Goal: Communication & Community: Answer question/provide support

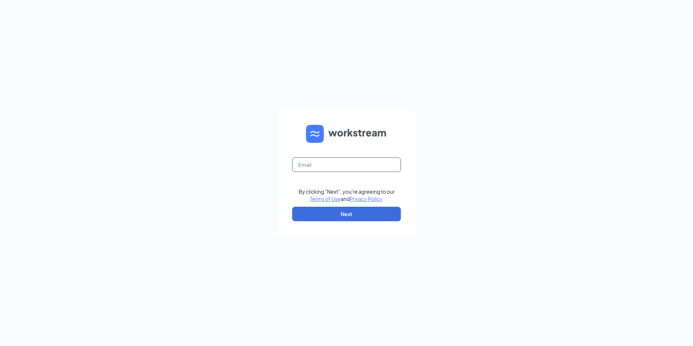
click at [374, 169] on input "text" at bounding box center [346, 164] width 109 height 15
type input "lcindianhills@littlecaesarsofar.com"
click at [376, 215] on button "Next" at bounding box center [346, 214] width 109 height 15
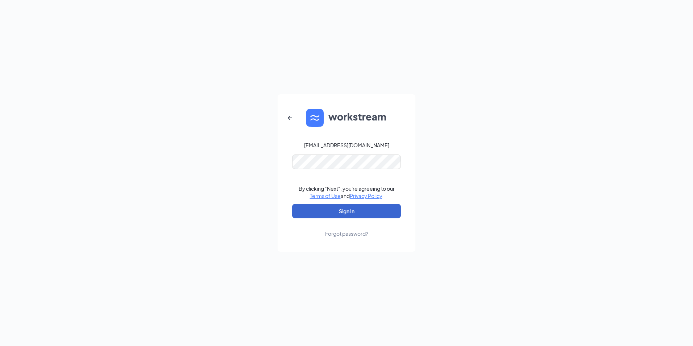
click at [351, 209] on button "Sign In" at bounding box center [346, 211] width 109 height 15
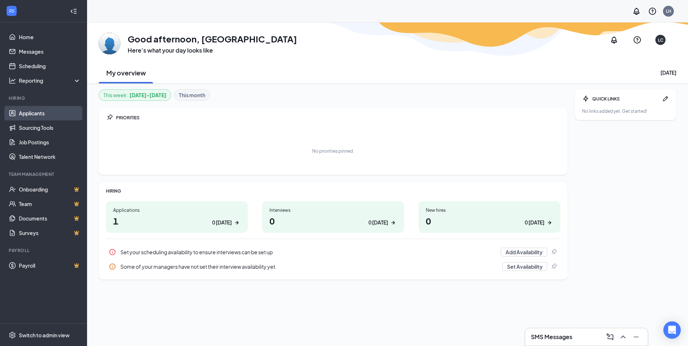
click at [31, 117] on link "Applicants" at bounding box center [50, 113] width 62 height 15
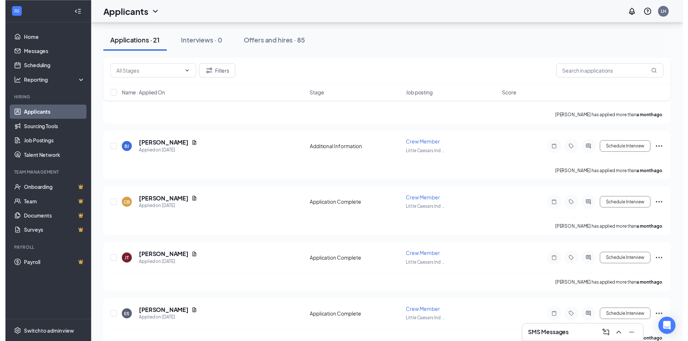
scroll to position [1019, 0]
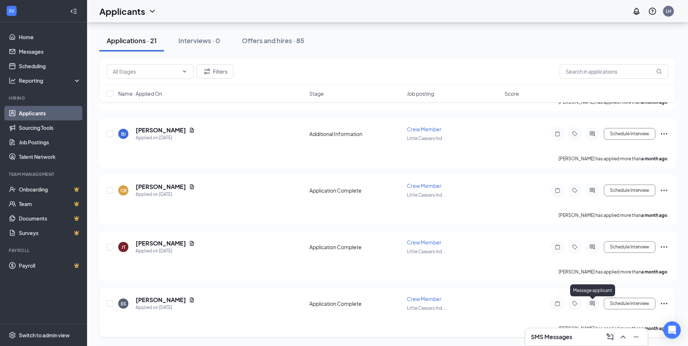
click at [592, 304] on icon "ActiveChat" at bounding box center [592, 303] width 5 height 5
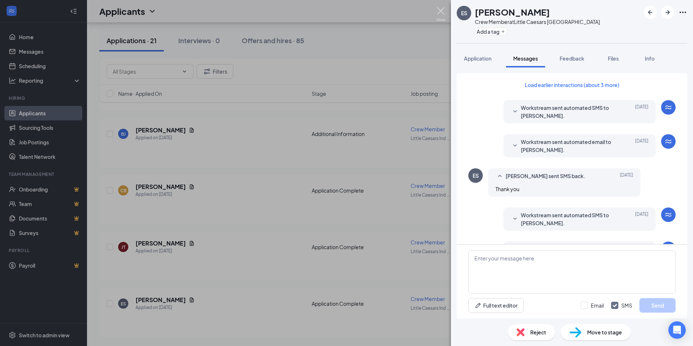
click at [440, 8] on img at bounding box center [441, 14] width 9 height 14
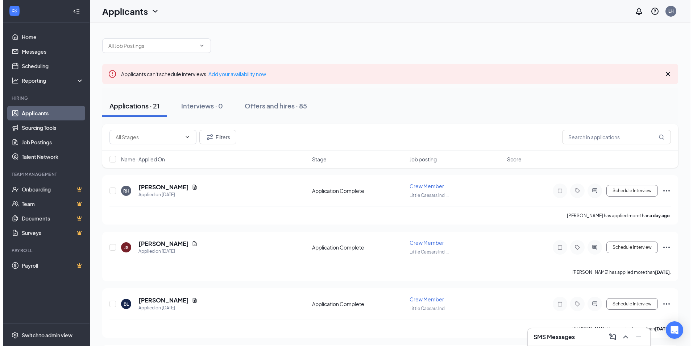
scroll to position [36, 0]
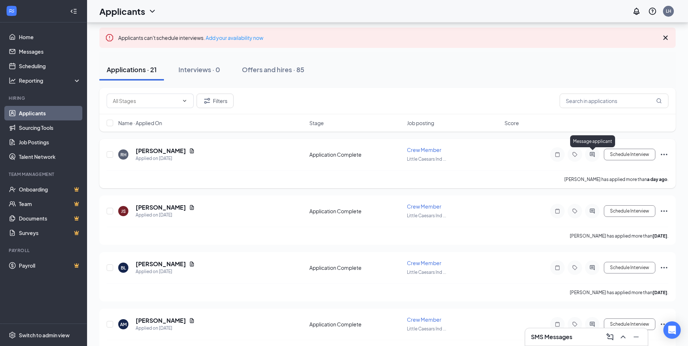
click at [592, 157] on icon "ActiveChat" at bounding box center [592, 155] width 9 height 6
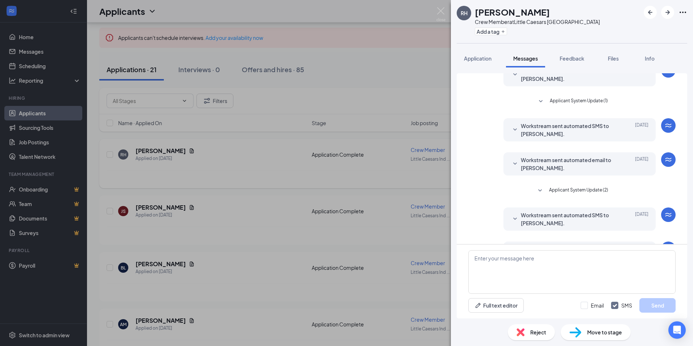
scroll to position [63, 0]
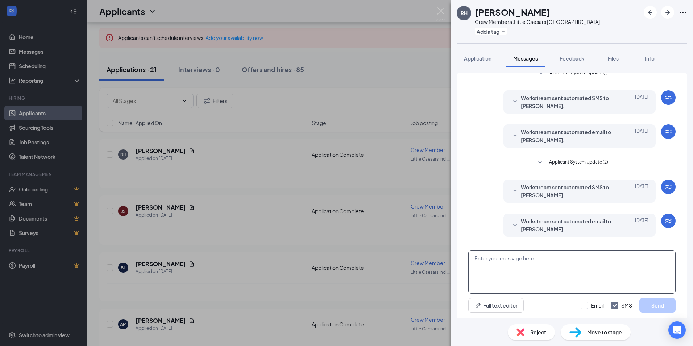
click at [538, 273] on textarea at bounding box center [572, 272] width 207 height 44
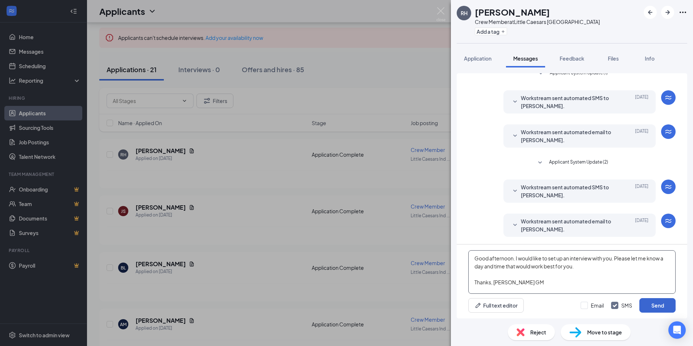
type textarea "Good afternoon. I would like to set up an interview with you. Please let me kno…"
click at [653, 304] on button "Send" at bounding box center [658, 305] width 36 height 15
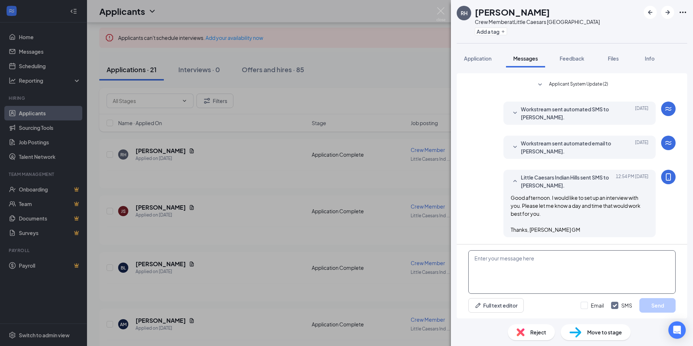
scroll to position [141, 0]
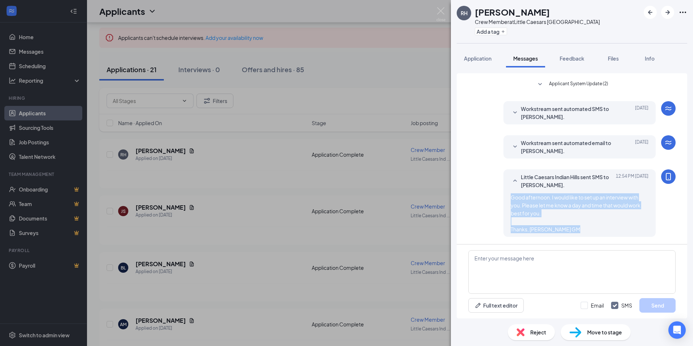
drag, startPoint x: 505, startPoint y: 196, endPoint x: 572, endPoint y: 232, distance: 76.0
click at [572, 232] on div "Little Caesars Indian Hills sent SMS to Ryleigh Hayes. Today 12:54 PM Good afte…" at bounding box center [580, 202] width 152 height 67
drag, startPoint x: 572, startPoint y: 232, endPoint x: 540, endPoint y: 202, distance: 44.4
copy span "Good afternoon. I would like to set up an interview with you. Please let me kno…"
click at [197, 205] on div "RH Ryleigh Hayes Crew Member at Little Caesars Indian Hills Add a tag Applicati…" at bounding box center [346, 173] width 693 height 346
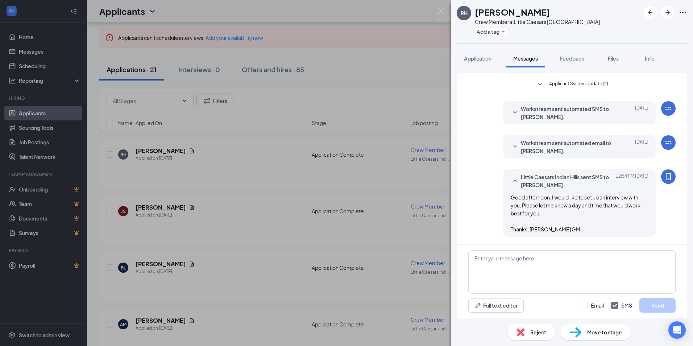
click at [195, 205] on div "RH Ryleigh Hayes Crew Member at Little Caesars Indian Hills Add a tag Applicati…" at bounding box center [346, 173] width 693 height 346
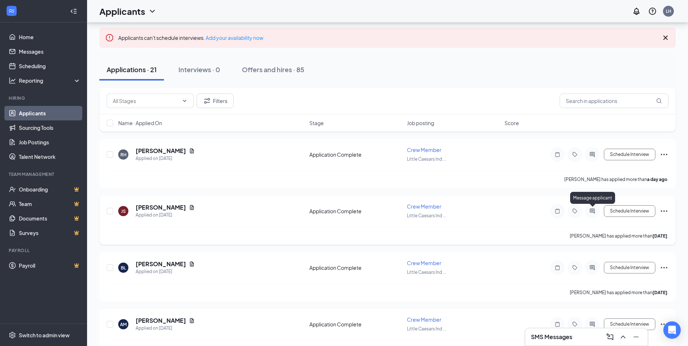
click at [591, 210] on icon "ActiveChat" at bounding box center [592, 211] width 5 height 5
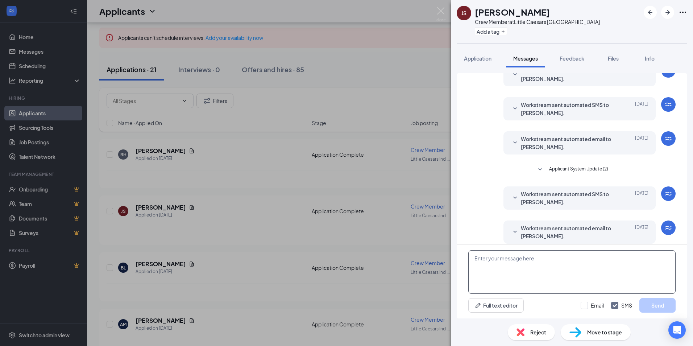
scroll to position [146, 0]
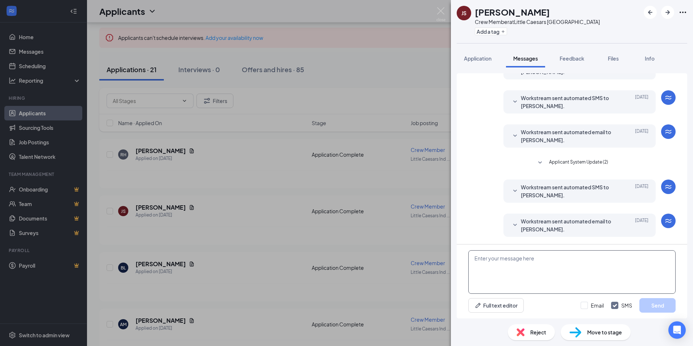
click at [537, 272] on textarea at bounding box center [572, 272] width 207 height 44
paste textarea "Good afternoon. I would like to set up an interview with you. Please let me kno…"
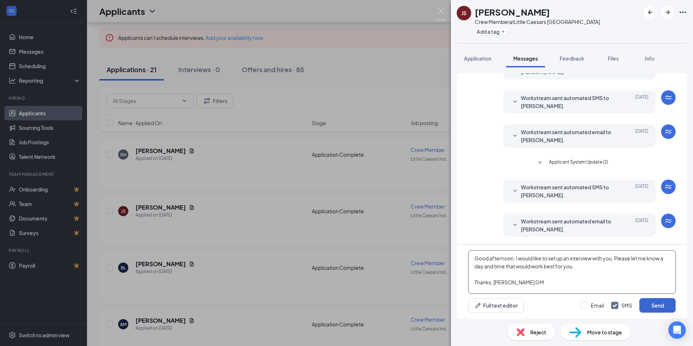
type textarea "Good afternoon. I would like to set up an interview with you. Please let me kno…"
click at [659, 305] on button "Send" at bounding box center [658, 305] width 36 height 15
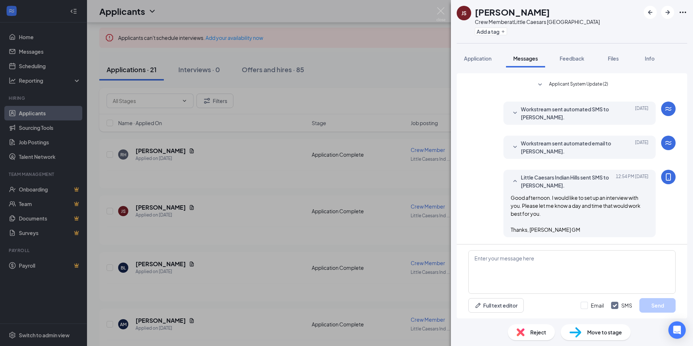
scroll to position [225, 0]
click at [243, 223] on div "JS Joe Stroud Crew Member at Little Caesars Indian Hills Add a tag Application …" at bounding box center [346, 173] width 693 height 346
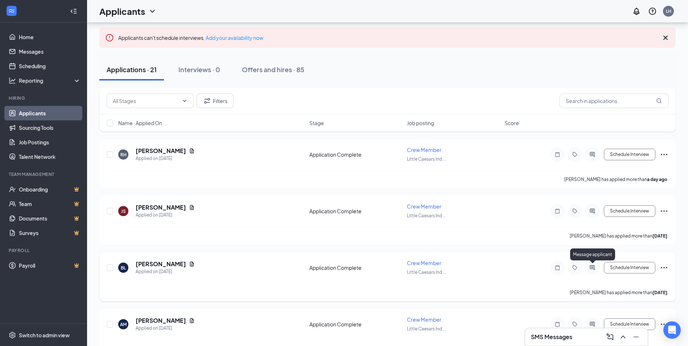
click at [591, 267] on icon "ActiveChat" at bounding box center [592, 268] width 9 height 6
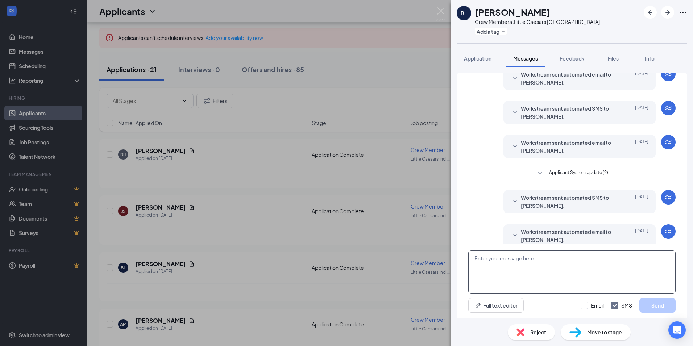
scroll to position [42, 0]
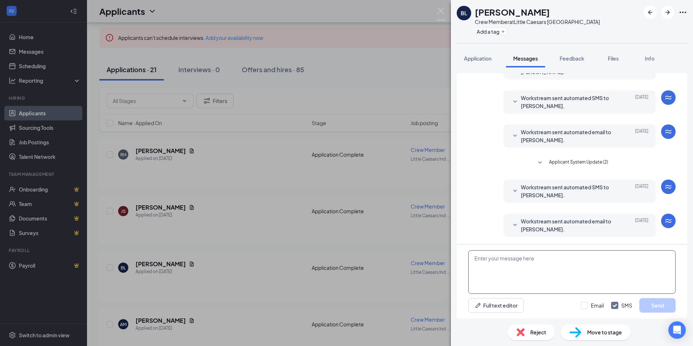
click at [534, 266] on textarea at bounding box center [572, 272] width 207 height 44
paste textarea "Good afternoon. I would like to set up an interview with you. Please let me kno…"
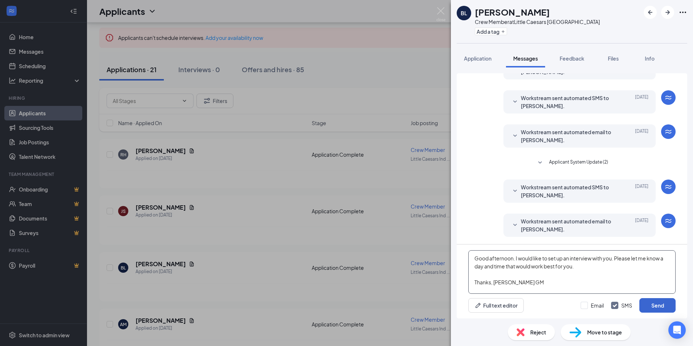
type textarea "Good afternoon. I would like to set up an interview with you. Please let me kno…"
click at [655, 307] on button "Send" at bounding box center [658, 305] width 36 height 15
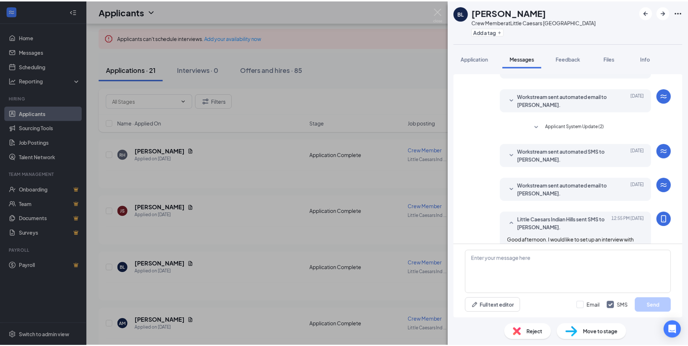
scroll to position [120, 0]
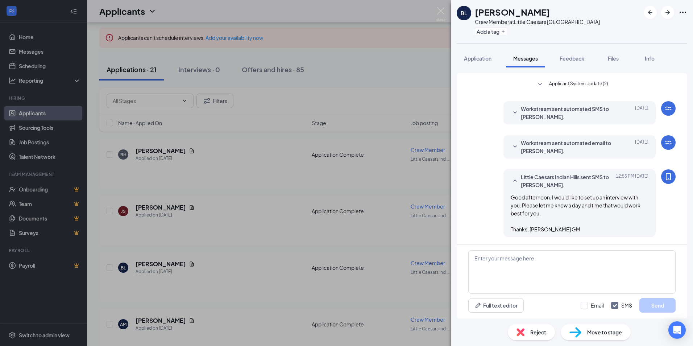
click at [217, 189] on div "BL Brent Long Crew Member at Little Caesars Indian Hills Add a tag Application …" at bounding box center [346, 173] width 693 height 346
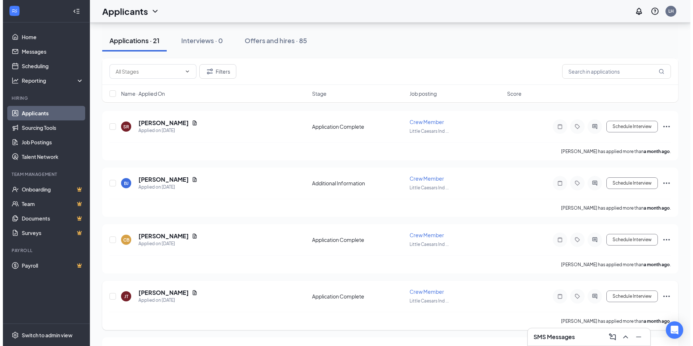
scroll to position [1019, 0]
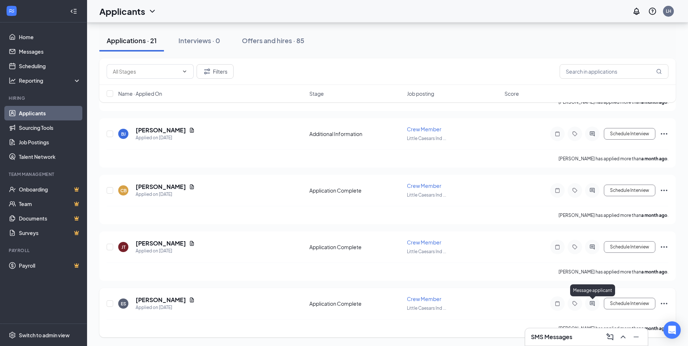
click at [593, 304] on icon "ActiveChat" at bounding box center [592, 304] width 9 height 6
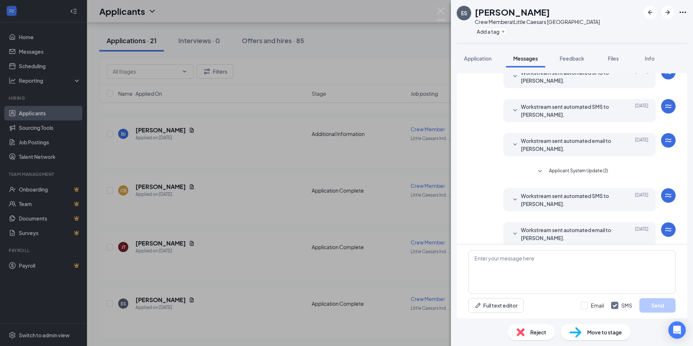
scroll to position [151, 0]
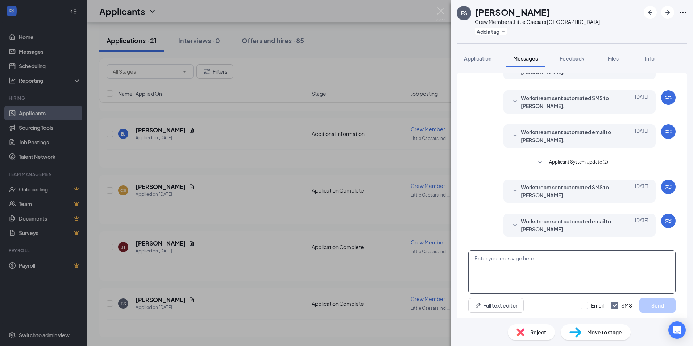
paste textarea "Good afternoon. I would like to set up an interview with you. Please let me kno…"
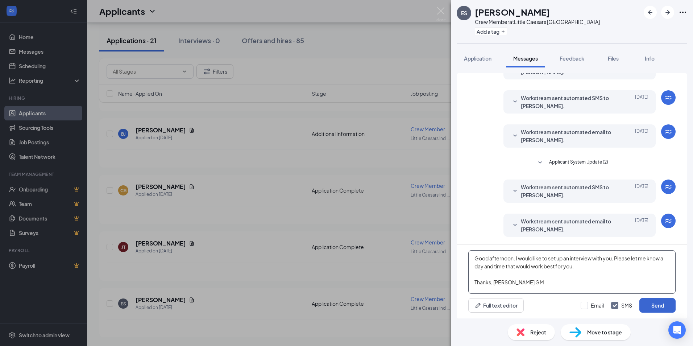
type textarea "Good afternoon. I would like to set up an interview with you. Please let me kno…"
click at [654, 304] on button "Send" at bounding box center [658, 305] width 36 height 15
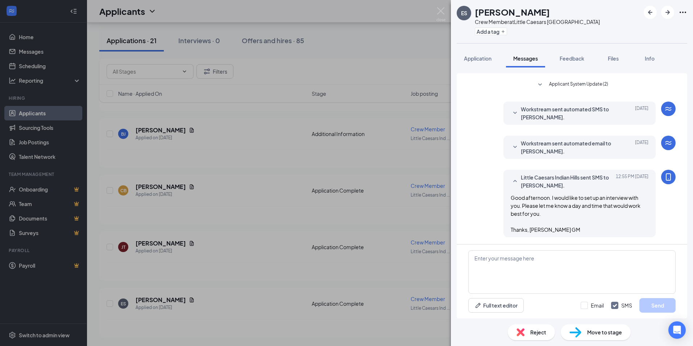
scroll to position [230, 0]
click at [270, 156] on div "ES Eron Sims Crew Member at Little Caesars Indian Hills Add a tag Application M…" at bounding box center [346, 173] width 693 height 346
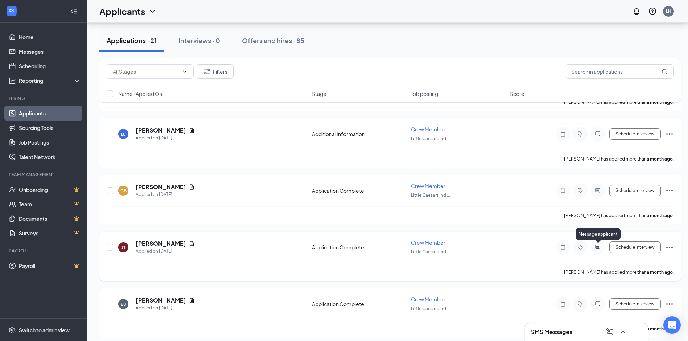
click at [597, 246] on icon "ActiveChat" at bounding box center [597, 246] width 5 height 5
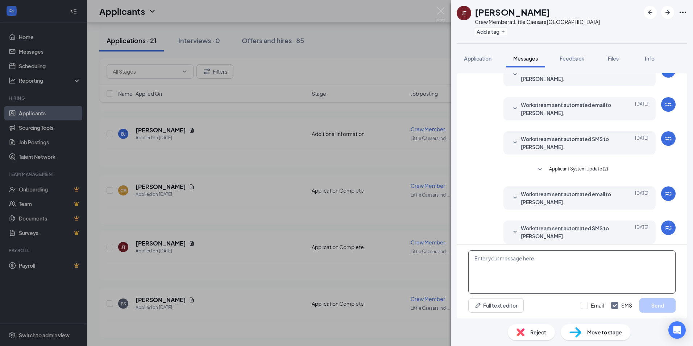
scroll to position [146, 0]
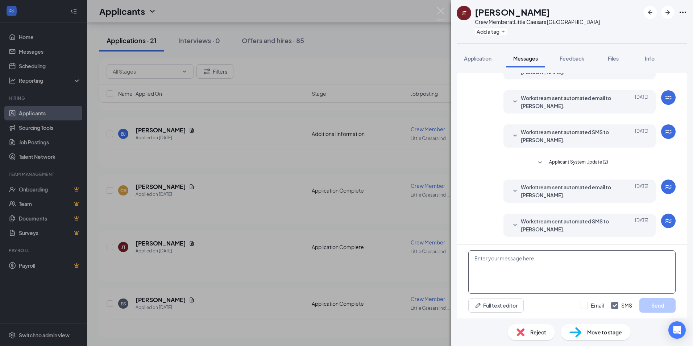
click at [528, 266] on textarea at bounding box center [572, 272] width 207 height 44
paste textarea "Good afternoon. I would like to set up an interview with you. Please let me kno…"
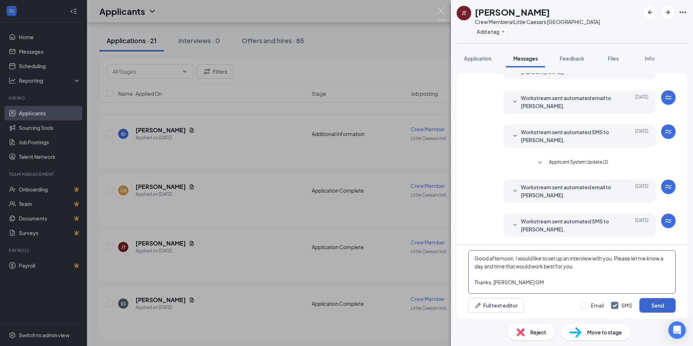
type textarea "Good afternoon. I would like to set up an interview with you. Please let me kno…"
click at [656, 310] on button "Send" at bounding box center [658, 305] width 36 height 15
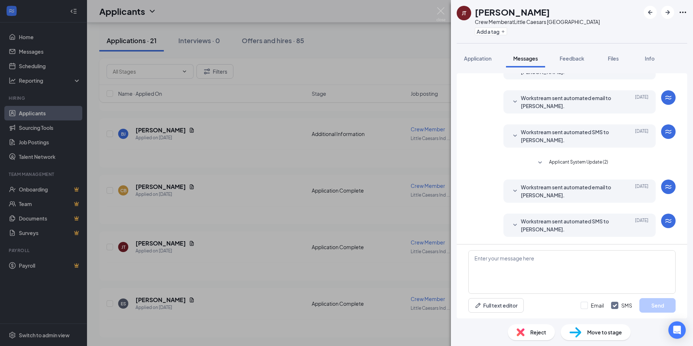
scroll to position [225, 0]
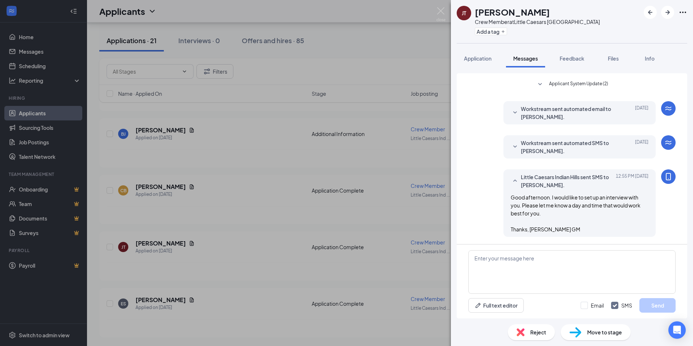
click at [228, 185] on div "JT Jada Talley Crew Member at Little Caesars Indian Hills Add a tag Application…" at bounding box center [346, 173] width 693 height 346
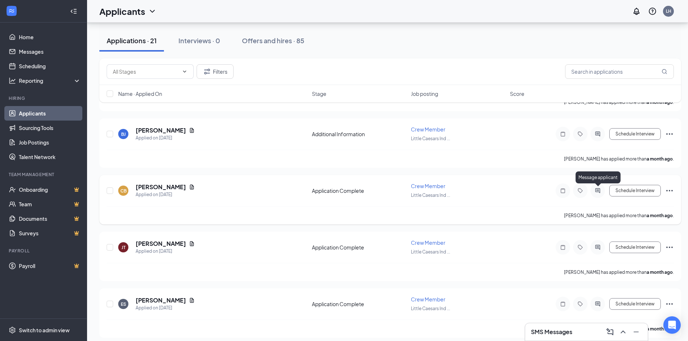
click at [598, 189] on icon "ActiveChat" at bounding box center [597, 191] width 9 height 6
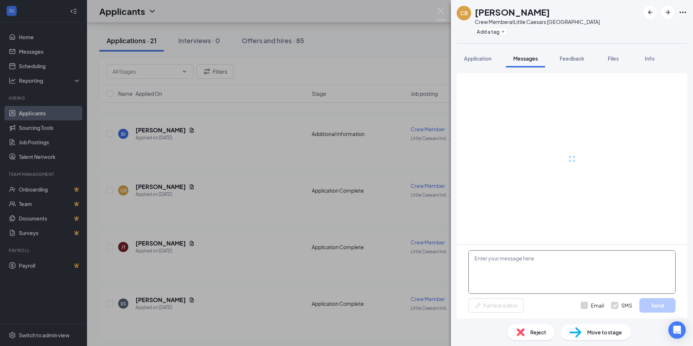
click at [531, 263] on textarea at bounding box center [572, 272] width 207 height 44
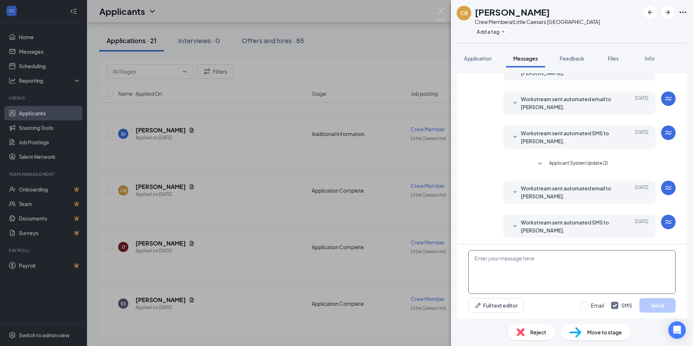
scroll to position [97, 0]
click at [531, 263] on textarea at bounding box center [572, 272] width 207 height 44
paste textarea "Good afternoon. I would like to set up an interview with you. Please let me kno…"
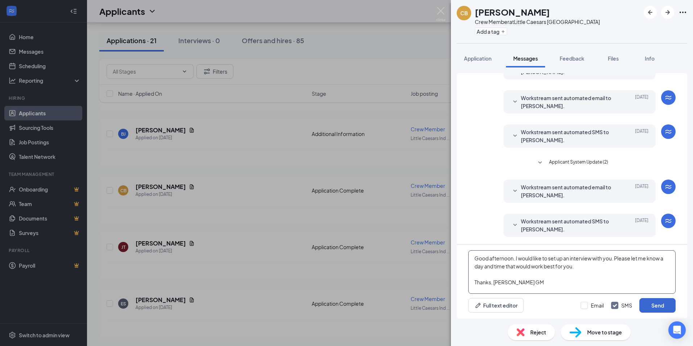
type textarea "Good afternoon. I would like to set up an interview with you. Please let me kno…"
click at [648, 304] on button "Send" at bounding box center [658, 305] width 36 height 15
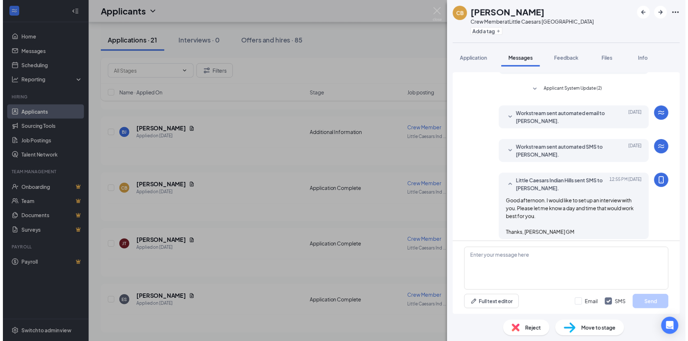
scroll to position [175, 0]
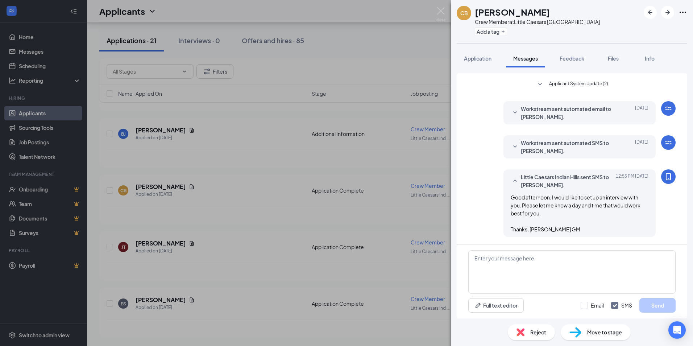
click at [219, 187] on div "CB Courtney Brooks Crew Member at Little Caesars Indian Hills Add a tag Applica…" at bounding box center [346, 173] width 693 height 346
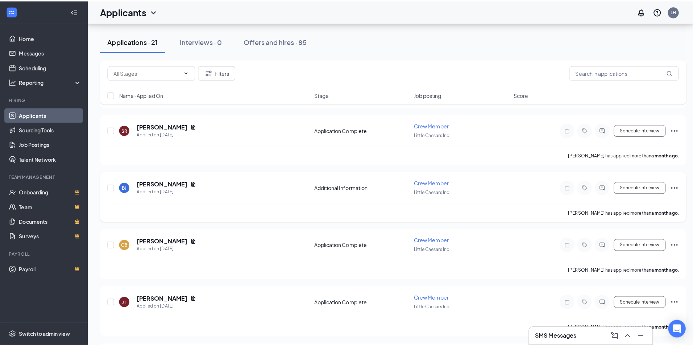
scroll to position [946, 0]
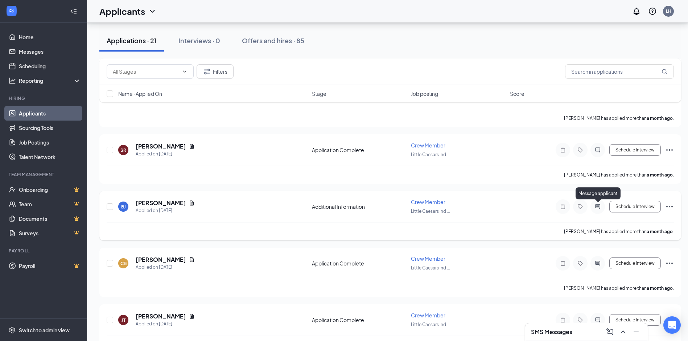
click at [598, 209] on icon "ActiveChat" at bounding box center [597, 206] width 9 height 6
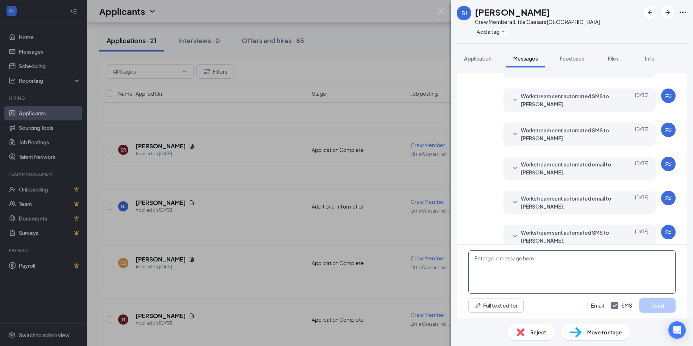
scroll to position [144, 0]
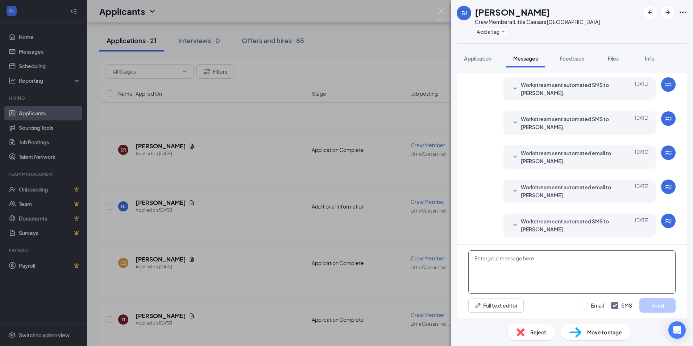
paste textarea "Good afternoon. I would like to set up an interview with you. Please let me kno…"
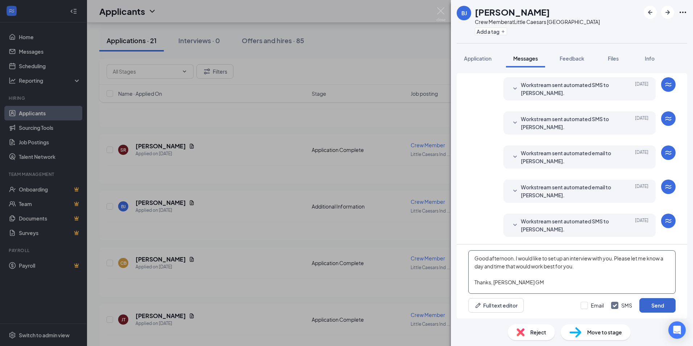
type textarea "Good afternoon. I would like to set up an interview with you. Please let me kno…"
click at [657, 305] on button "Send" at bounding box center [658, 305] width 36 height 15
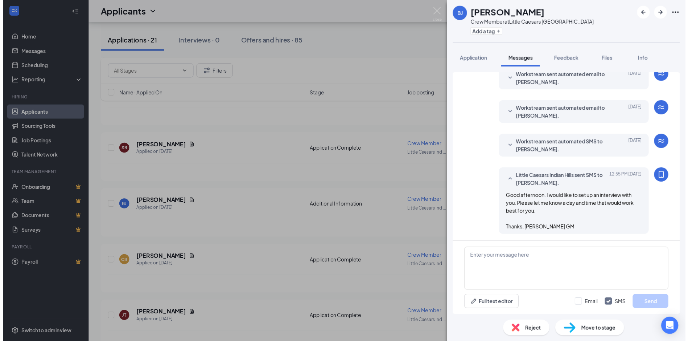
scroll to position [222, 0]
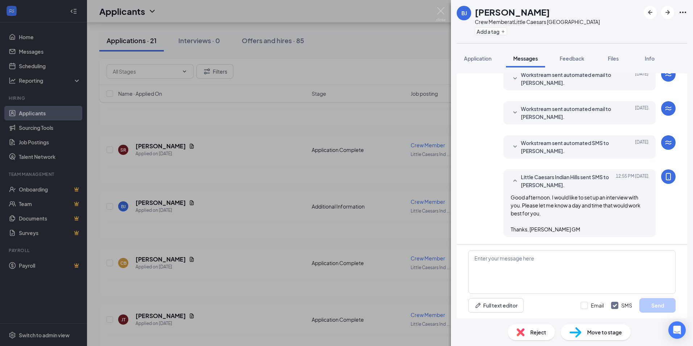
click at [264, 239] on div "BJ Braylon Jenkins Crew Member at Little Caesars Indian Hills Add a tag Applica…" at bounding box center [346, 173] width 693 height 346
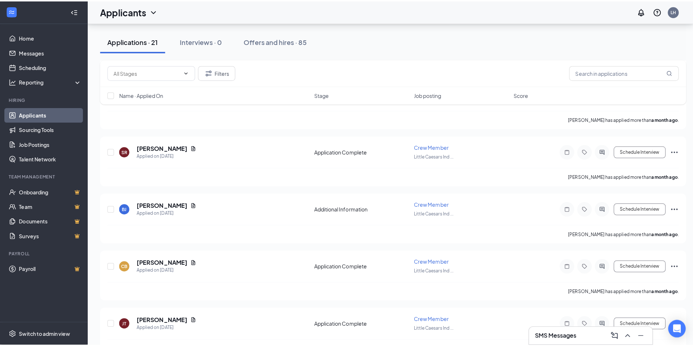
scroll to position [910, 0]
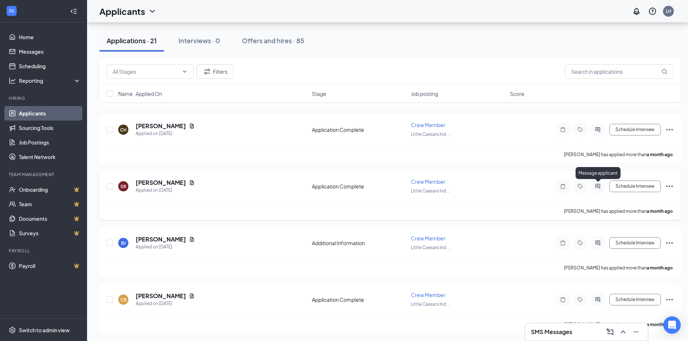
click at [596, 186] on icon "ActiveChat" at bounding box center [597, 186] width 9 height 6
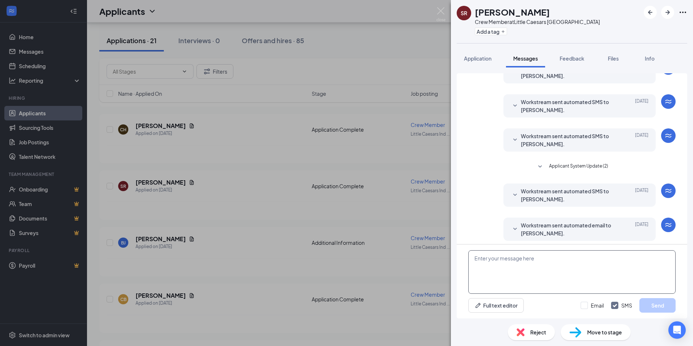
scroll to position [97, 0]
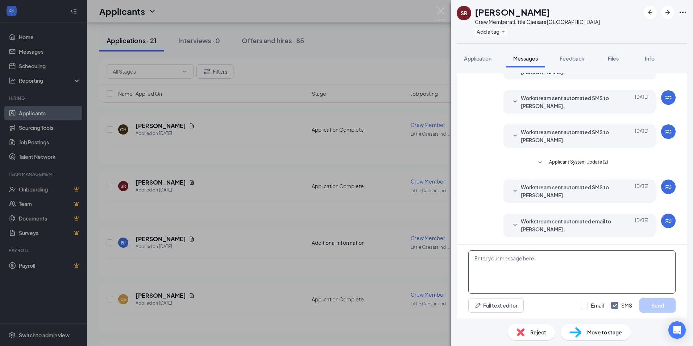
paste textarea "Good afternoon. I would like to set up an interview with you. Please let me kno…"
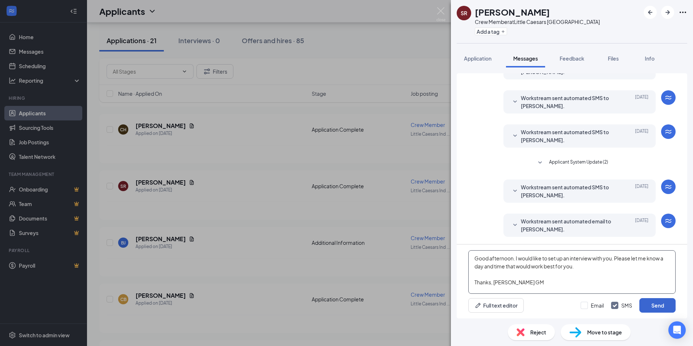
type textarea "Good afternoon. I would like to set up an interview with you. Please let me kno…"
click at [658, 304] on button "Send" at bounding box center [658, 305] width 36 height 15
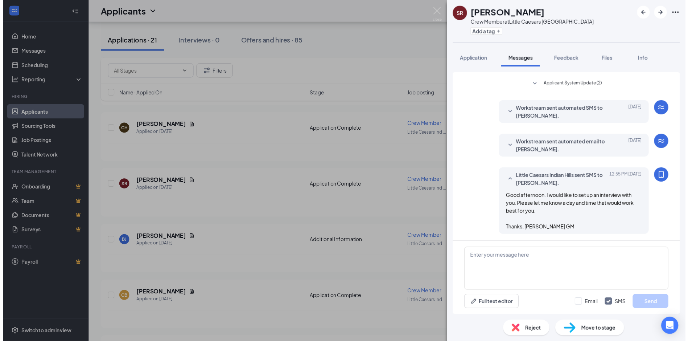
scroll to position [175, 0]
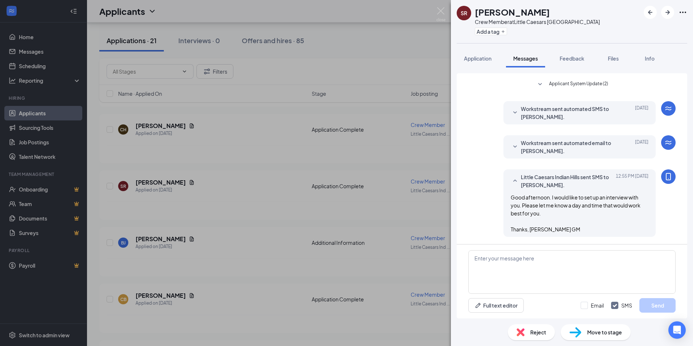
click at [216, 155] on div "SR Savanna Robinson Crew Member at Little Caesars Indian Hills Add a tag Applic…" at bounding box center [346, 173] width 693 height 346
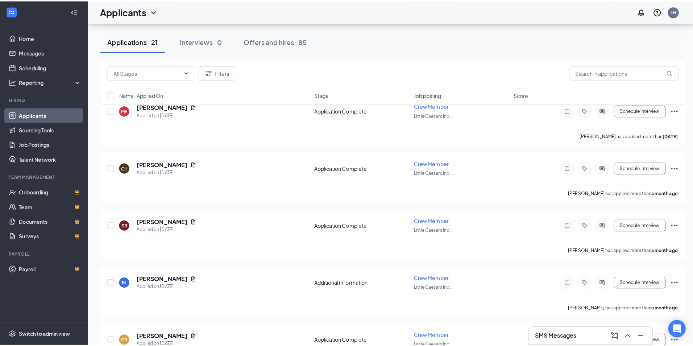
scroll to position [837, 0]
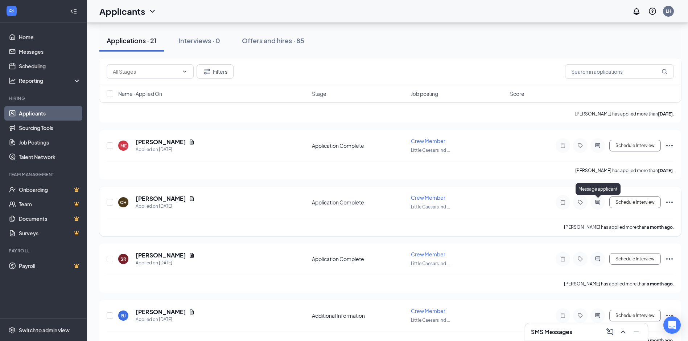
click at [597, 200] on icon "ActiveChat" at bounding box center [597, 201] width 5 height 5
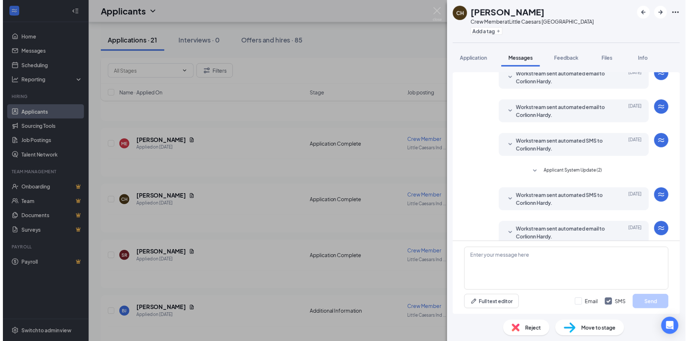
scroll to position [42, 0]
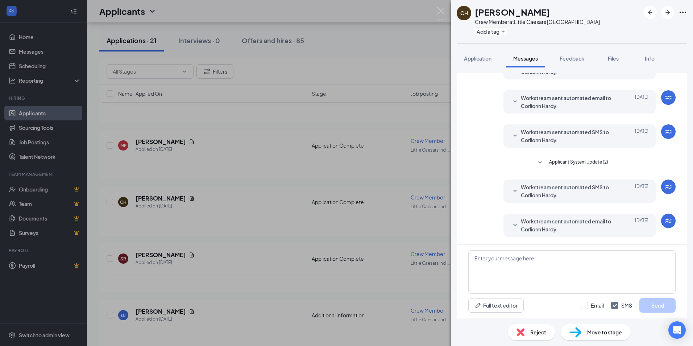
drag, startPoint x: 266, startPoint y: 172, endPoint x: 270, endPoint y: 172, distance: 4.4
click at [266, 172] on div "CH Corlionn Hardy Crew Member at Little Caesars Indian Hills Add a tag Applicat…" at bounding box center [346, 173] width 693 height 346
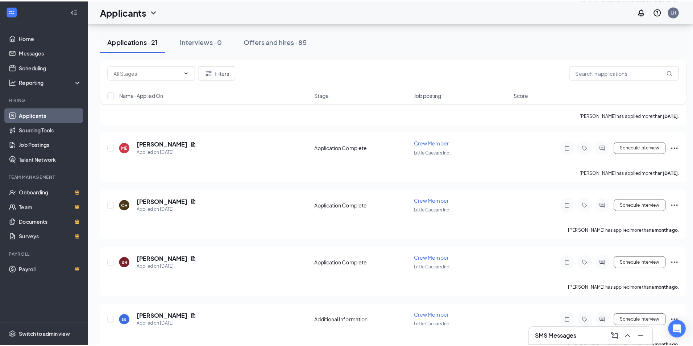
scroll to position [801, 0]
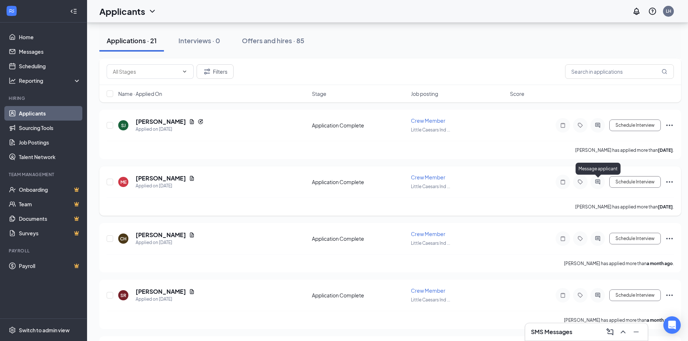
click at [596, 181] on icon "ActiveChat" at bounding box center [597, 182] width 9 height 6
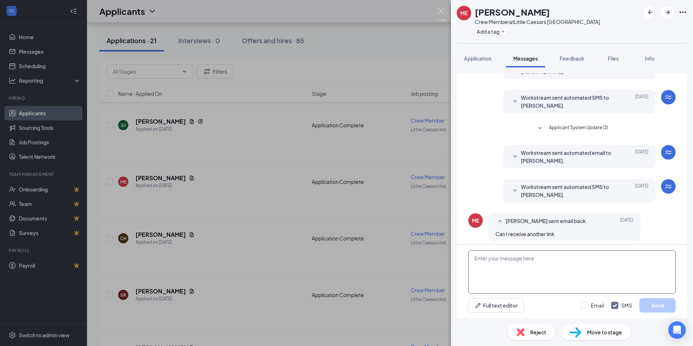
scroll to position [138, 0]
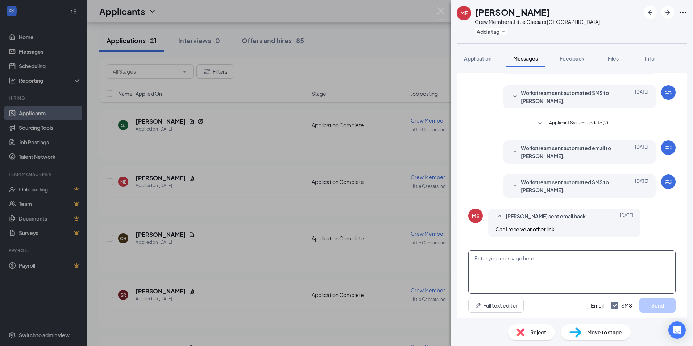
click at [540, 269] on textarea at bounding box center [572, 272] width 207 height 44
paste textarea "Good afternoon. I would like to set up an interview with you. Please let me kno…"
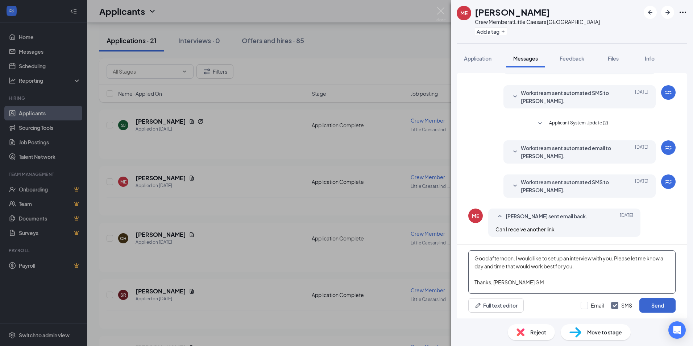
type textarea "Good afternoon. I would like to set up an interview with you. Please let me kno…"
click at [647, 307] on button "Send" at bounding box center [658, 305] width 36 height 15
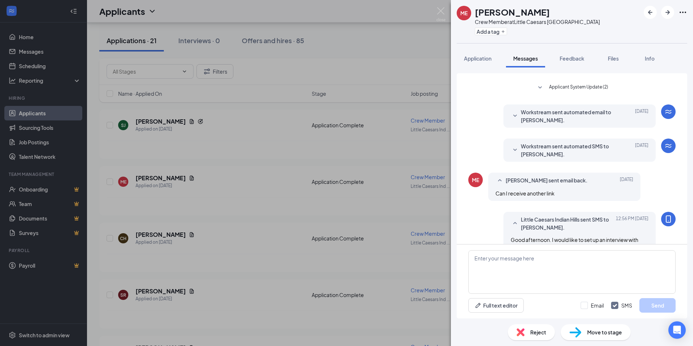
scroll to position [217, 0]
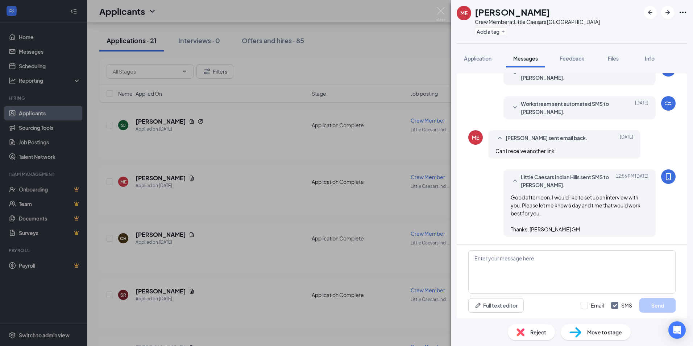
click at [194, 179] on div "ME Monica Eason Crew Member at Little Caesars Indian Hills Add a tag Applicatio…" at bounding box center [346, 173] width 693 height 346
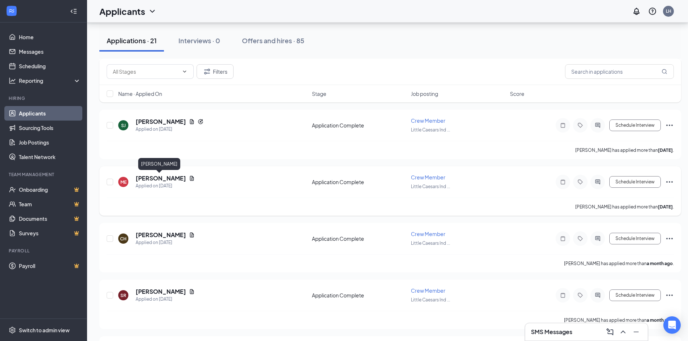
click at [163, 178] on h5 "[PERSON_NAME]" at bounding box center [161, 178] width 50 height 8
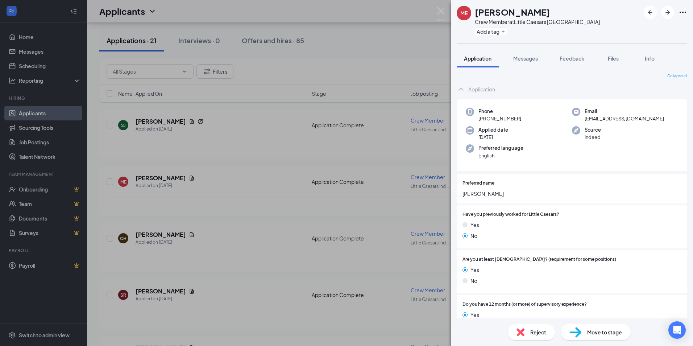
click at [390, 74] on div "ME Monica Eason Crew Member at Little Caesars Indian Hills Add a tag Applicatio…" at bounding box center [346, 173] width 693 height 346
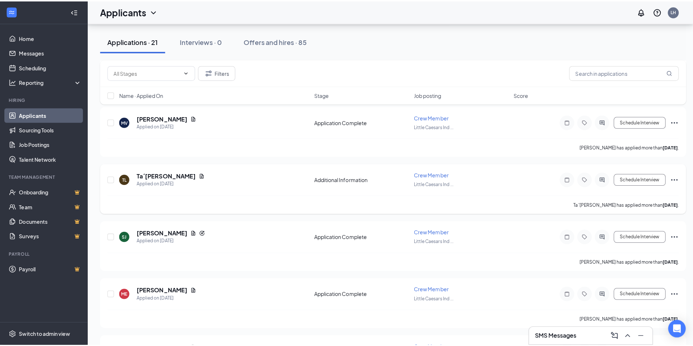
scroll to position [692, 0]
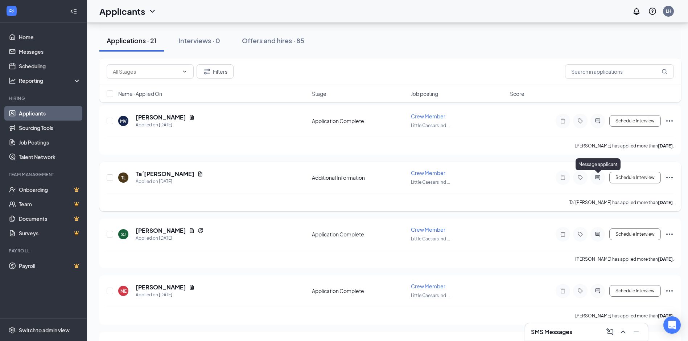
click at [599, 175] on icon "ActiveChat" at bounding box center [597, 177] width 5 height 5
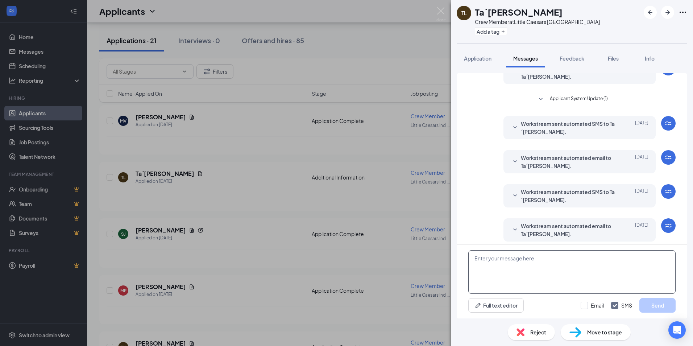
scroll to position [144, 0]
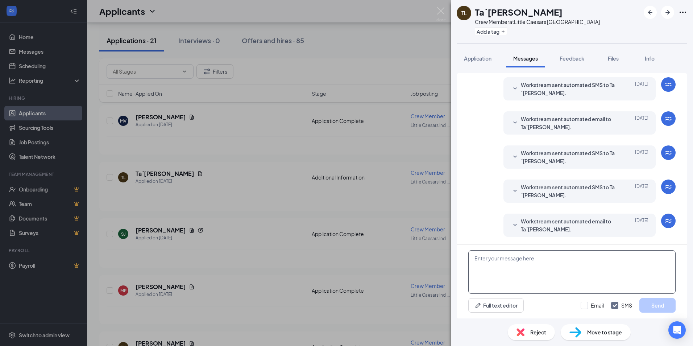
click at [557, 265] on textarea at bounding box center [572, 272] width 207 height 44
paste textarea "Good afternoon. I would like to set up an interview with you. Please let me kno…"
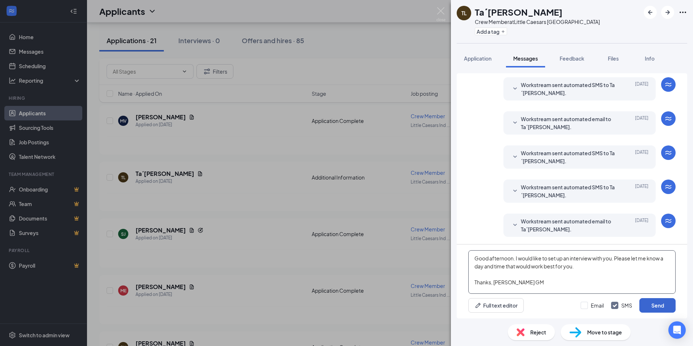
type textarea "Good afternoon. I would like to set up an interview with you. Please let me kno…"
click at [648, 307] on button "Send" at bounding box center [658, 305] width 36 height 15
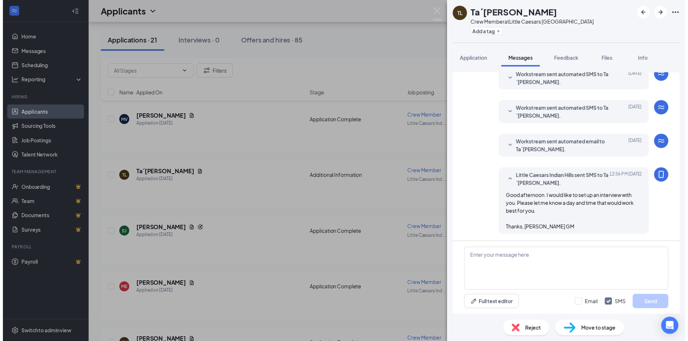
scroll to position [222, 0]
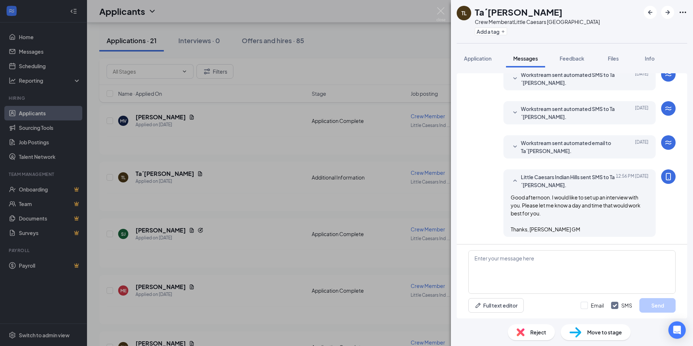
click at [206, 196] on div "TL Ta´Neshia Lockett Crew Member at Little Caesars Indian Hills Add a tag Appli…" at bounding box center [346, 173] width 693 height 346
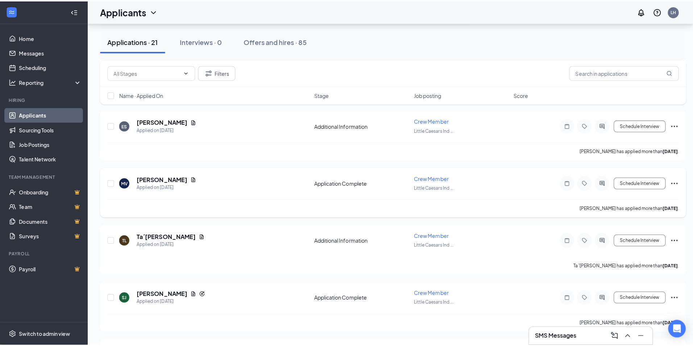
scroll to position [620, 0]
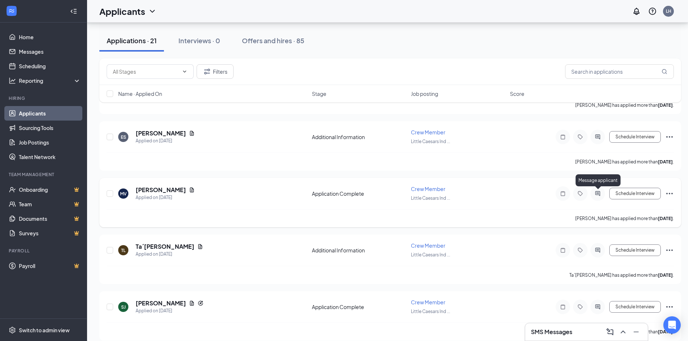
click at [597, 190] on icon "ActiveChat" at bounding box center [597, 193] width 9 height 6
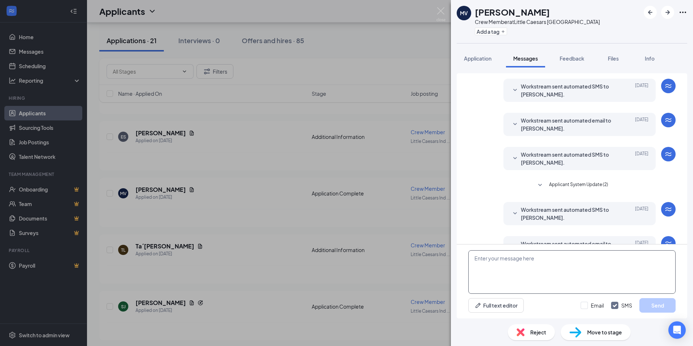
scroll to position [76, 0]
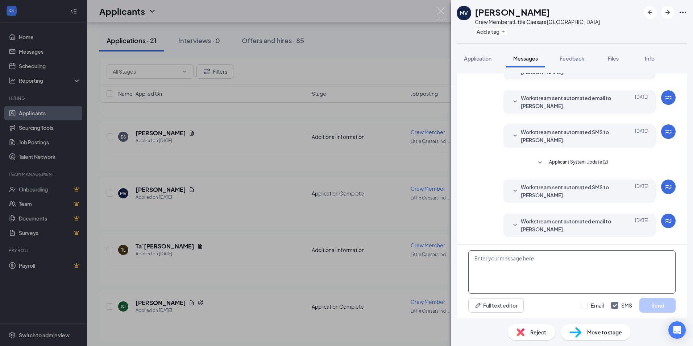
click at [541, 268] on textarea at bounding box center [572, 272] width 207 height 44
paste textarea "Good afternoon. I would like to set up an interview with you. Please let me kno…"
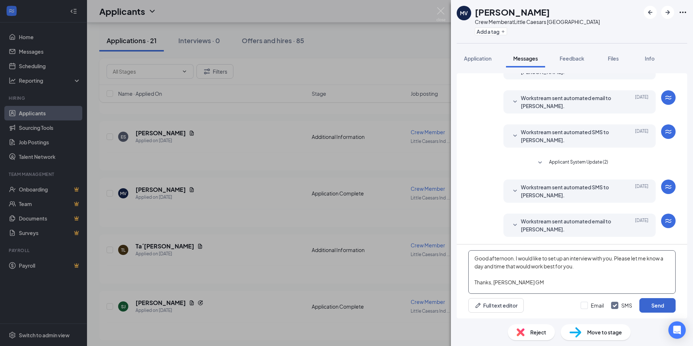
type textarea "Good afternoon. I would like to set up an interview with you. Please let me kno…"
click at [651, 305] on button "Send" at bounding box center [658, 305] width 36 height 15
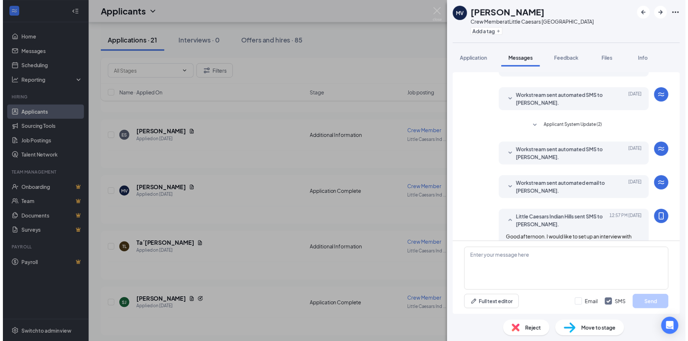
scroll to position [154, 0]
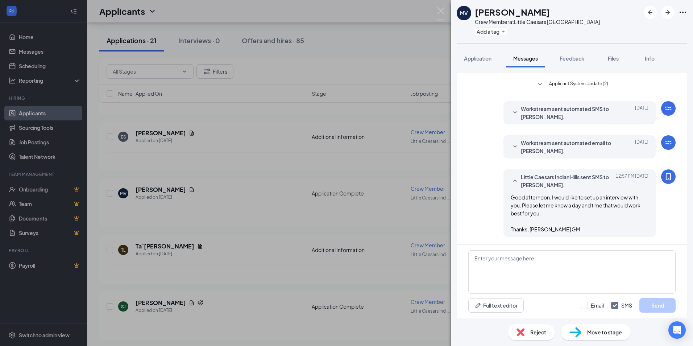
click at [376, 219] on div "MV michael velasquez-martinez Crew Member at Little Caesars Indian Hills Add a …" at bounding box center [346, 173] width 693 height 346
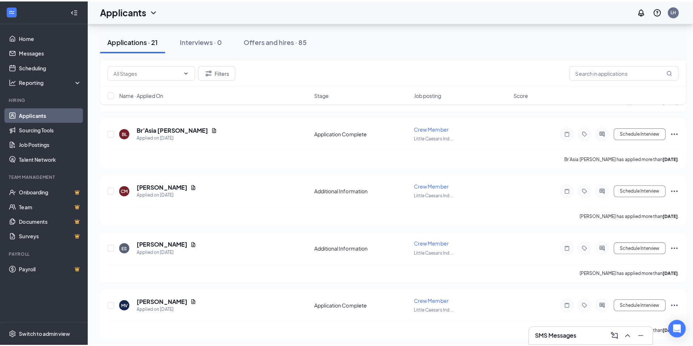
scroll to position [511, 0]
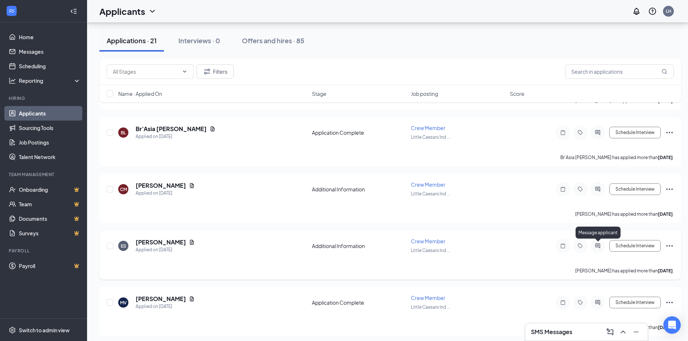
click at [598, 243] on icon "ActiveChat" at bounding box center [597, 245] width 5 height 5
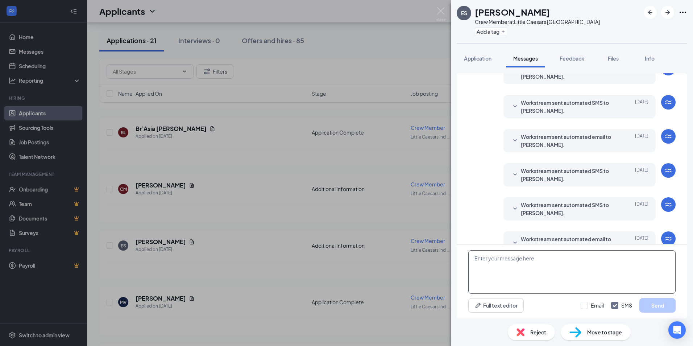
scroll to position [123, 0]
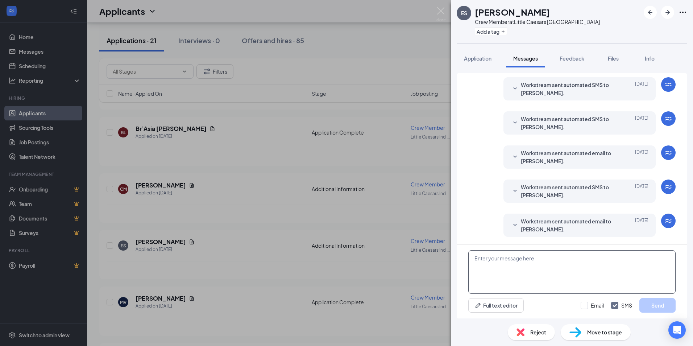
click at [529, 276] on textarea at bounding box center [572, 272] width 207 height 44
paste textarea "Good afternoon. I would like to set up an interview with you. Please let me kno…"
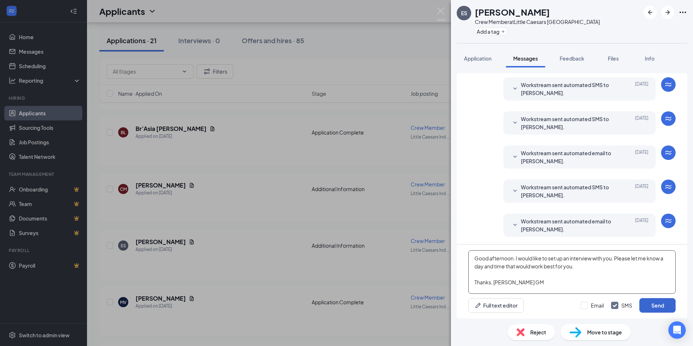
type textarea "Good afternoon. I would like to set up an interview with you. Please let me kno…"
click at [655, 302] on button "Send" at bounding box center [658, 305] width 36 height 15
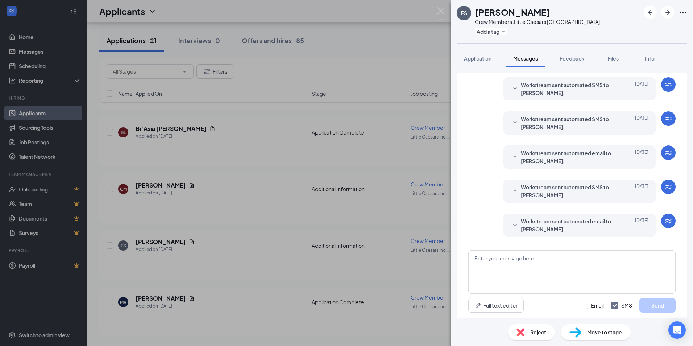
scroll to position [159, 0]
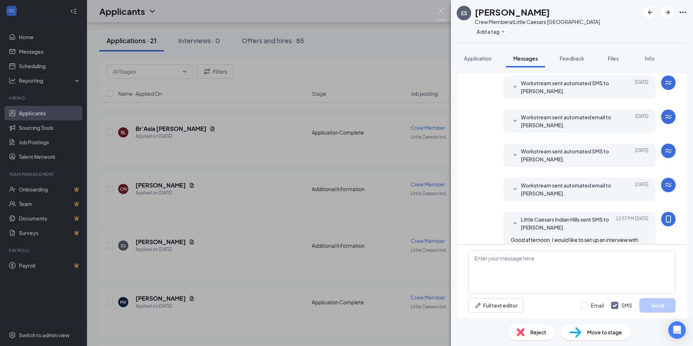
click at [287, 264] on div "ES Elijah Shepherd Crew Member at Little Caesars Indian Hills Add a tag Applica…" at bounding box center [346, 173] width 693 height 346
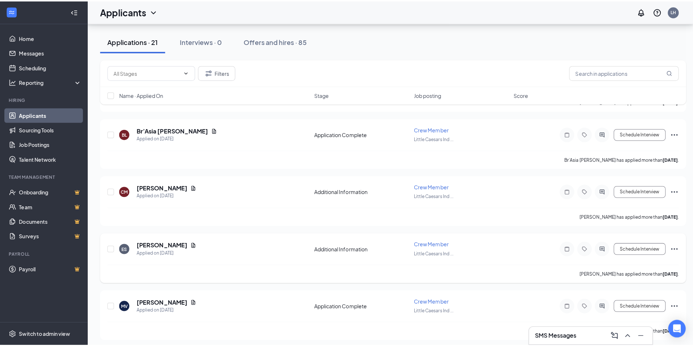
scroll to position [475, 0]
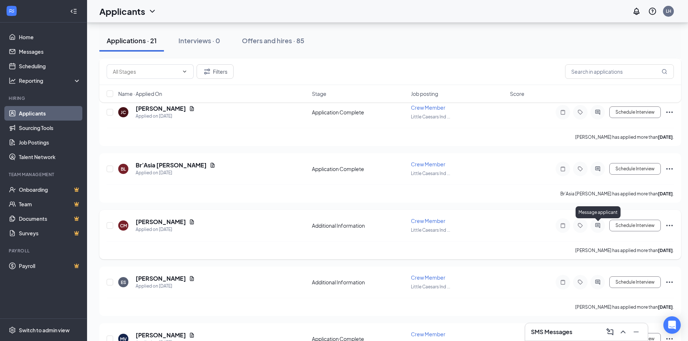
click at [596, 225] on icon "ActiveChat" at bounding box center [597, 225] width 5 height 5
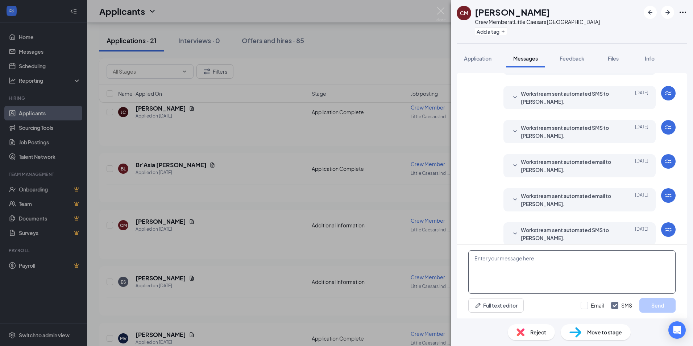
scroll to position [123, 0]
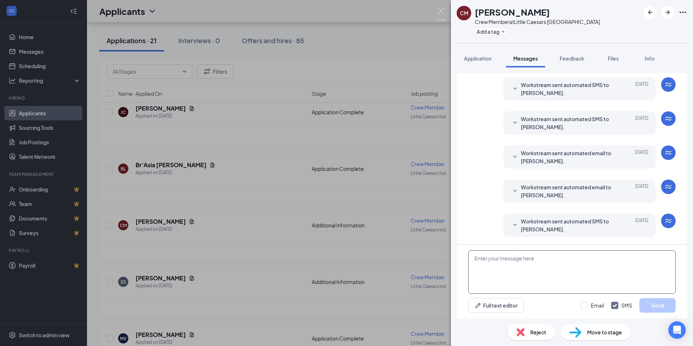
click at [524, 267] on textarea at bounding box center [572, 272] width 207 height 44
paste textarea "Good afternoon. I would like to set up an interview with you. Please let me kno…"
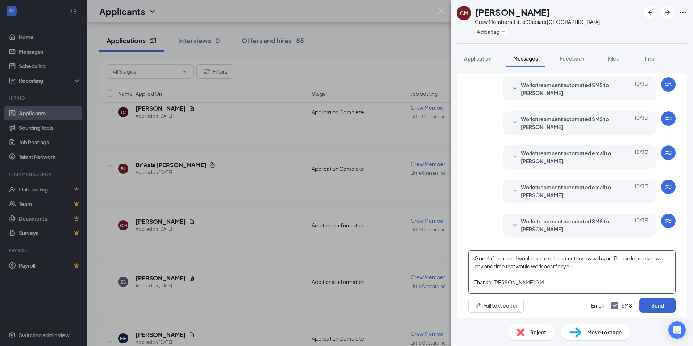
type textarea "Good afternoon. I would like to set up an interview with you. Please let me kno…"
click at [652, 302] on button "Send" at bounding box center [658, 305] width 36 height 15
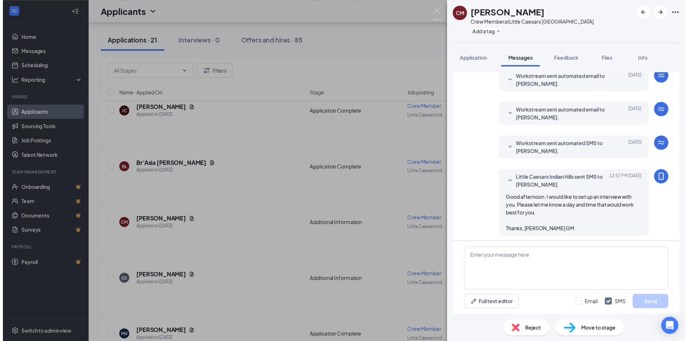
scroll to position [201, 0]
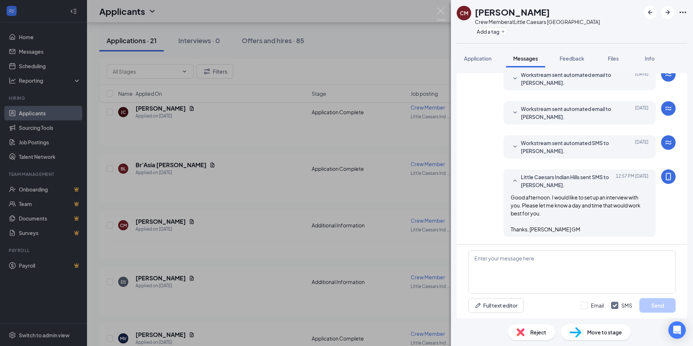
click at [218, 213] on div "CM Ciara McKinney Crew Member at Little Caesars Indian Hills Add a tag Applicat…" at bounding box center [346, 173] width 693 height 346
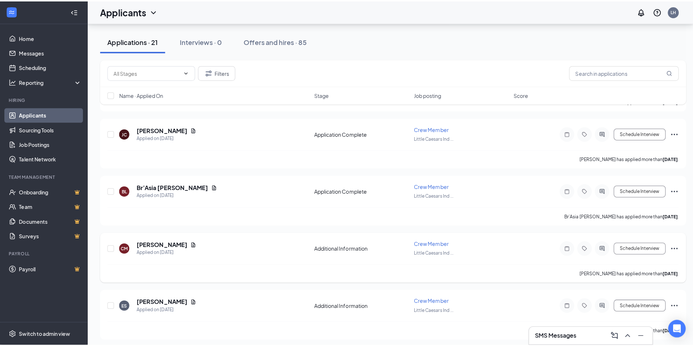
scroll to position [439, 0]
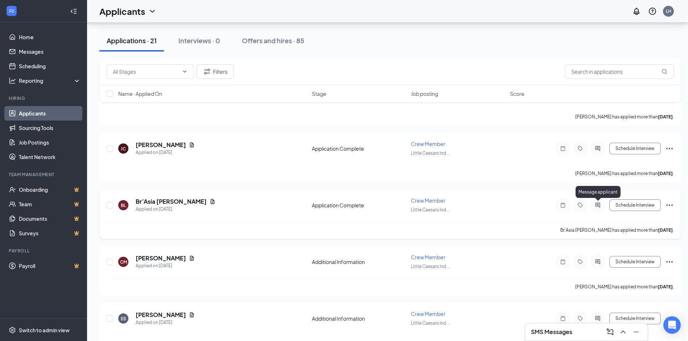
click at [600, 205] on icon "ActiveChat" at bounding box center [597, 205] width 9 height 6
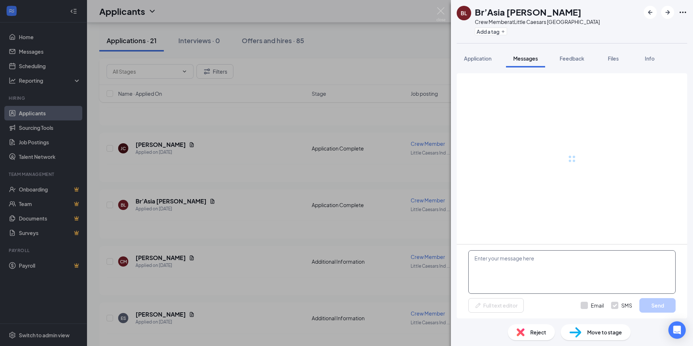
click at [537, 272] on textarea at bounding box center [572, 272] width 207 height 44
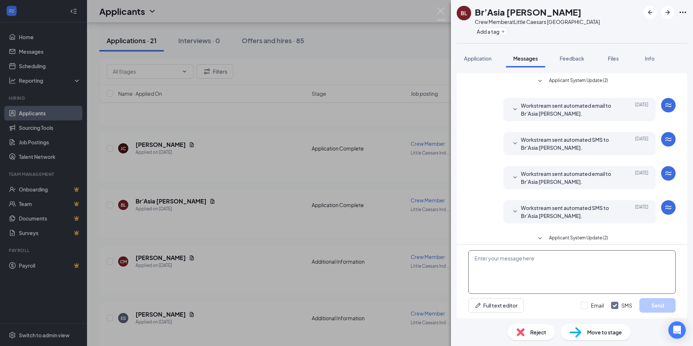
scroll to position [76, 0]
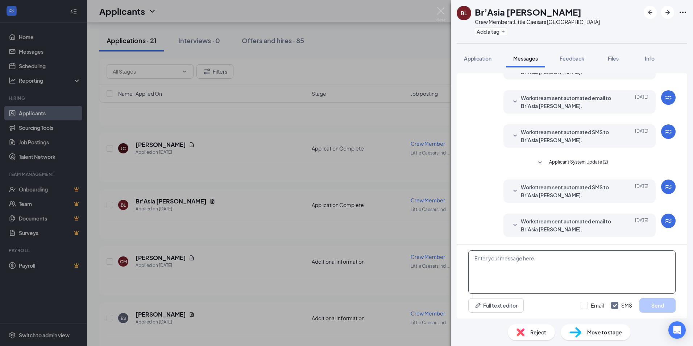
paste textarea "Good afternoon. I would like to set up an interview with you. Please let me kno…"
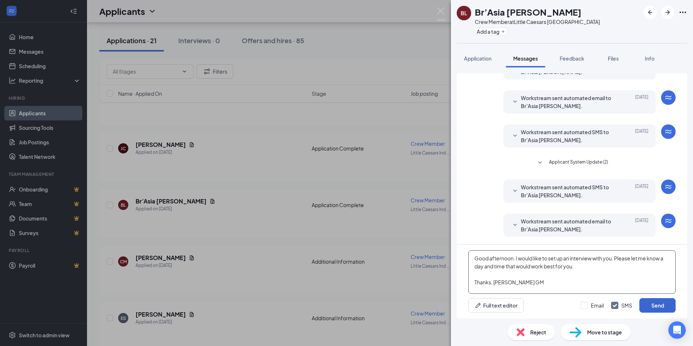
type textarea "Good afternoon. I would like to set up an interview with you. Please let me kno…"
drag, startPoint x: 652, startPoint y: 305, endPoint x: 643, endPoint y: 296, distance: 12.6
click at [652, 304] on button "Send" at bounding box center [658, 305] width 36 height 15
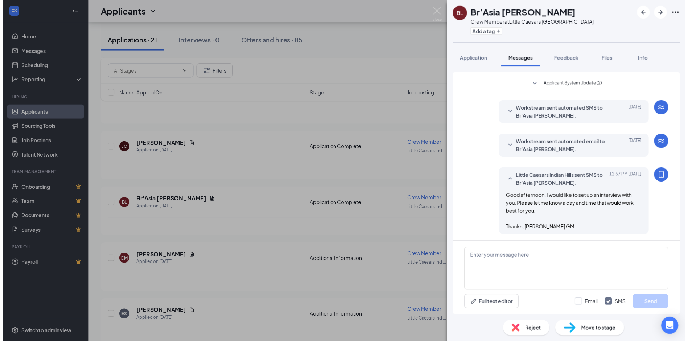
scroll to position [154, 0]
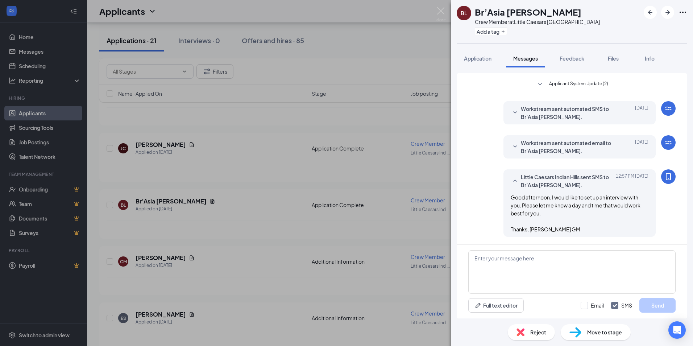
click at [337, 221] on div "BL Br’Asia Lee Crew Member at Little Caesars Indian Hills Add a tag Application…" at bounding box center [346, 173] width 693 height 346
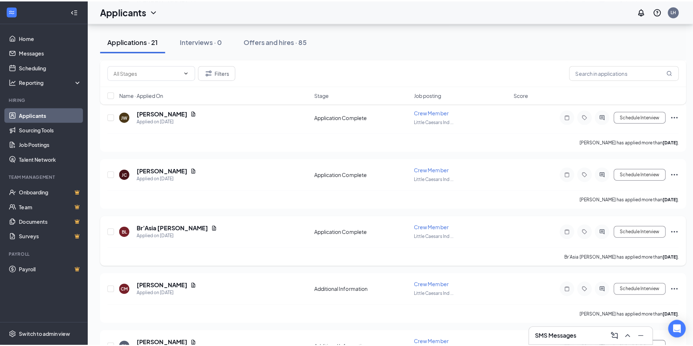
scroll to position [402, 0]
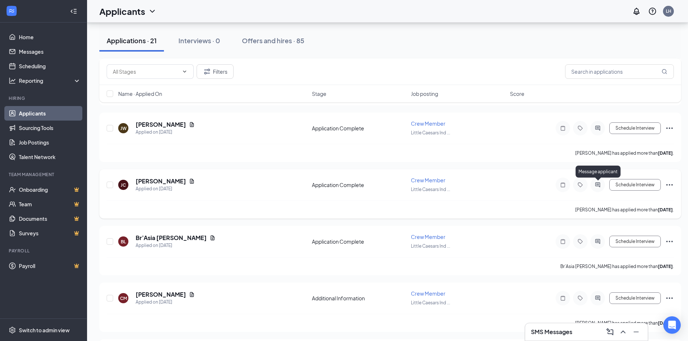
click at [597, 184] on icon "ActiveChat" at bounding box center [597, 184] width 5 height 5
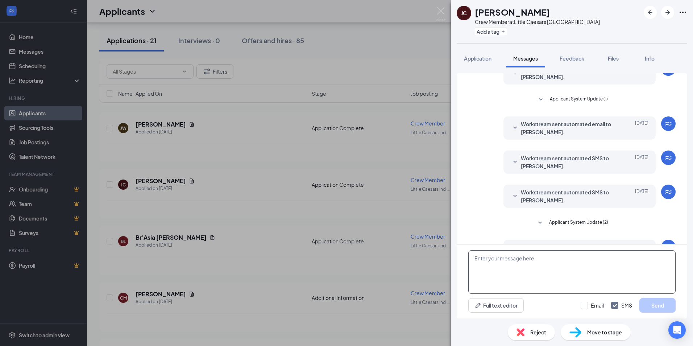
scroll to position [97, 0]
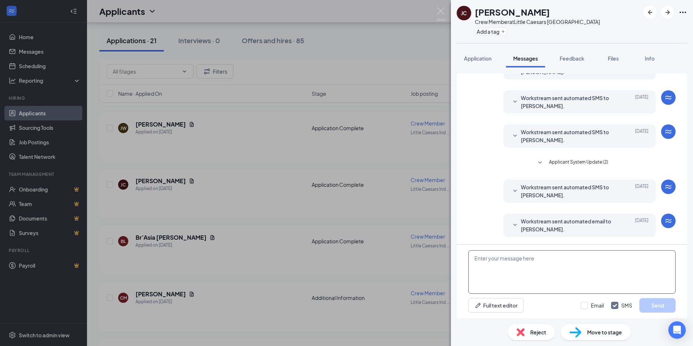
click at [532, 267] on textarea at bounding box center [572, 272] width 207 height 44
paste textarea "Good afternoon. I would like to set up an interview with you. Please let me kno…"
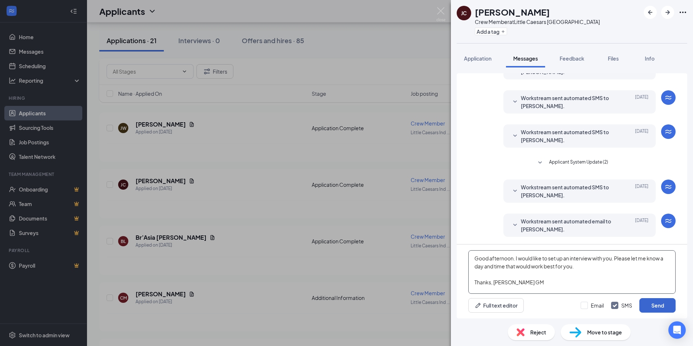
type textarea "Good afternoon. I would like to set up an interview with you. Please let me kno…"
click at [656, 308] on button "Send" at bounding box center [658, 305] width 36 height 15
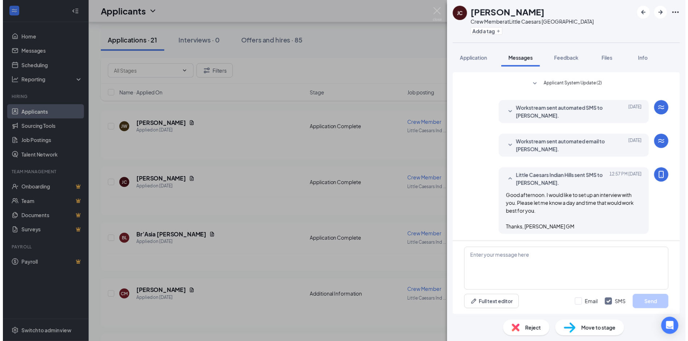
scroll to position [175, 0]
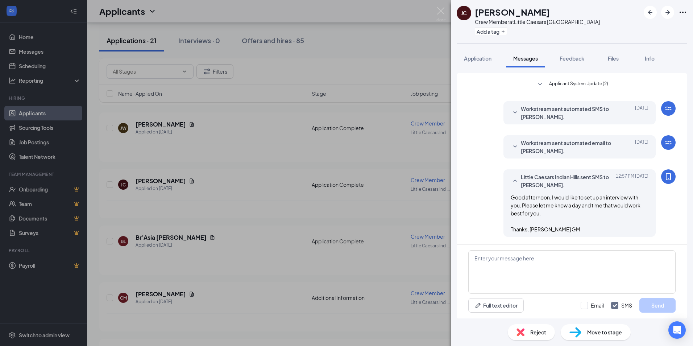
click at [283, 222] on div "JC Jhayla Clark Crew Member at Little Caesars Indian Hills Add a tag Applicatio…" at bounding box center [346, 173] width 693 height 346
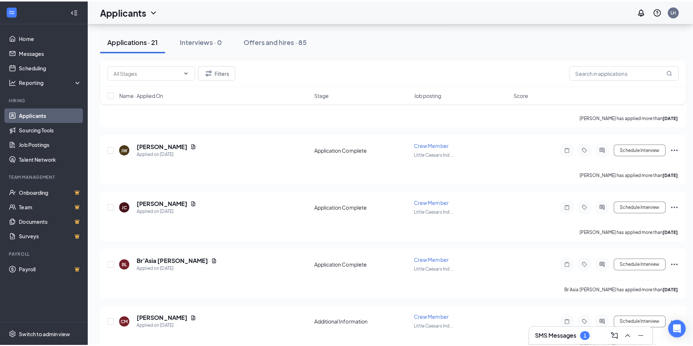
scroll to position [366, 0]
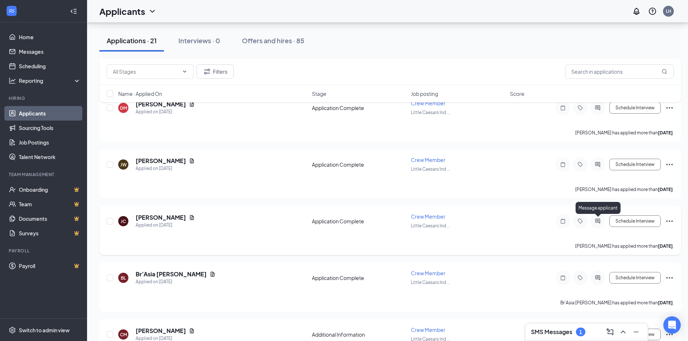
click at [598, 223] on icon "ActiveChat" at bounding box center [597, 221] width 9 height 6
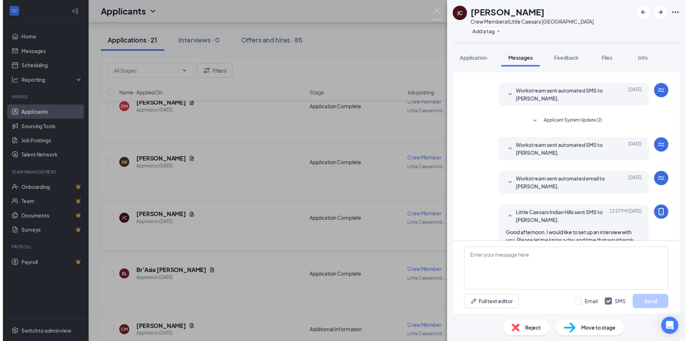
scroll to position [177, 0]
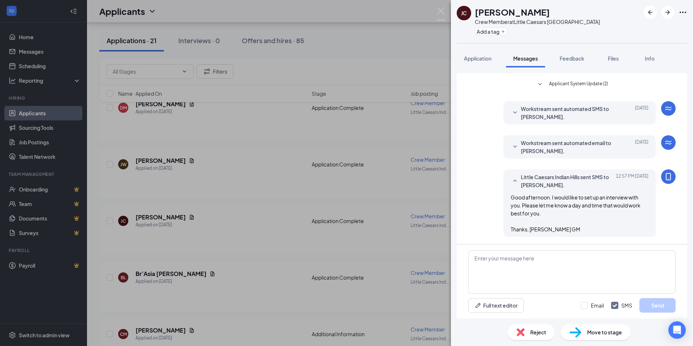
click at [201, 207] on div "JC Jhayla Clark Crew Member at Little Caesars Indian Hills Add a tag Applicatio…" at bounding box center [346, 173] width 693 height 346
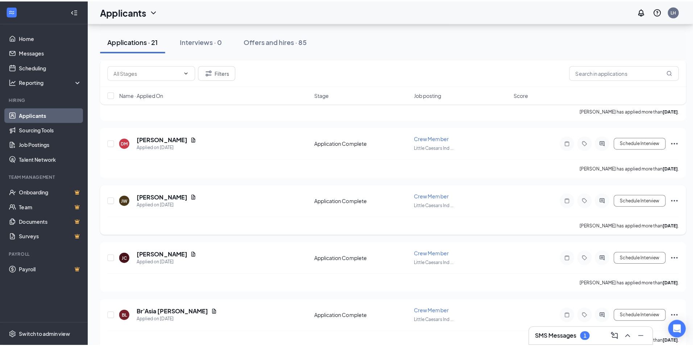
scroll to position [330, 0]
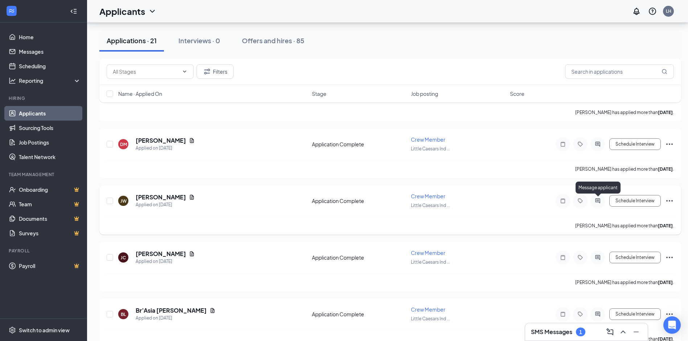
click at [599, 198] on icon "ActiveChat" at bounding box center [597, 201] width 9 height 6
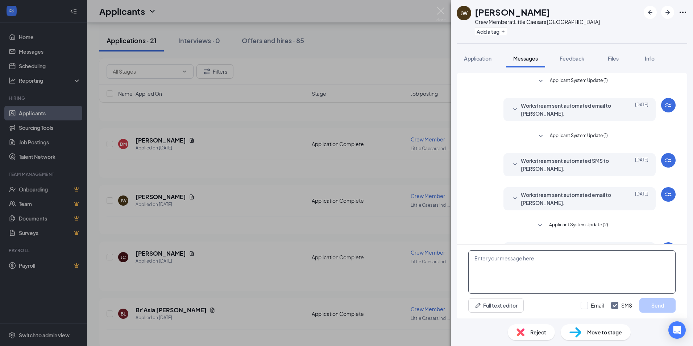
scroll to position [63, 0]
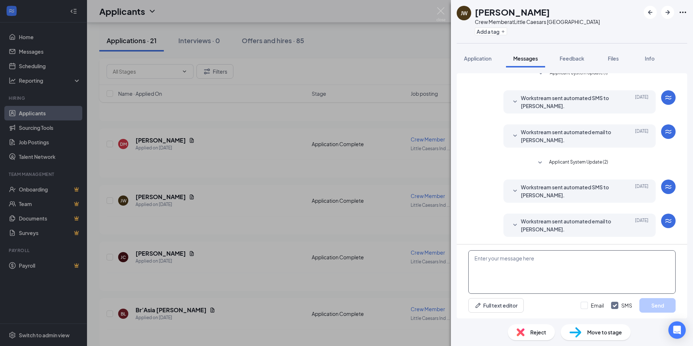
paste textarea "Good afternoon. I would like to set up an interview with you. Please let me kno…"
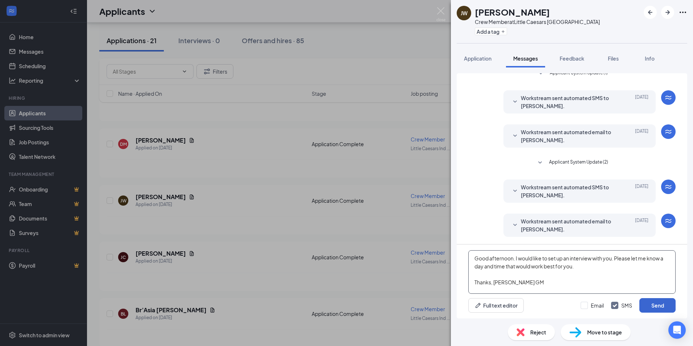
type textarea "Good afternoon. I would like to set up an interview with you. Please let me kno…"
click at [662, 306] on button "Send" at bounding box center [658, 305] width 36 height 15
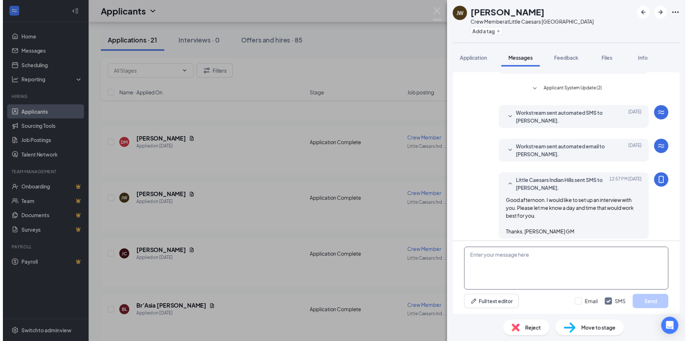
scroll to position [141, 0]
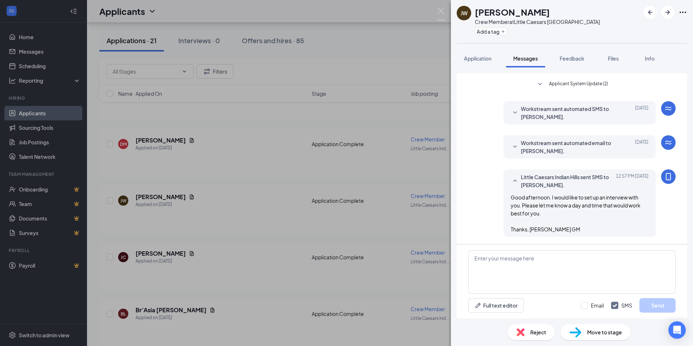
click at [244, 170] on div "JW Jeremiah Warren Crew Member at Little Caesars Indian Hills Add a tag Applica…" at bounding box center [346, 173] width 693 height 346
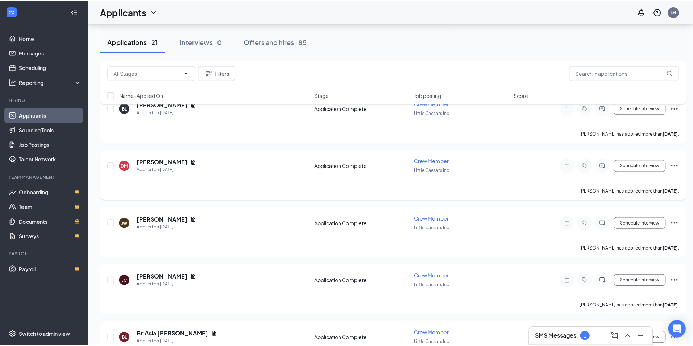
scroll to position [293, 0]
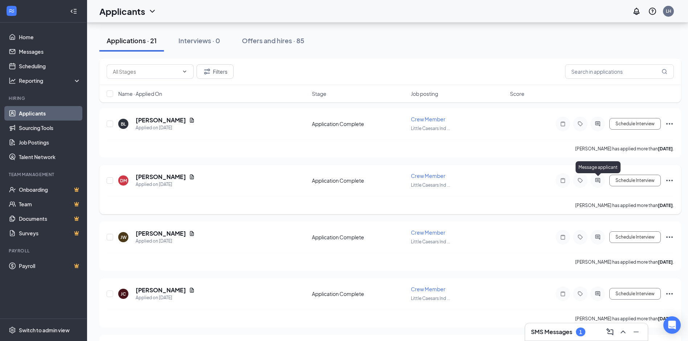
click at [600, 179] on icon "ActiveChat" at bounding box center [597, 180] width 9 height 6
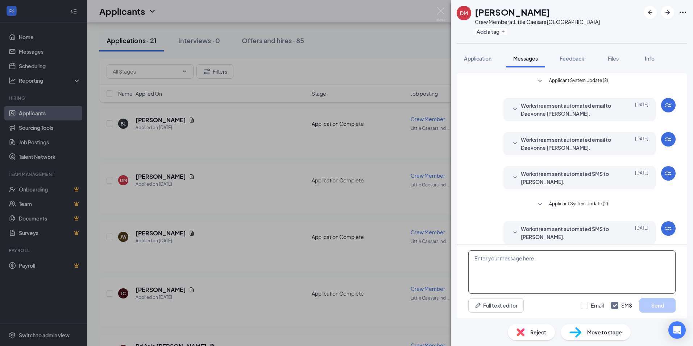
scroll to position [42, 0]
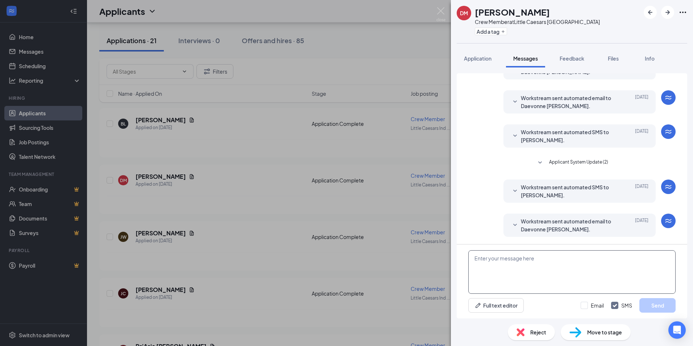
paste textarea "Good afternoon. I would like to set up an interview with you. Please let me kno…"
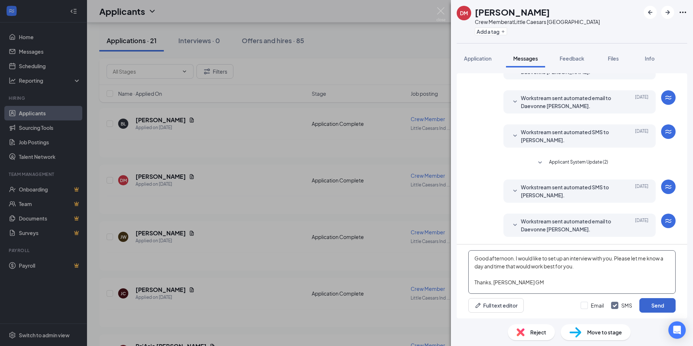
type textarea "Good afternoon. I would like to set up an interview with you. Please let me kno…"
click at [663, 307] on button "Send" at bounding box center [658, 305] width 36 height 15
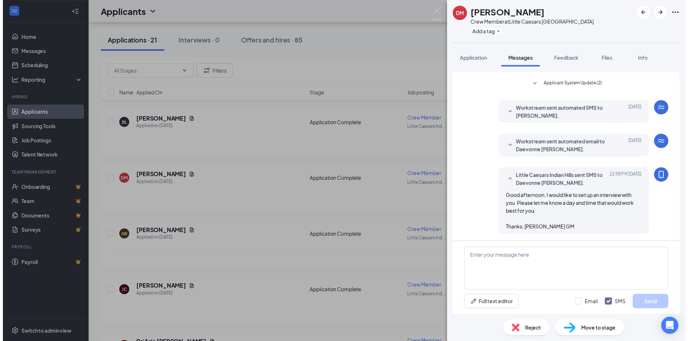
scroll to position [120, 0]
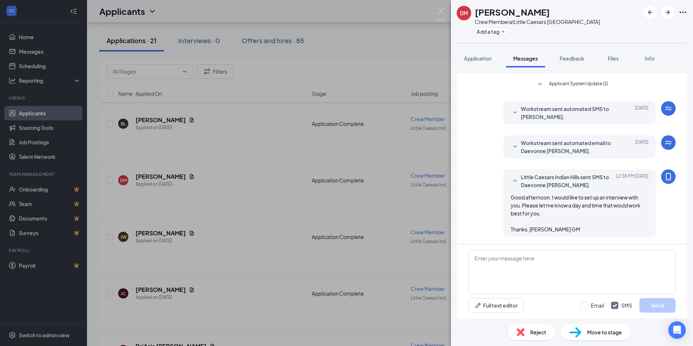
click at [295, 205] on div "DM Daevonne McDaniel Crew Member at Little Caesars Indian Hills Add a tag Appli…" at bounding box center [346, 173] width 693 height 346
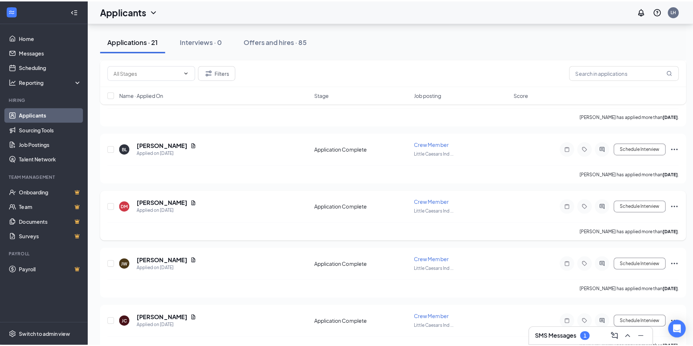
scroll to position [257, 0]
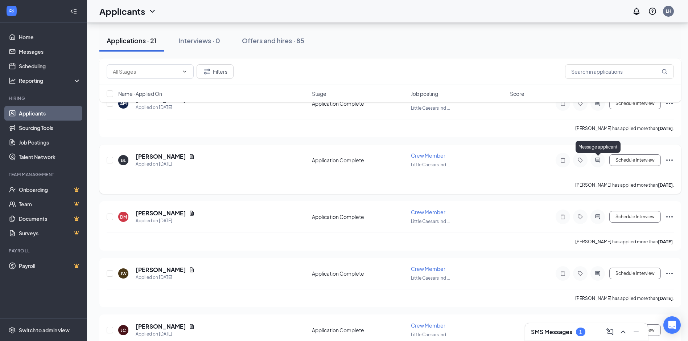
click at [600, 159] on icon "ActiveChat" at bounding box center [597, 160] width 9 height 6
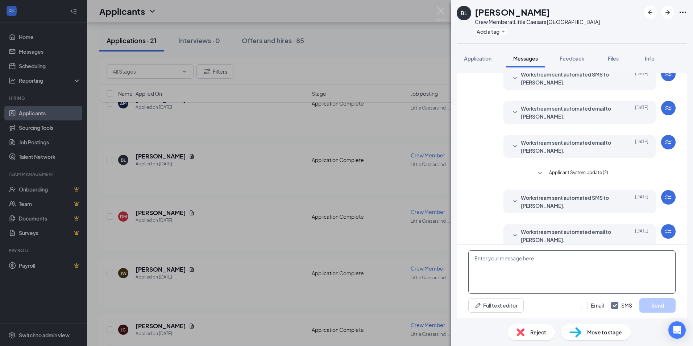
scroll to position [42, 0]
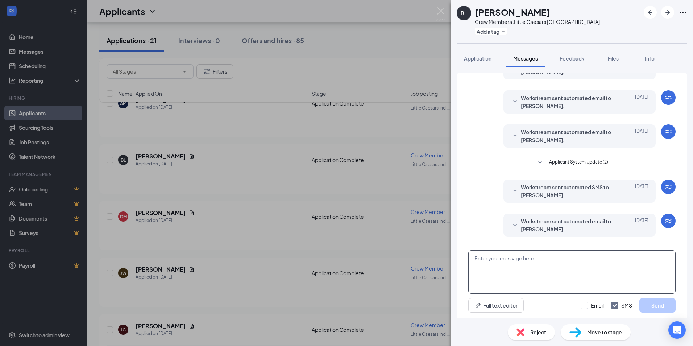
paste textarea "Good afternoon. I would like to set up an interview with you. Please let me kno…"
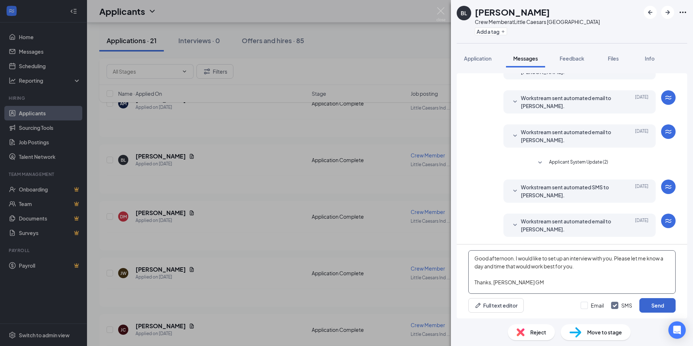
type textarea "Good afternoon. I would like to set up an interview with you. Please let me kno…"
click at [663, 307] on button "Send" at bounding box center [658, 305] width 36 height 15
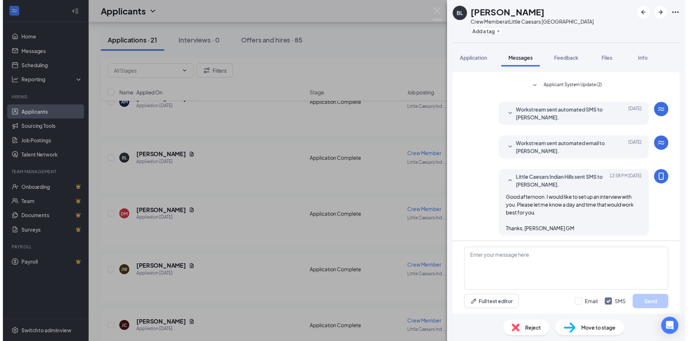
scroll to position [120, 0]
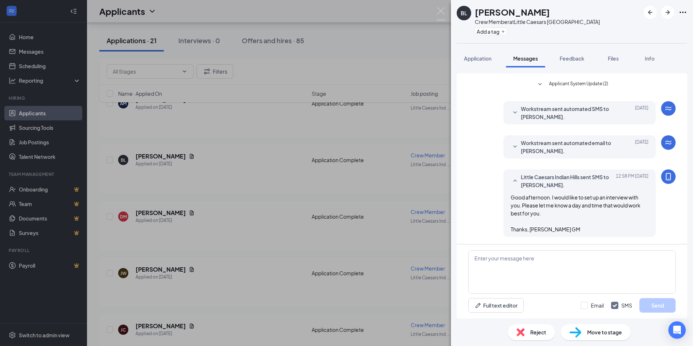
click at [336, 186] on div "BL Briana Landers Crew Member at Little Caesars Indian Hills Add a tag Applicat…" at bounding box center [346, 173] width 693 height 346
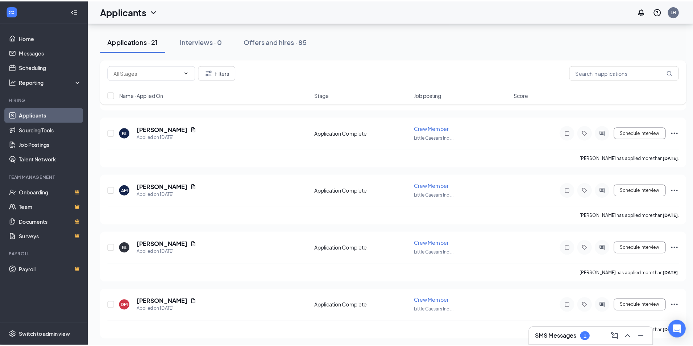
scroll to position [148, 0]
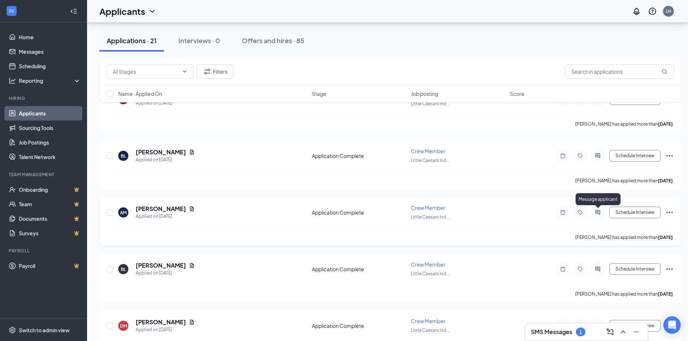
click at [600, 212] on icon "ActiveChat" at bounding box center [597, 212] width 9 height 6
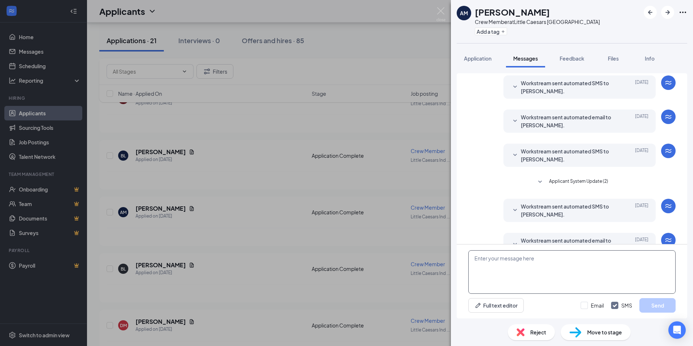
scroll to position [146, 0]
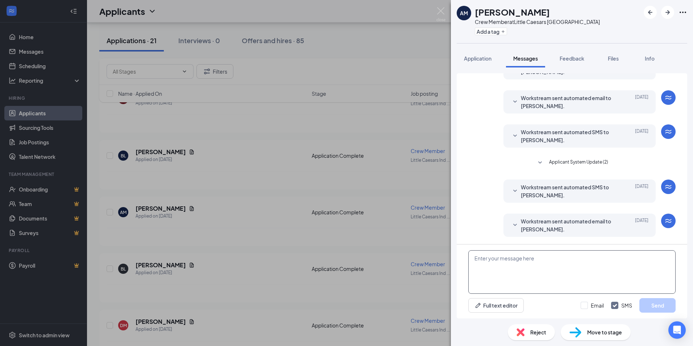
paste textarea "Good afternoon. I would like to set up an interview with you. Please let me kno…"
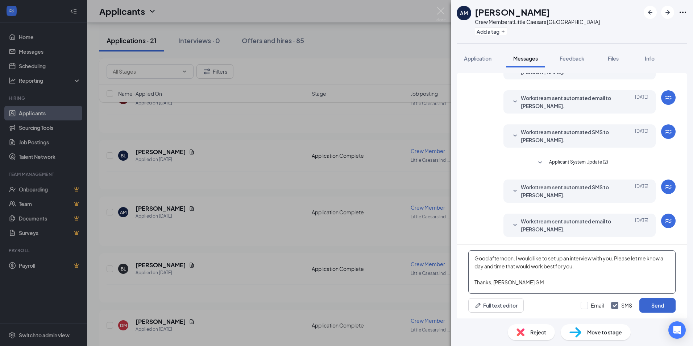
type textarea "Good afternoon. I would like to set up an interview with you. Please let me kno…"
click at [658, 311] on button "Send" at bounding box center [658, 305] width 36 height 15
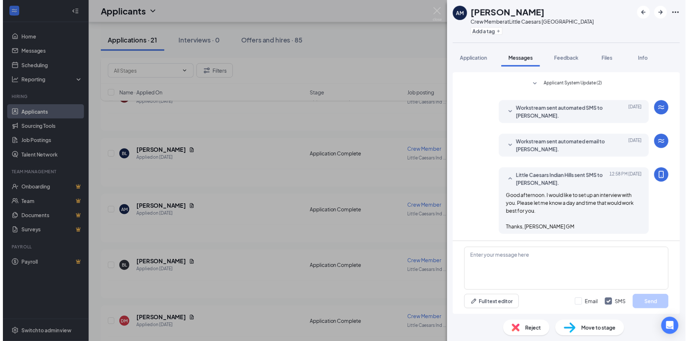
scroll to position [225, 0]
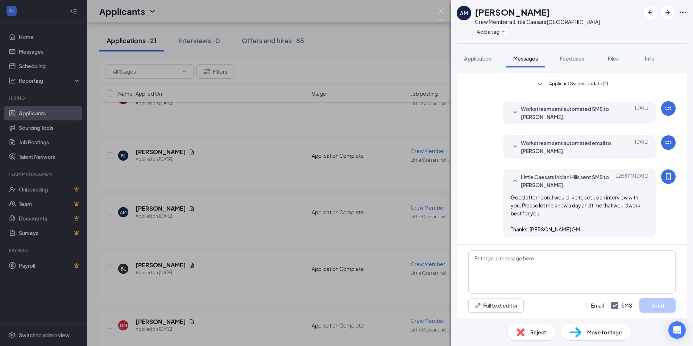
click at [251, 213] on div "AM Antinia mayo Crew Member at Little Caesars Indian Hills Add a tag Applicatio…" at bounding box center [346, 173] width 693 height 346
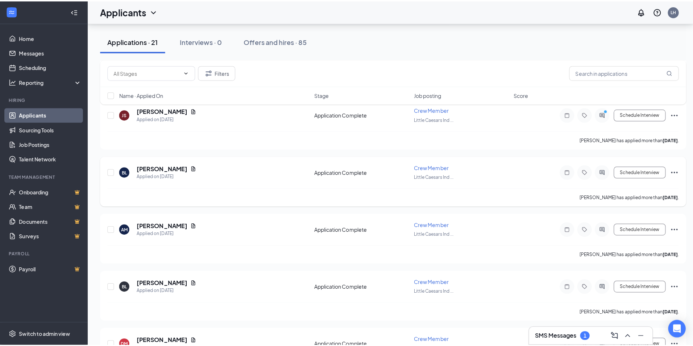
scroll to position [112, 0]
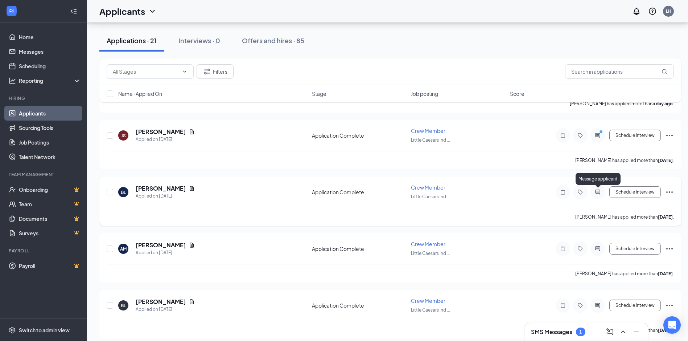
click at [600, 189] on icon "ActiveChat" at bounding box center [597, 192] width 9 height 6
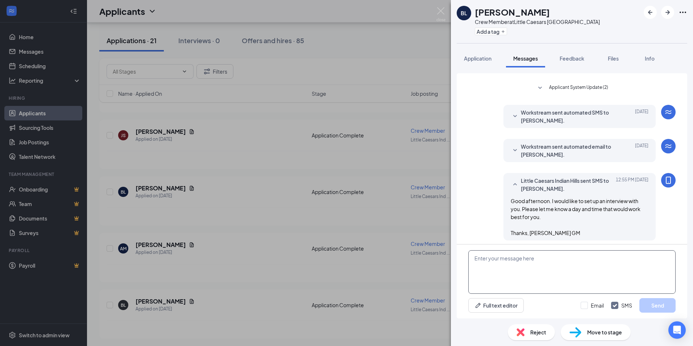
scroll to position [120, 0]
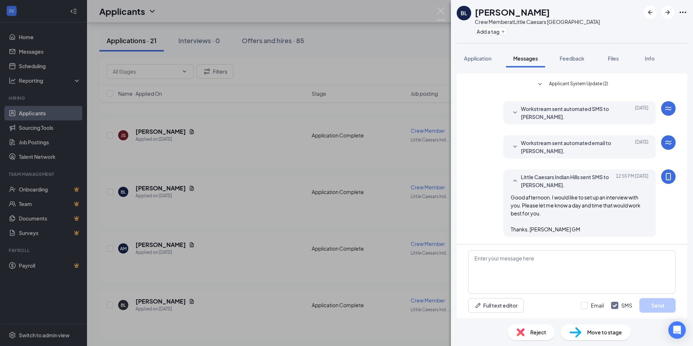
click at [189, 207] on div "BL Brent Long Crew Member at Little Caesars Indian Hills Add a tag Application …" at bounding box center [346, 173] width 693 height 346
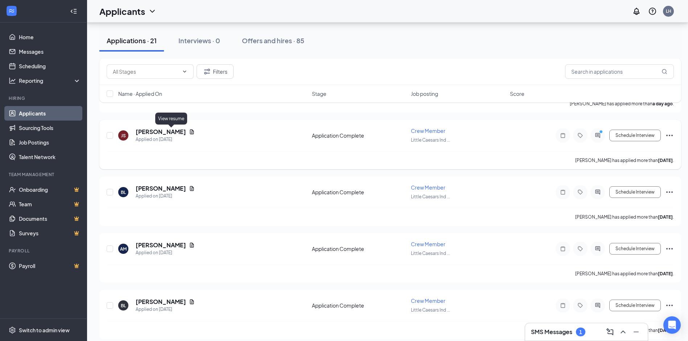
click at [190, 131] on icon "Document" at bounding box center [192, 131] width 4 height 5
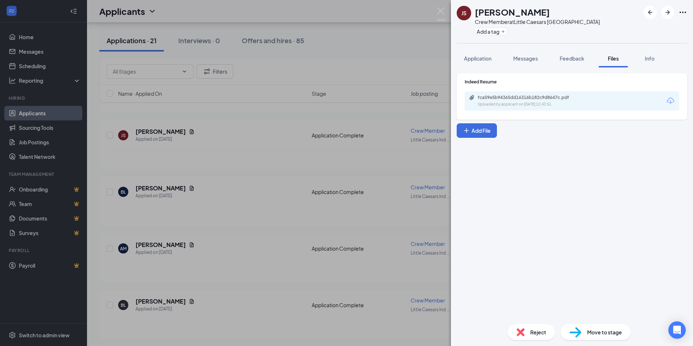
click at [263, 199] on div "JS Joe Stroud Crew Member at Little Caesars Indian Hills Add a tag Application …" at bounding box center [346, 173] width 693 height 346
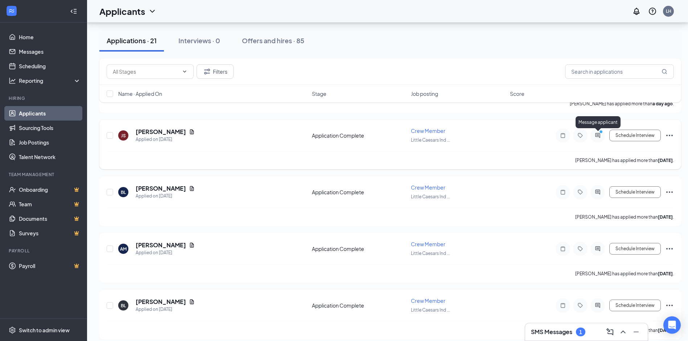
click at [596, 135] on icon "ActiveChat" at bounding box center [597, 135] width 9 height 6
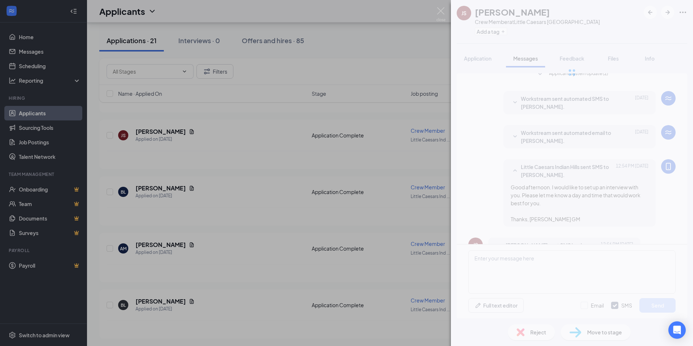
scroll to position [195, 0]
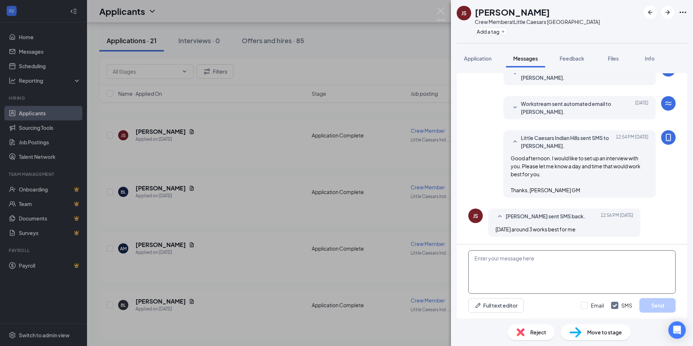
click at [554, 267] on textarea at bounding box center [572, 272] width 207 height 44
type textarea "I can do [DATE] but I am not available from 2-4 due to picking my kids up."
click at [658, 304] on button "Send" at bounding box center [658, 305] width 36 height 15
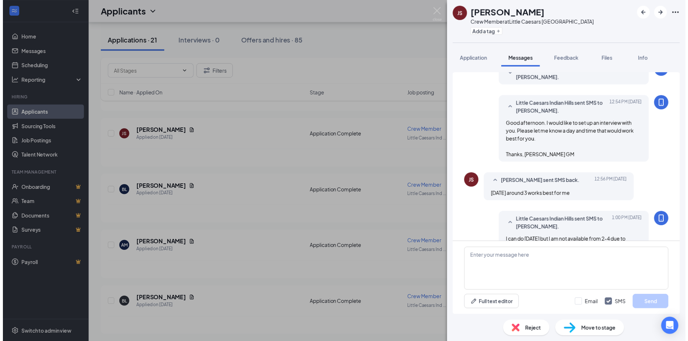
scroll to position [250, 0]
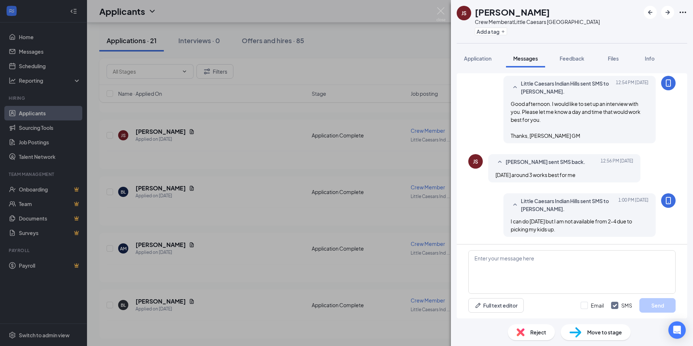
click at [183, 187] on div "JS Joe Stroud Crew Member at Little Caesars Indian Hills Add a tag Application …" at bounding box center [346, 173] width 693 height 346
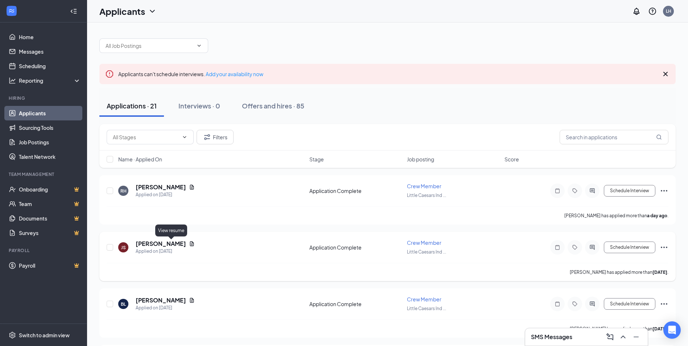
click at [190, 243] on icon "Document" at bounding box center [192, 243] width 4 height 5
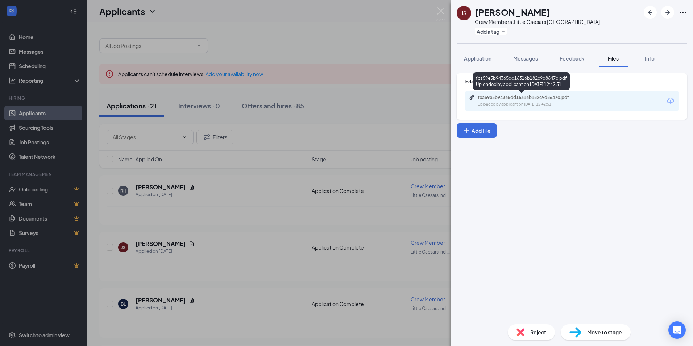
click at [528, 98] on div "fca59e5b94365dd16316b182c9d8647c.pdf" at bounding box center [529, 98] width 102 height 6
click at [353, 111] on div "JS Joe Stroud Crew Member at Little Caesars Indian Hills Add a tag Application …" at bounding box center [346, 173] width 693 height 346
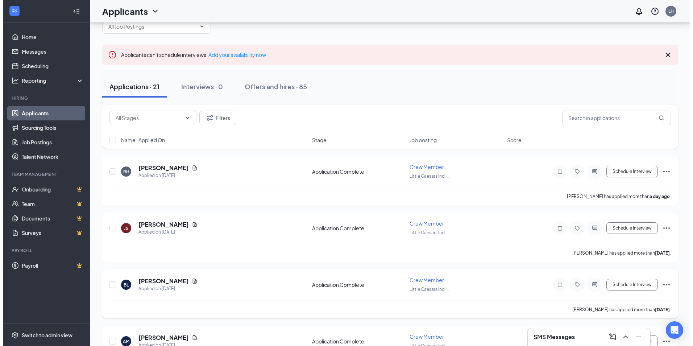
scroll to position [36, 0]
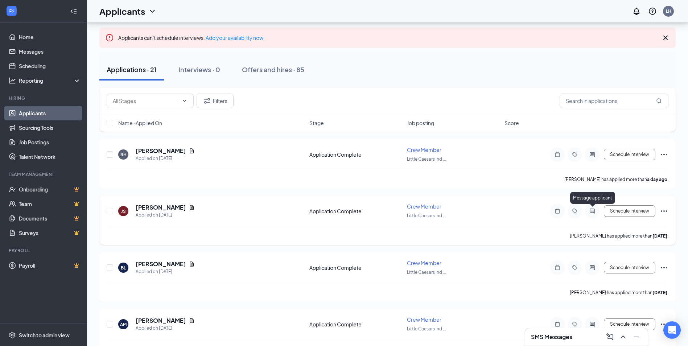
click at [592, 212] on icon "ActiveChat" at bounding box center [592, 211] width 5 height 5
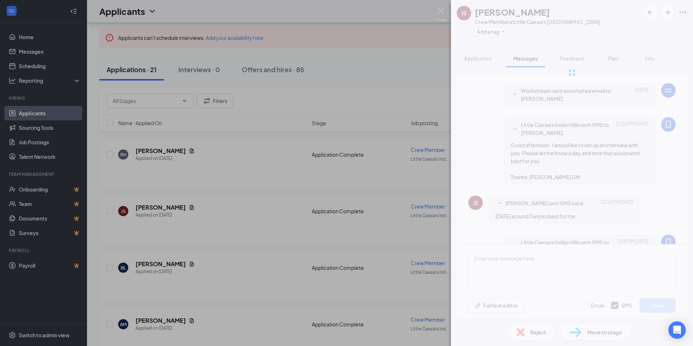
scroll to position [216, 0]
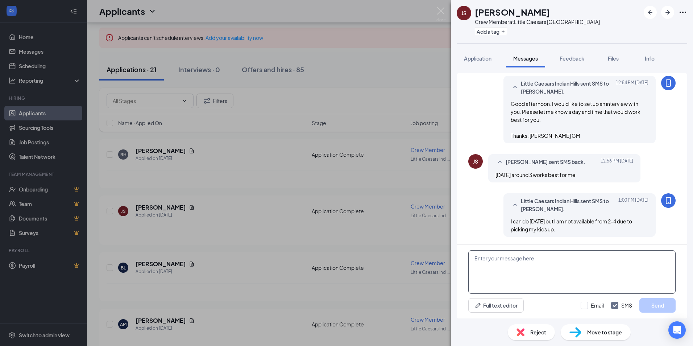
click at [580, 263] on textarea at bounding box center [572, 272] width 207 height 44
type textarea "I can meet you here at the store around 4"
click at [651, 304] on button "Send" at bounding box center [658, 305] width 36 height 15
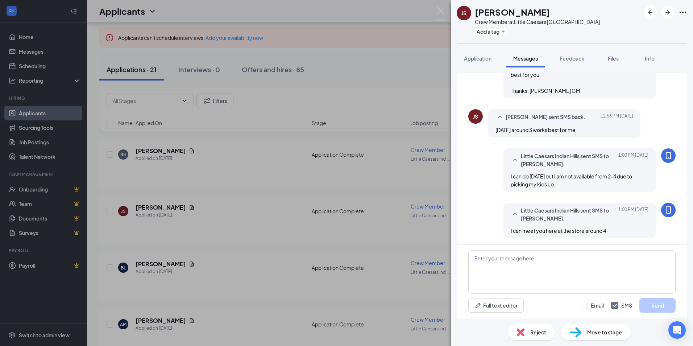
scroll to position [262, 0]
click at [237, 169] on div "JS Joe Stroud Crew Member at Little Caesars Indian Hills Add a tag Application …" at bounding box center [346, 173] width 693 height 346
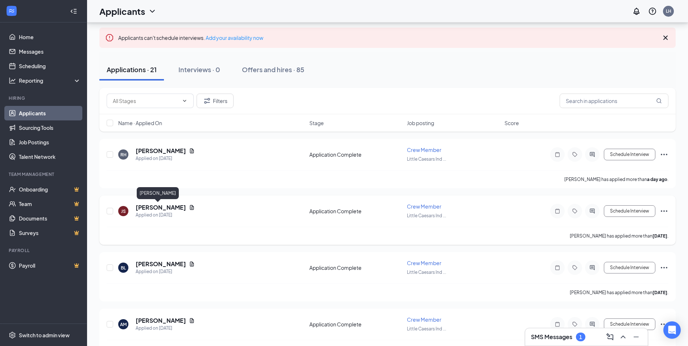
click at [143, 207] on h5 "[PERSON_NAME]" at bounding box center [161, 207] width 50 height 8
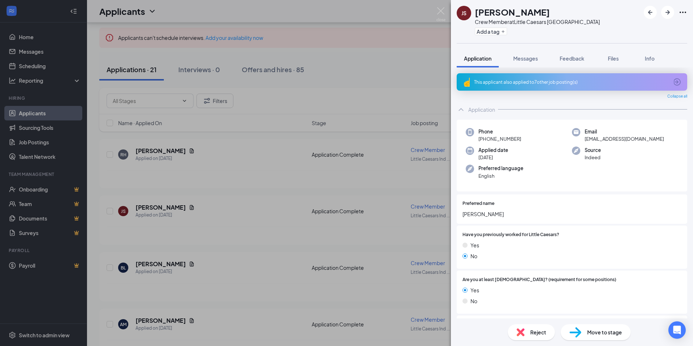
click at [407, 44] on div "JS Joe Stroud Crew Member at Little Caesars Indian Hills Add a tag Application …" at bounding box center [346, 173] width 693 height 346
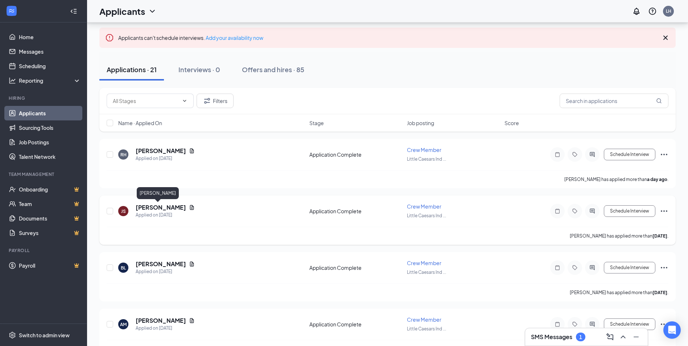
click at [190, 206] on icon "Document" at bounding box center [192, 207] width 4 height 5
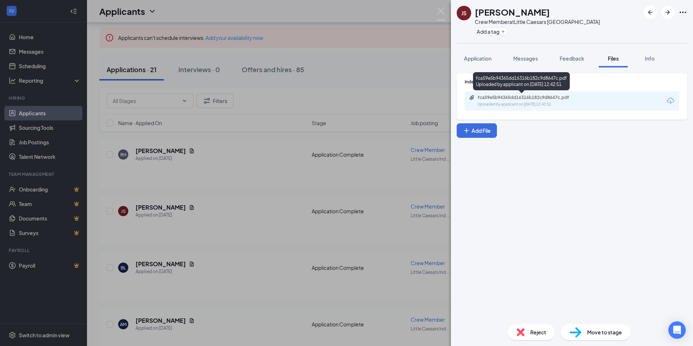
click at [544, 105] on div "Uploaded by applicant on Sep 14, 2025 at 12:42:51" at bounding box center [532, 105] width 109 height 6
click at [420, 87] on div "JS Joe Stroud Crew Member at Little Caesars Indian Hills Add a tag Application …" at bounding box center [346, 173] width 693 height 346
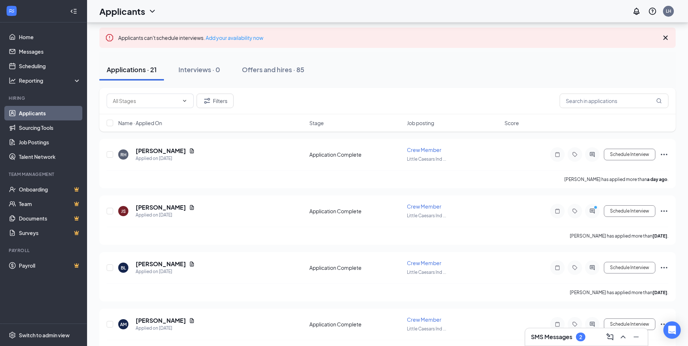
click at [572, 342] on div "SMS Messages 2" at bounding box center [586, 337] width 111 height 12
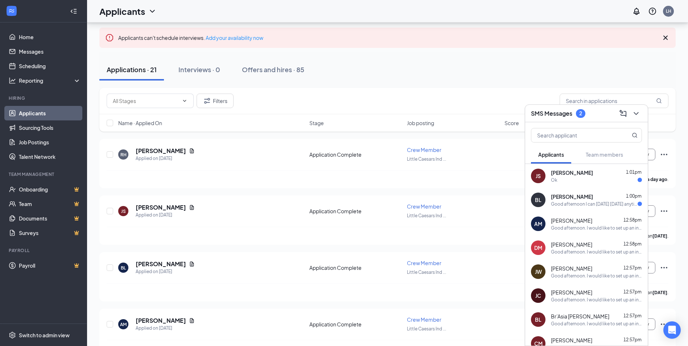
click at [561, 175] on span "[PERSON_NAME]" at bounding box center [572, 172] width 42 height 7
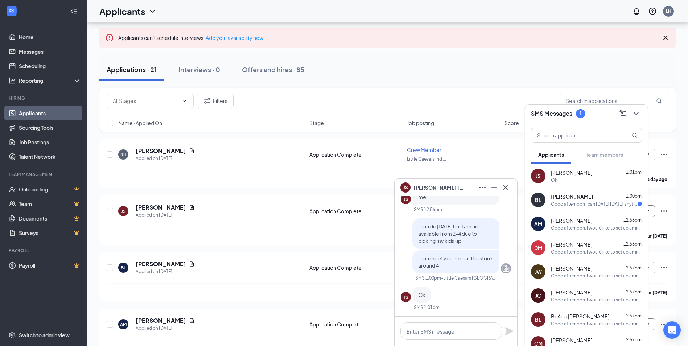
click at [586, 201] on div "Good afternoon I can [DATE] [DATE] anytime." at bounding box center [594, 204] width 87 height 6
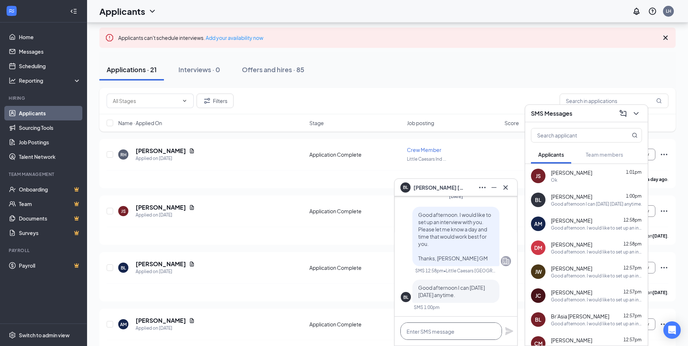
click at [459, 336] on textarea at bounding box center [451, 330] width 102 height 17
type textarea "a"
type textarea "Can you be here around 1?"
click at [510, 332] on icon "Plane" at bounding box center [509, 331] width 8 height 8
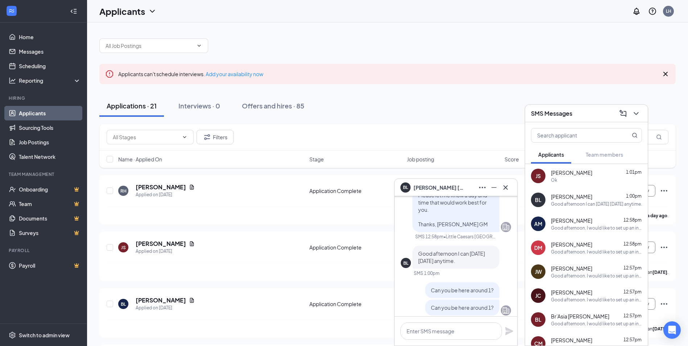
scroll to position [0, 0]
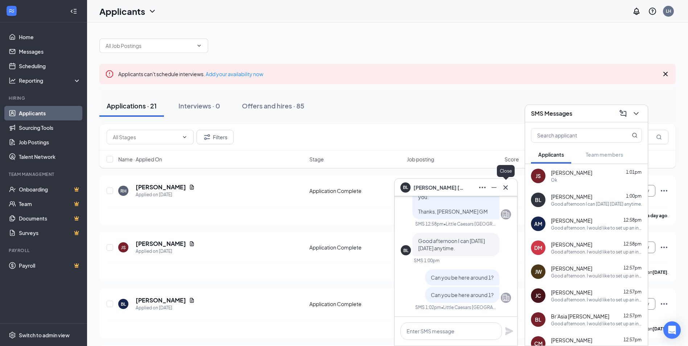
click at [505, 190] on icon "Cross" at bounding box center [505, 187] width 9 height 9
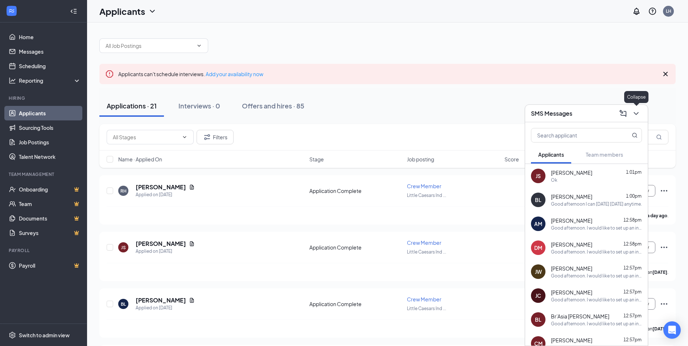
click at [636, 110] on icon "ChevronDown" at bounding box center [636, 113] width 9 height 9
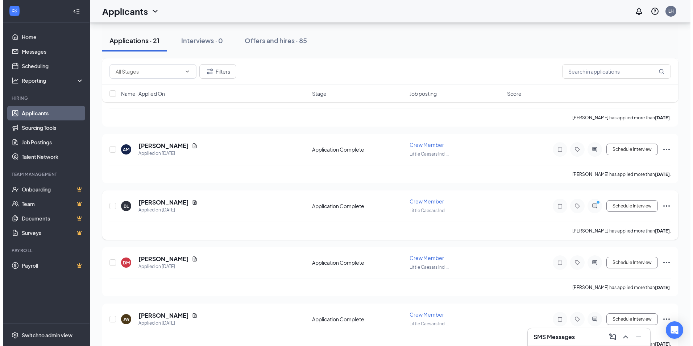
scroll to position [218, 0]
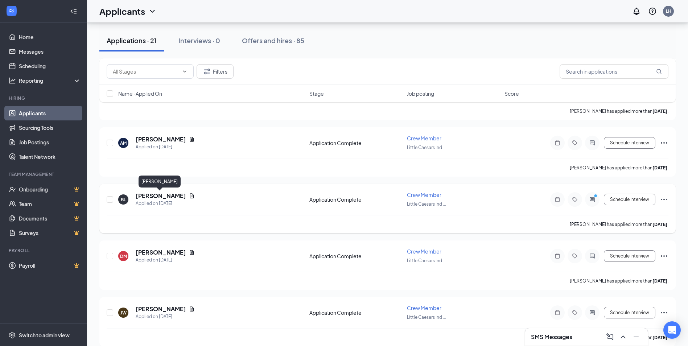
click at [163, 196] on h5 "[PERSON_NAME]" at bounding box center [161, 196] width 50 height 8
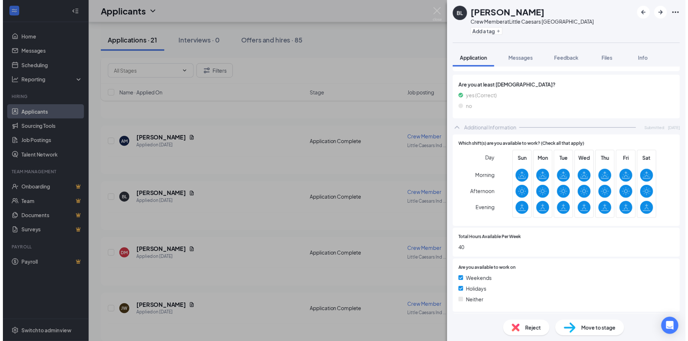
scroll to position [136, 0]
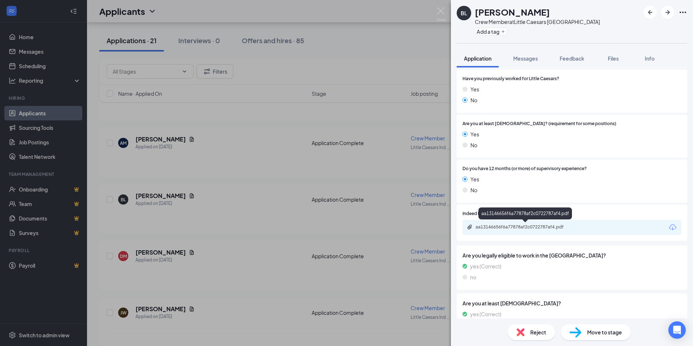
click at [522, 230] on div "aa13146656f6a77878af2c0722787af4.pdf" at bounding box center [526, 227] width 118 height 7
click at [367, 43] on div "BL Briana Landers Crew Member at Little Caesars Indian Hills Add a tag Applicat…" at bounding box center [346, 173] width 693 height 346
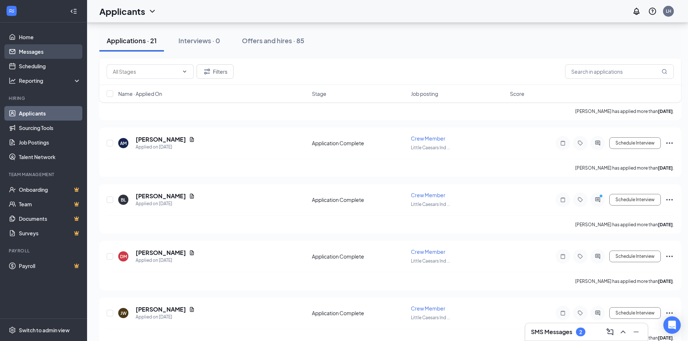
click at [38, 55] on link "Messages" at bounding box center [50, 51] width 62 height 15
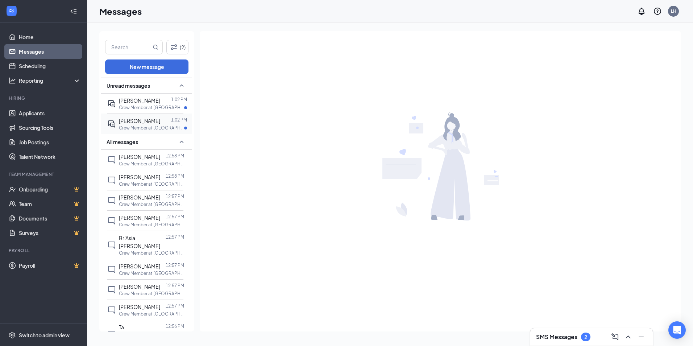
click at [136, 119] on span "[PERSON_NAME]" at bounding box center [139, 121] width 41 height 7
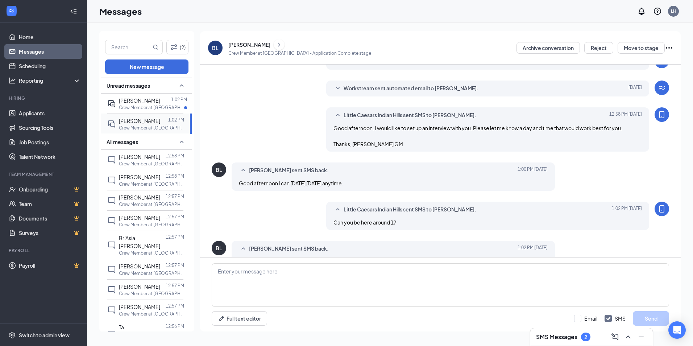
scroll to position [132, 0]
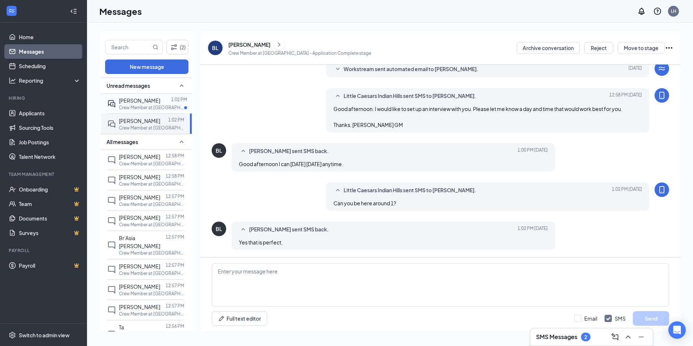
click at [144, 108] on p "Crew Member at [GEOGRAPHIC_DATA]" at bounding box center [151, 107] width 65 height 6
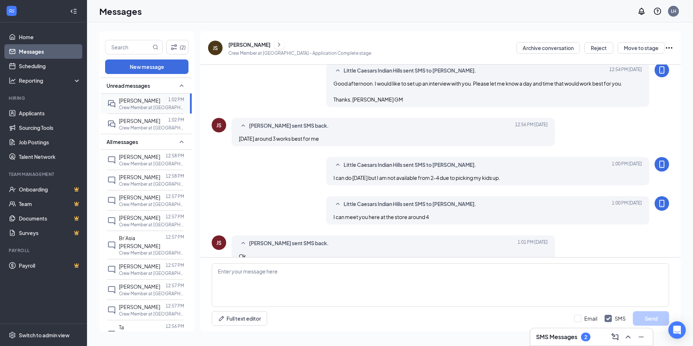
scroll to position [195, 0]
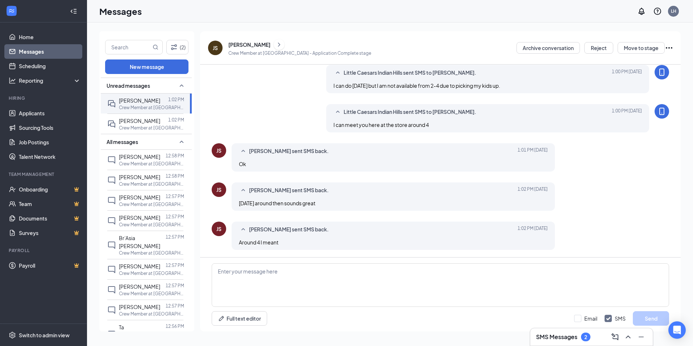
click at [297, 262] on div "Full text editor Email SMS Send" at bounding box center [440, 295] width 481 height 74
click at [295, 273] on textarea at bounding box center [441, 285] width 458 height 44
type textarea "ok see you then"
click at [649, 318] on button "Send" at bounding box center [651, 318] width 36 height 15
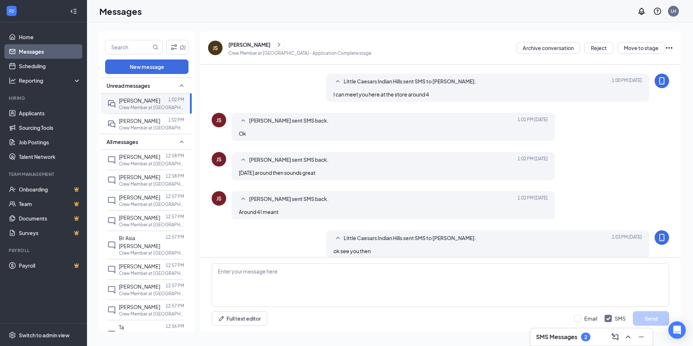
scroll to position [235, 0]
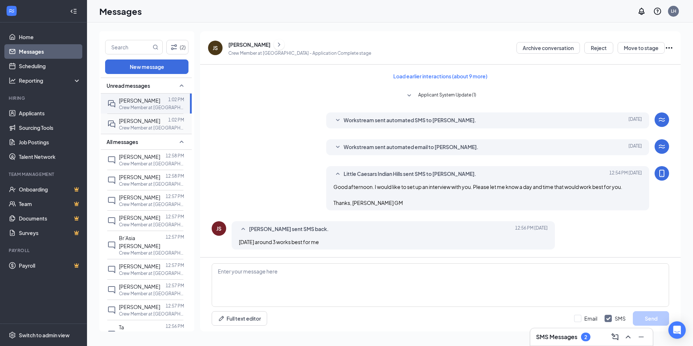
scroll to position [235, 0]
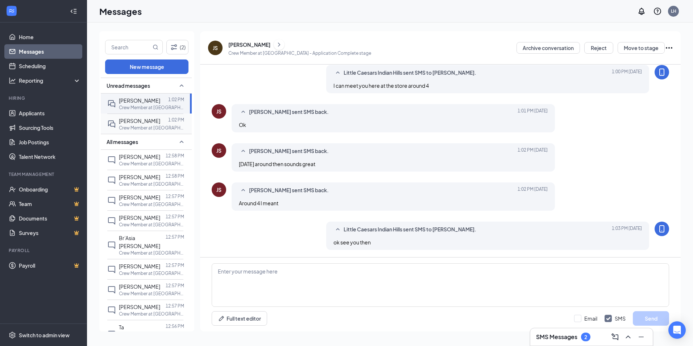
click at [123, 124] on div "[PERSON_NAME]" at bounding box center [139, 121] width 41 height 8
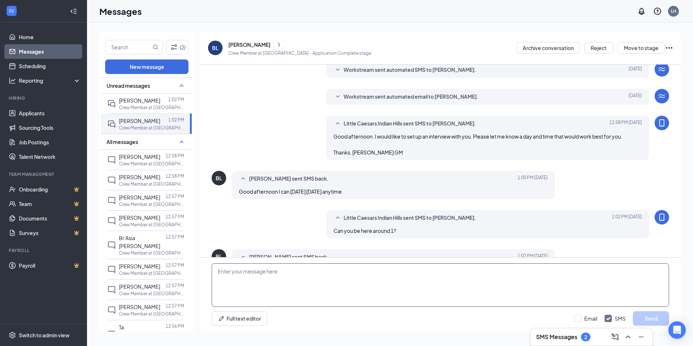
scroll to position [132, 0]
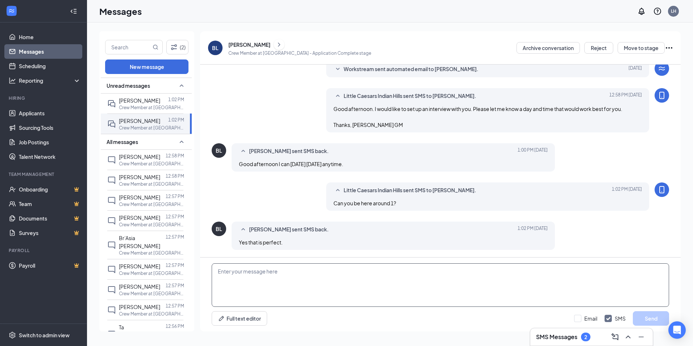
click at [317, 277] on textarea at bounding box center [441, 285] width 458 height 44
type textarea "Great see you then"
click at [648, 317] on button "Send" at bounding box center [651, 318] width 36 height 15
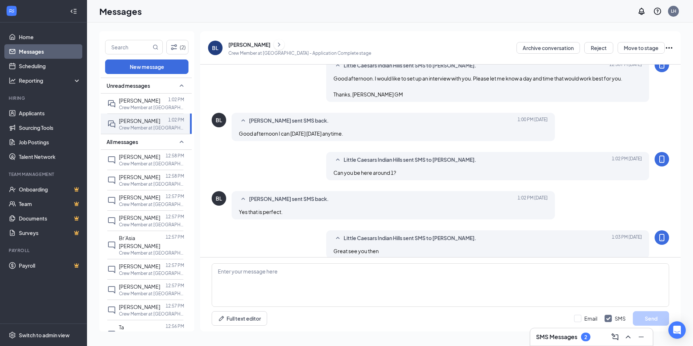
scroll to position [171, 0]
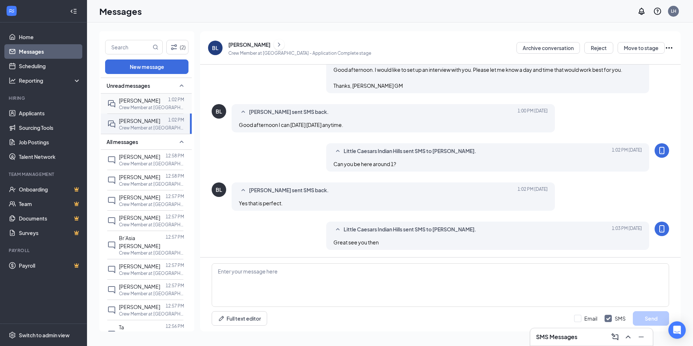
drag, startPoint x: 150, startPoint y: 96, endPoint x: 149, endPoint y: 102, distance: 6.0
click at [149, 99] on div "Joe Stroud 1:02 PM Crew Member at Little Caesars Indian Hills" at bounding box center [145, 104] width 76 height 20
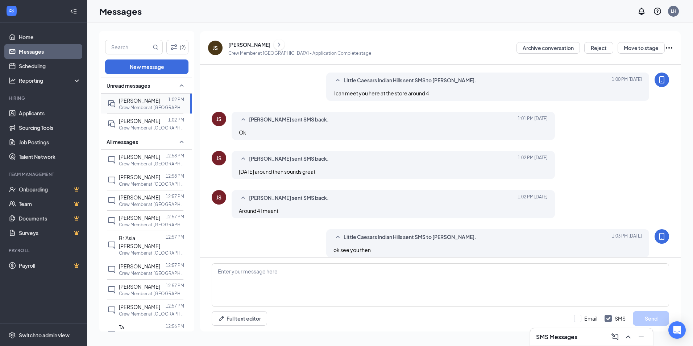
scroll to position [214, 0]
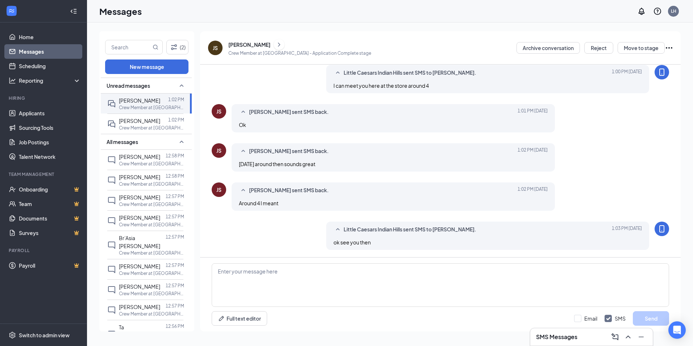
click at [669, 50] on icon "Ellipses" at bounding box center [669, 48] width 9 height 9
click at [617, 169] on p "Print applicant" at bounding box center [637, 168] width 62 height 7
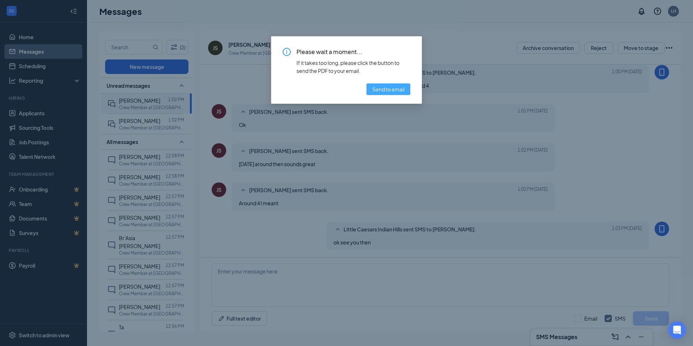
click at [373, 91] on span "Send to email" at bounding box center [388, 89] width 32 height 8
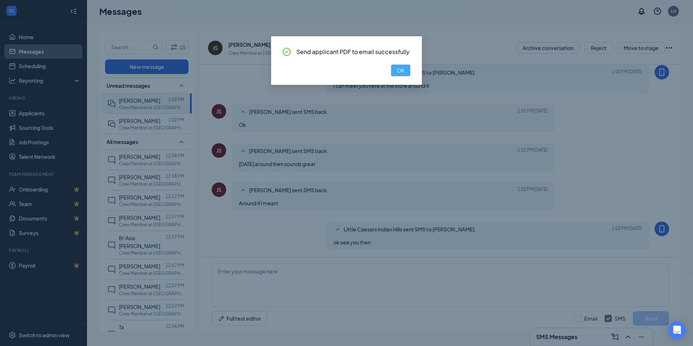
click at [404, 71] on span "OK" at bounding box center [401, 70] width 8 height 8
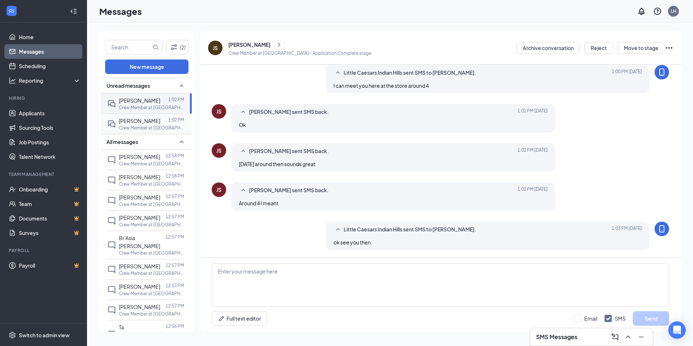
drag, startPoint x: 140, startPoint y: 125, endPoint x: 160, endPoint y: 118, distance: 20.8
click at [140, 125] on p "Crew Member at Little Caesars Indian Hills" at bounding box center [151, 128] width 65 height 6
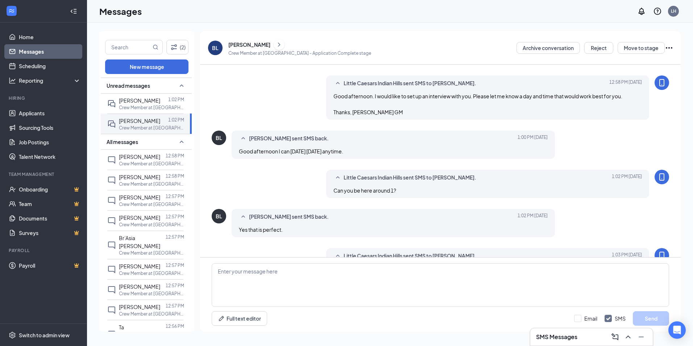
scroll to position [144, 0]
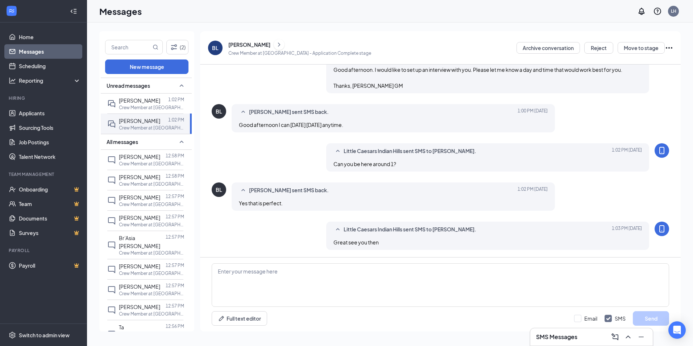
click at [669, 47] on icon "Ellipses" at bounding box center [669, 47] width 7 height 1
click at [620, 168] on p "Print applicant" at bounding box center [637, 168] width 62 height 7
click at [144, 103] on span "Joe Stroud" at bounding box center [139, 100] width 41 height 7
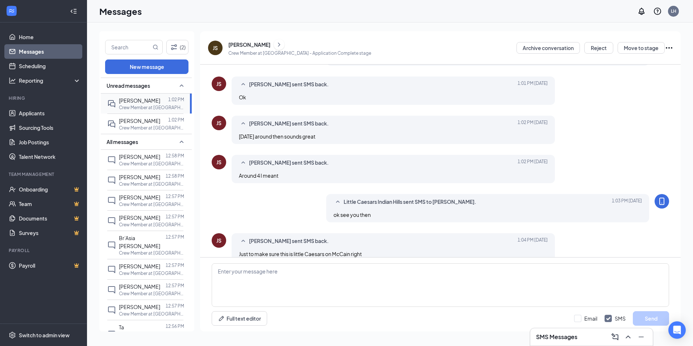
scroll to position [226, 0]
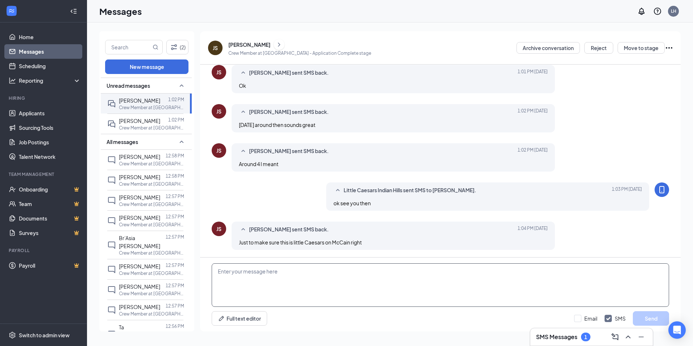
click at [311, 267] on textarea at bounding box center [441, 285] width 458 height 44
type textarea "No its the one on JFK next to Starbucks"
click at [653, 318] on button "Send" at bounding box center [651, 318] width 36 height 15
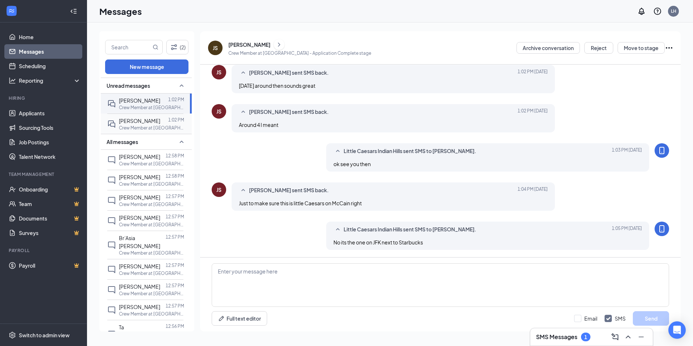
click at [152, 129] on p "Crew Member at Little Caesars Indian Hills" at bounding box center [151, 128] width 65 height 6
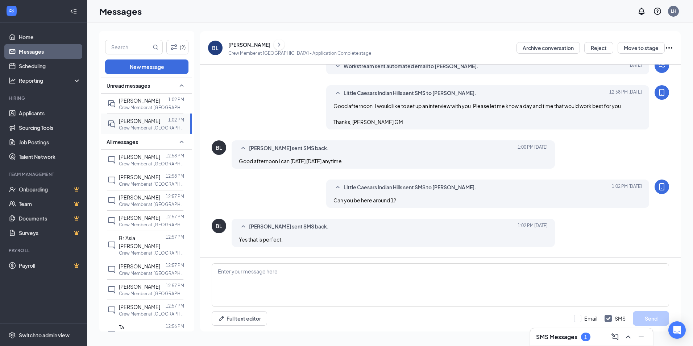
scroll to position [144, 0]
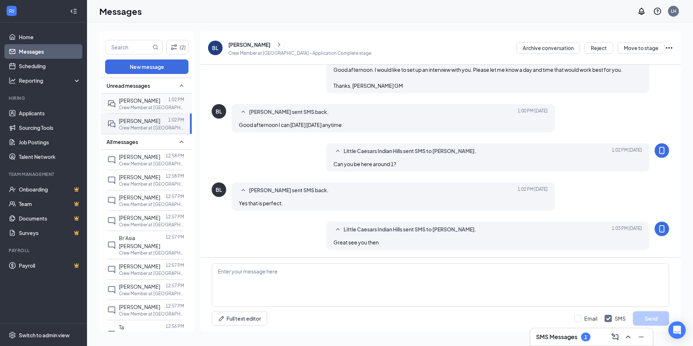
click at [135, 107] on p "Crew Member at Little Caesars Indian Hills" at bounding box center [151, 107] width 65 height 6
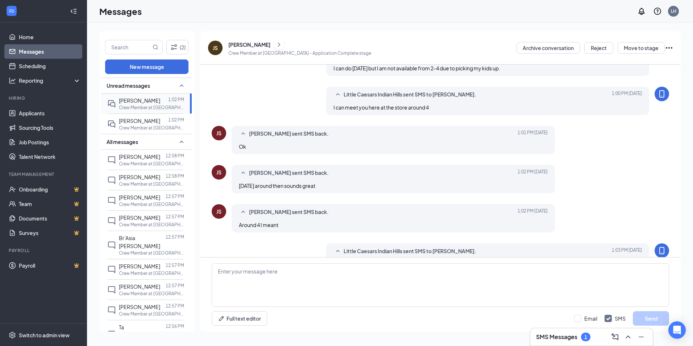
scroll to position [238, 0]
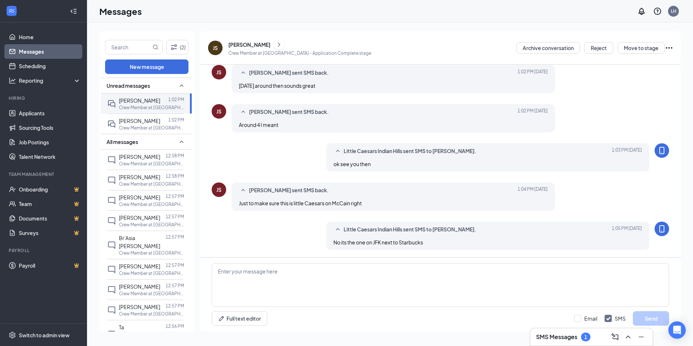
click at [564, 339] on h3 "SMS Messages" at bounding box center [556, 337] width 41 height 8
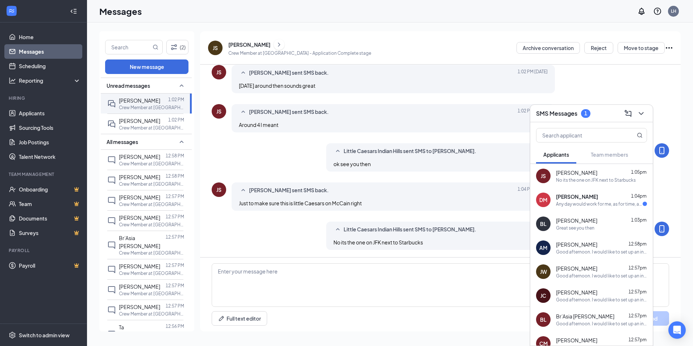
click at [571, 202] on div "Any day would work for me, as for time, as long as its after 12pm I can come in…" at bounding box center [599, 204] width 87 height 6
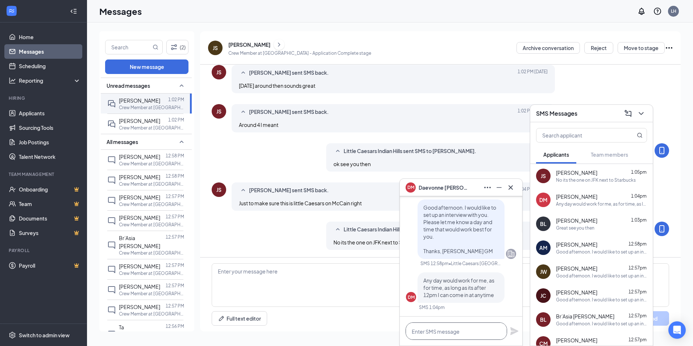
click at [485, 330] on textarea at bounding box center [457, 330] width 102 height 17
type textarea "Can you come in tomorrow at 1:30?"
click at [513, 333] on icon "Plane" at bounding box center [515, 331] width 8 height 8
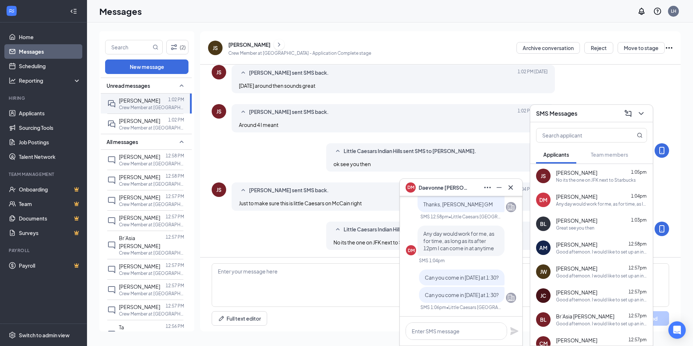
click at [567, 225] on div "Great see you then" at bounding box center [575, 228] width 38 height 6
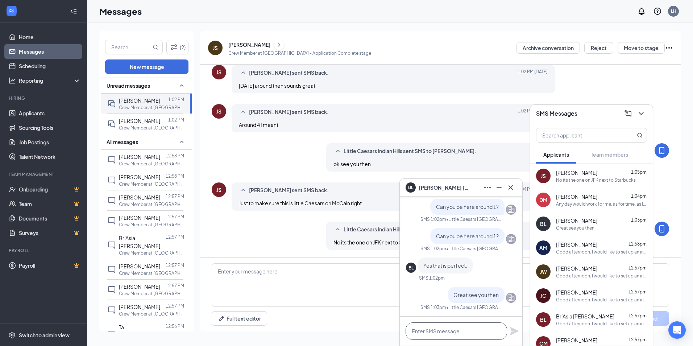
click at [469, 330] on textarea at bounding box center [457, 330] width 102 height 17
click at [511, 184] on icon "Cross" at bounding box center [511, 187] width 9 height 9
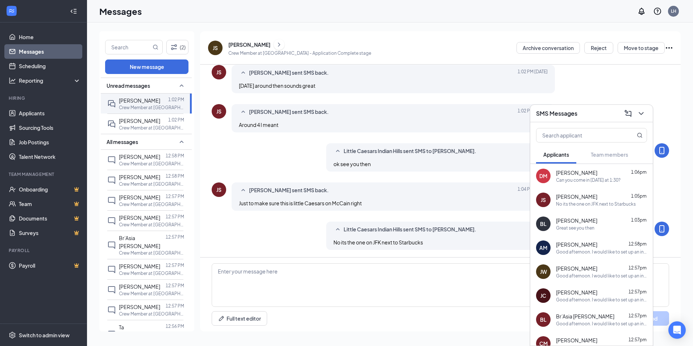
click at [566, 196] on span "[PERSON_NAME]" at bounding box center [576, 196] width 41 height 7
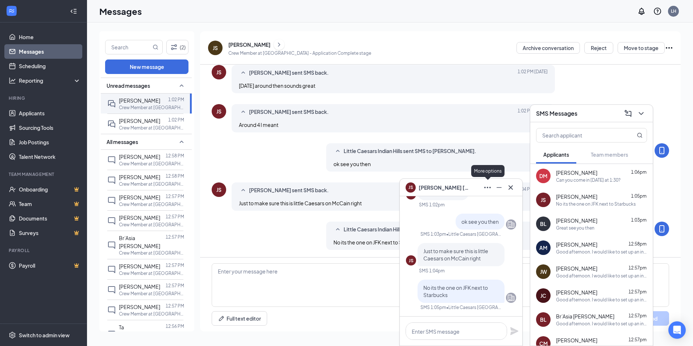
click at [489, 188] on icon "Ellipses" at bounding box center [487, 187] width 9 height 9
click at [487, 189] on icon "Ellipses" at bounding box center [487, 187] width 9 height 9
click at [670, 45] on icon "Ellipses" at bounding box center [669, 48] width 9 height 9
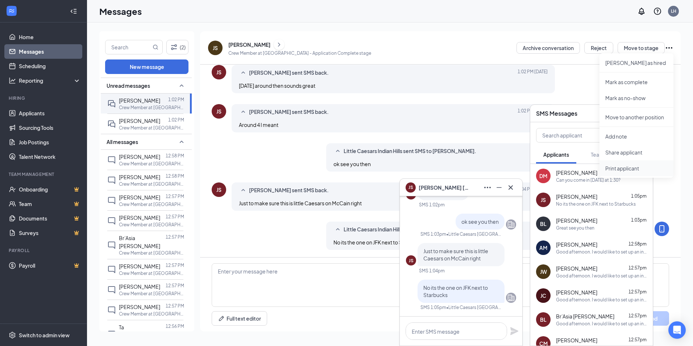
click at [621, 165] on p "Print applicant" at bounding box center [637, 168] width 62 height 7
click at [563, 173] on span "[PERSON_NAME]" at bounding box center [576, 172] width 41 height 7
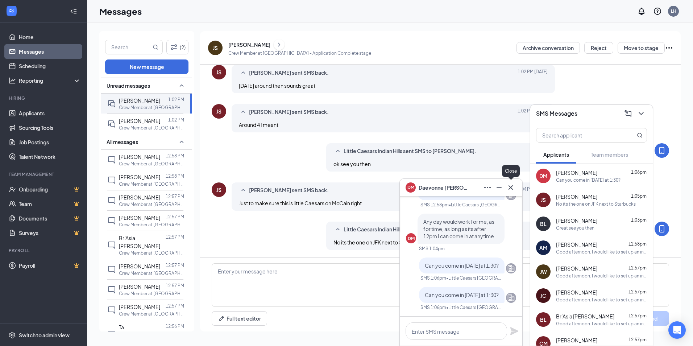
click at [511, 186] on icon "Cross" at bounding box center [511, 187] width 9 height 9
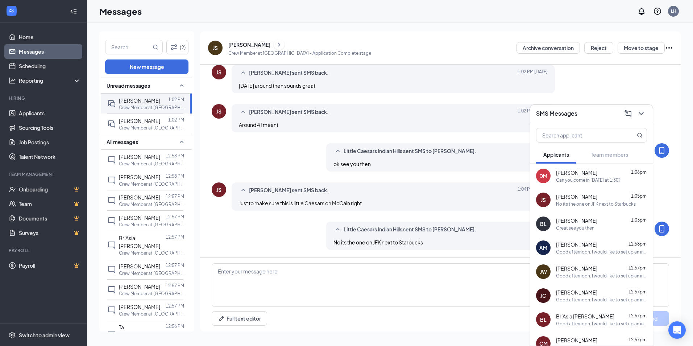
click at [604, 114] on div "SMS Messages" at bounding box center [591, 113] width 111 height 11
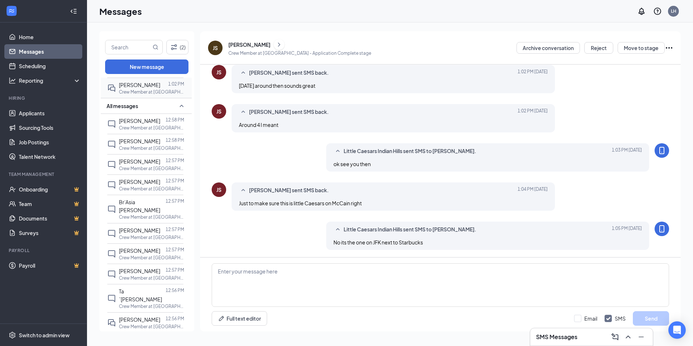
scroll to position [36, 0]
click at [141, 145] on div "[PERSON_NAME]" at bounding box center [139, 141] width 41 height 8
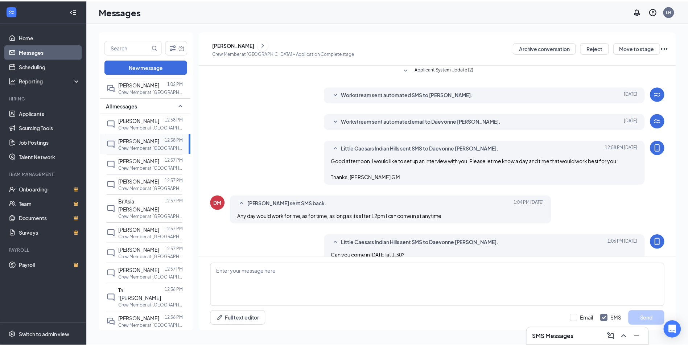
scroll to position [119, 0]
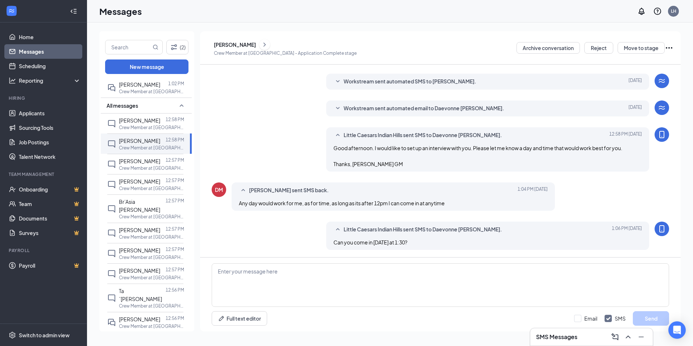
click at [671, 47] on icon "Ellipses" at bounding box center [669, 48] width 9 height 9
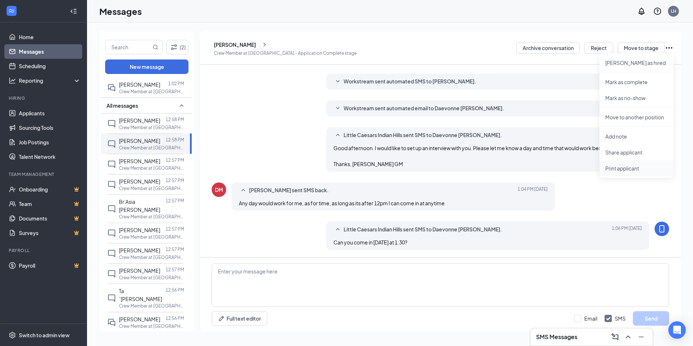
click at [631, 169] on p "Print applicant" at bounding box center [637, 168] width 62 height 7
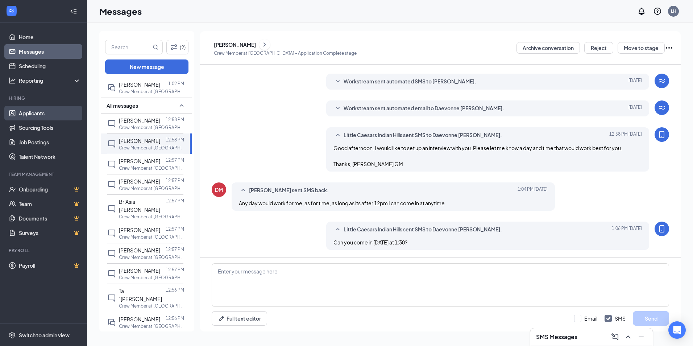
click at [28, 116] on link "Applicants" at bounding box center [50, 113] width 62 height 15
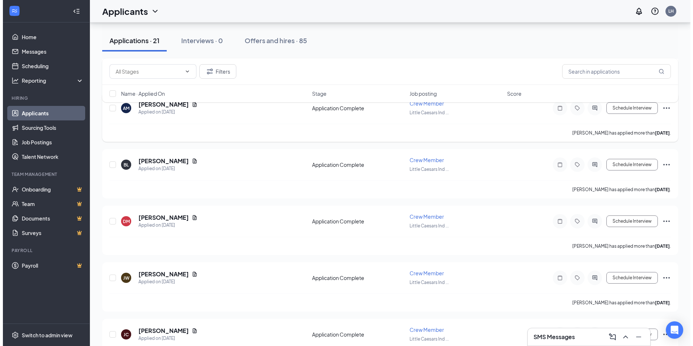
scroll to position [254, 0]
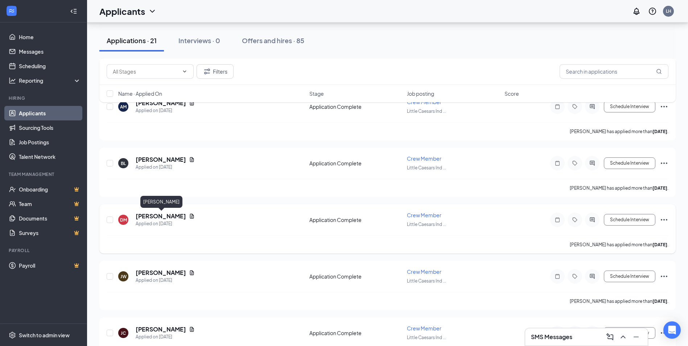
click at [157, 218] on h5 "Daevonne McDaniel" at bounding box center [161, 216] width 50 height 8
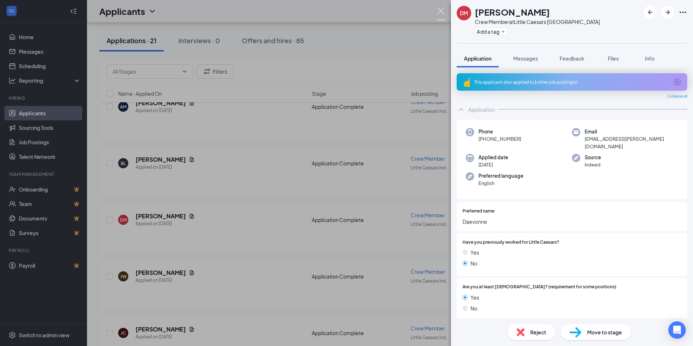
click at [445, 11] on img at bounding box center [441, 14] width 9 height 14
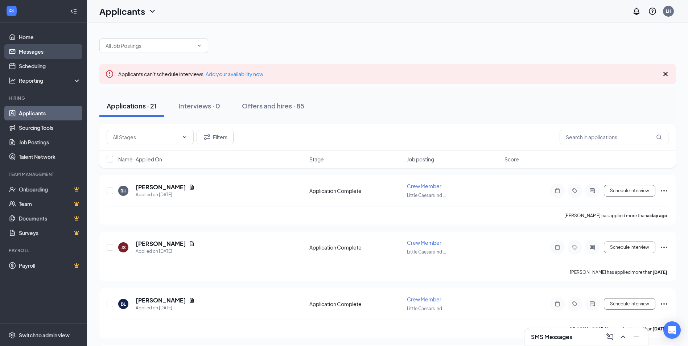
click at [29, 53] on link "Messages" at bounding box center [50, 51] width 62 height 15
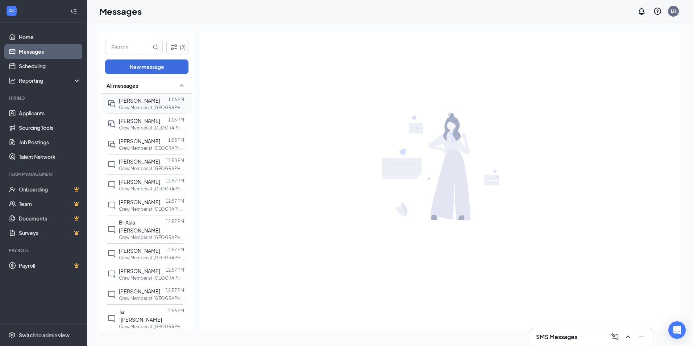
click at [140, 105] on p "Crew Member at [GEOGRAPHIC_DATA]" at bounding box center [151, 107] width 65 height 6
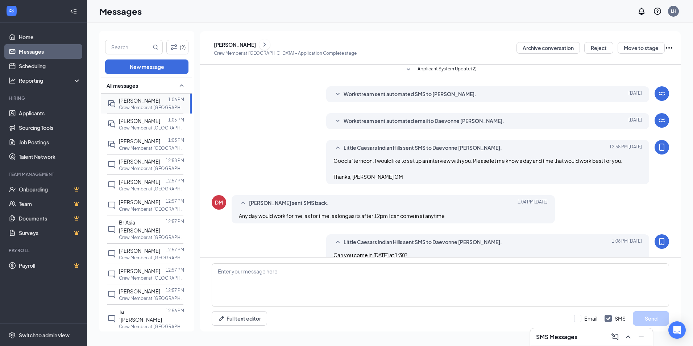
scroll to position [119, 0]
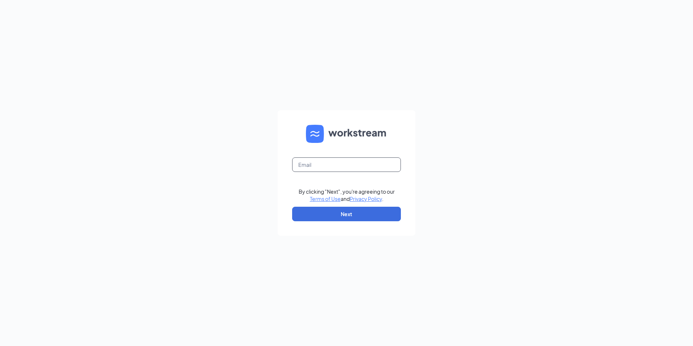
click at [359, 165] on input "text" at bounding box center [346, 164] width 109 height 15
type input "rosepetalmama@yahoo.com"
click at [343, 216] on button "Next" at bounding box center [346, 214] width 109 height 15
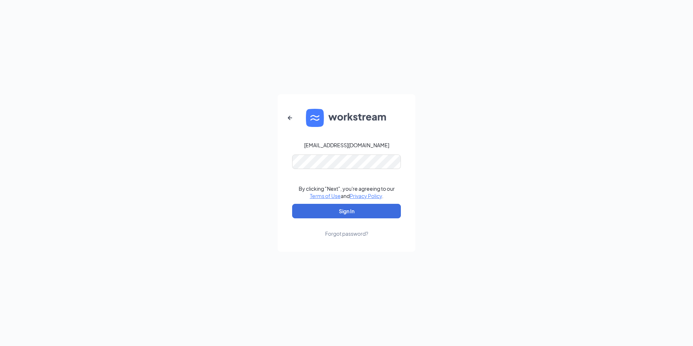
click at [414, 174] on form "rosepetalmama@yahoo.com By clicking "Next", you're agreeing to our Terms of Use…" at bounding box center [347, 172] width 138 height 157
click at [289, 119] on icon "ArrowLeftNew" at bounding box center [290, 118] width 9 height 9
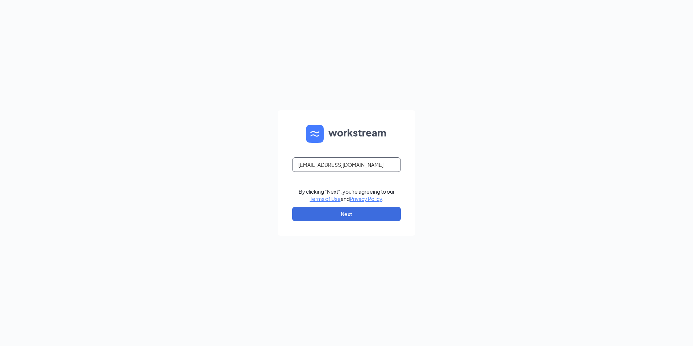
click at [380, 162] on input "rosepetalmama@yahoo.com" at bounding box center [346, 164] width 109 height 15
drag, startPoint x: 381, startPoint y: 164, endPoint x: 196, endPoint y: 164, distance: 185.0
click at [198, 164] on div "rosepetalmama@yahoo.com By clicking "Next", you're agreeing to our Terms of Use…" at bounding box center [346, 173] width 693 height 346
click at [348, 163] on input "text" at bounding box center [346, 164] width 109 height 15
click at [347, 165] on input "text" at bounding box center [346, 164] width 109 height 15
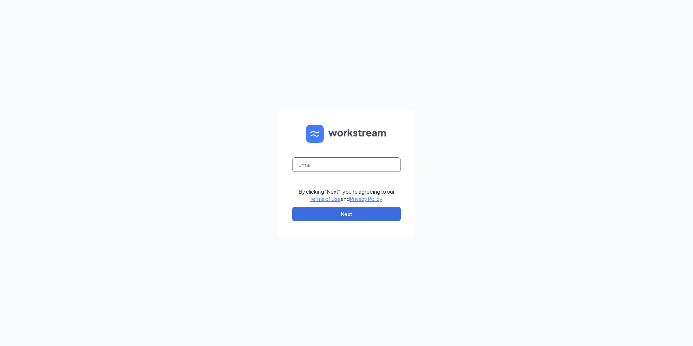
click at [345, 168] on input "text" at bounding box center [346, 164] width 109 height 15
click at [308, 172] on form "By clicking "Next", you're agreeing to our Terms of Use and Privacy Policy . Ne…" at bounding box center [347, 172] width 138 height 125
click at [310, 165] on input "text" at bounding box center [346, 164] width 109 height 15
drag, startPoint x: 332, startPoint y: 162, endPoint x: 474, endPoint y: 145, distance: 142.5
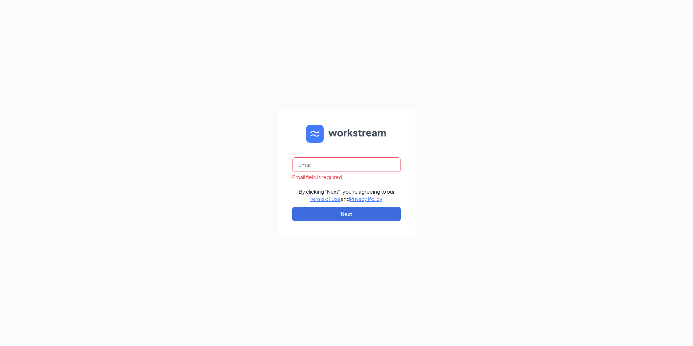
click at [493, 143] on div "Email field is required By clicking "Next", you're agreeing to our Terms of Use…" at bounding box center [346, 173] width 693 height 346
click at [370, 161] on input "text" at bounding box center [346, 164] width 109 height 15
click at [369, 164] on input "text" at bounding box center [346, 164] width 109 height 15
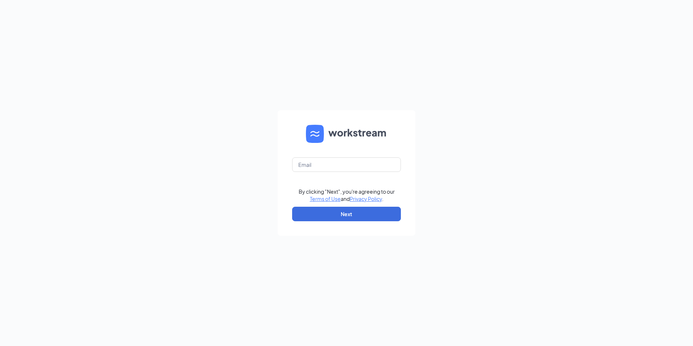
drag, startPoint x: 344, startPoint y: 170, endPoint x: 226, endPoint y: 189, distance: 120.1
click at [225, 192] on div "By clicking "Next", you're agreeing to our Terms of Use and Privacy Policy . Ne…" at bounding box center [346, 173] width 693 height 346
click at [316, 163] on input "text" at bounding box center [346, 164] width 109 height 15
type input "[EMAIL_ADDRESS][DOMAIN_NAME]"
click at [352, 211] on button "Next" at bounding box center [346, 214] width 109 height 15
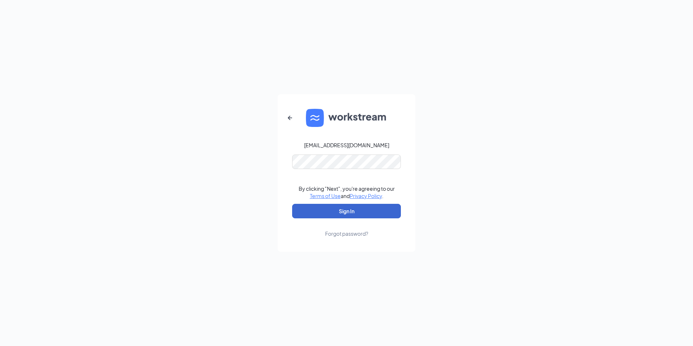
click at [383, 214] on button "Sign In" at bounding box center [346, 211] width 109 height 15
click at [348, 210] on button "Sign In" at bounding box center [346, 211] width 109 height 15
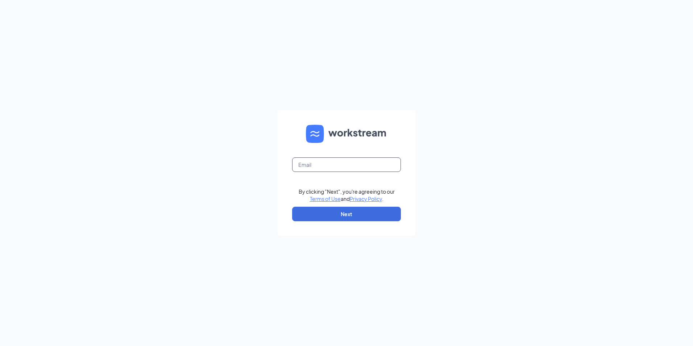
click at [357, 169] on input "text" at bounding box center [346, 164] width 109 height 15
type input "lcindianhills@littlecaesarsofar.com"
click at [344, 218] on button "Next" at bounding box center [346, 214] width 109 height 15
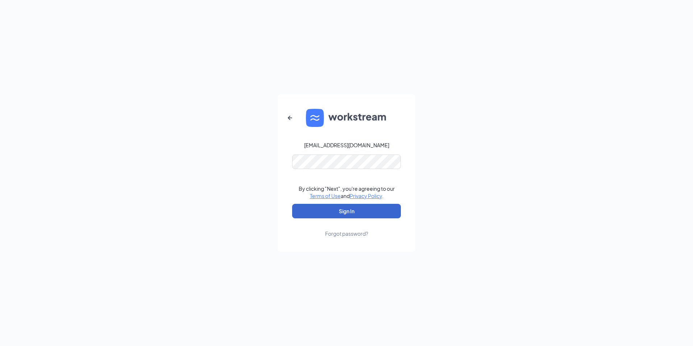
click at [337, 209] on button "Sign In" at bounding box center [346, 211] width 109 height 15
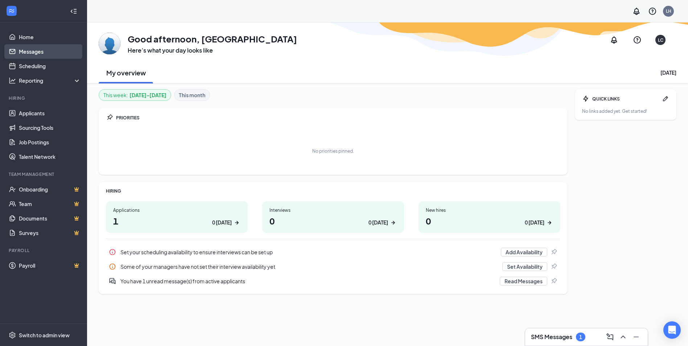
click at [42, 50] on link "Messages" at bounding box center [50, 51] width 62 height 15
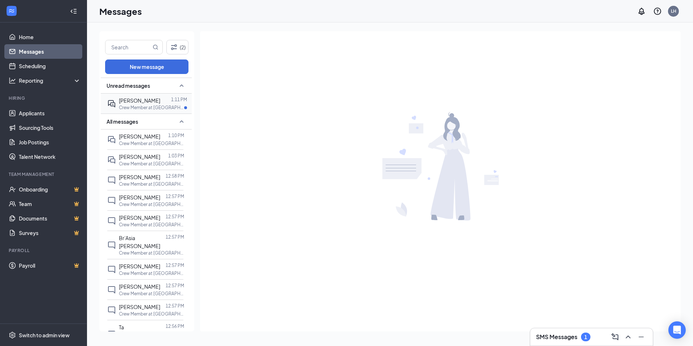
click at [136, 105] on p "Crew Member at [GEOGRAPHIC_DATA]" at bounding box center [151, 107] width 65 height 6
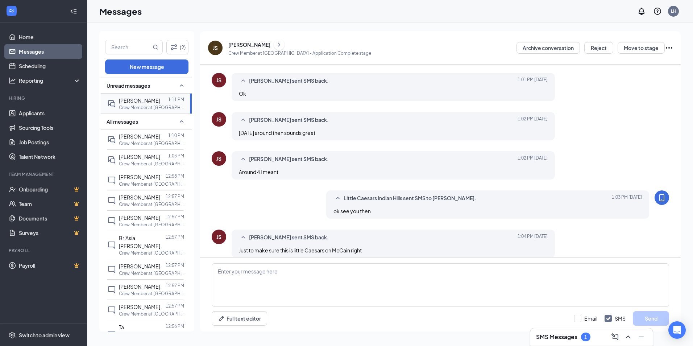
scroll to position [222, 0]
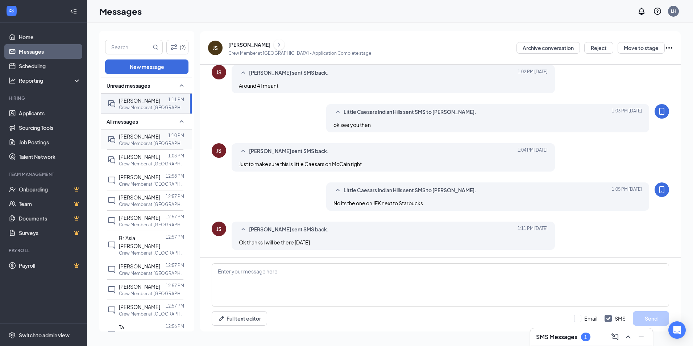
click at [144, 143] on p "Crew Member at [GEOGRAPHIC_DATA]" at bounding box center [151, 143] width 65 height 6
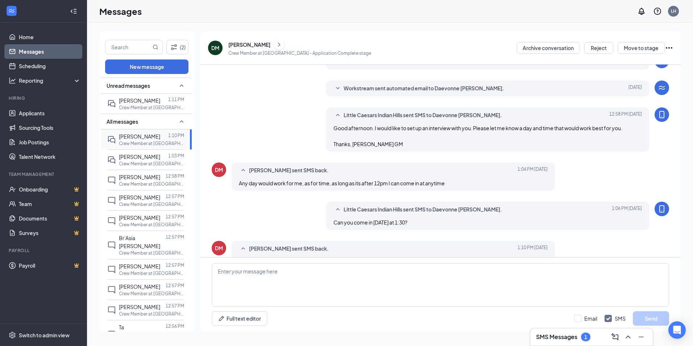
scroll to position [132, 0]
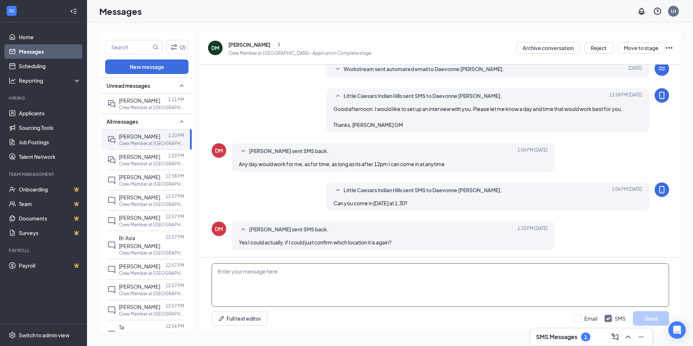
click at [377, 273] on textarea at bounding box center [441, 285] width 458 height 44
type textarea "The one on JFK next to starbucks"
click at [652, 321] on button "Send" at bounding box center [651, 318] width 36 height 15
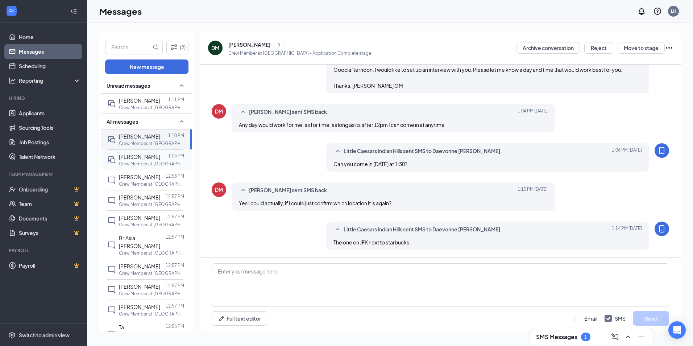
click at [152, 161] on p "Crew Member at [GEOGRAPHIC_DATA]" at bounding box center [151, 164] width 65 height 6
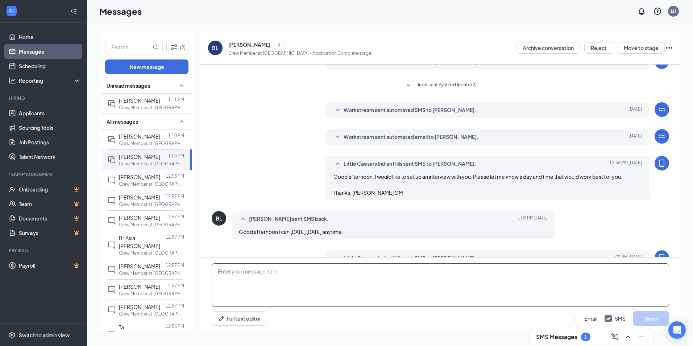
scroll to position [144, 0]
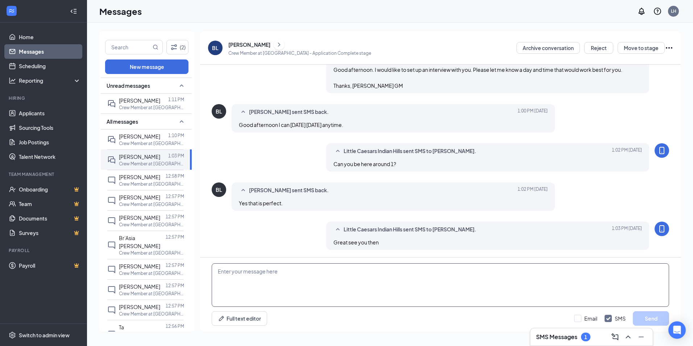
click at [321, 281] on textarea at bounding box center [441, 285] width 458 height 44
type textarea "And just to make sure this is for the Little Caesars on JFK next to Starbucks"
click at [653, 320] on button "Send" at bounding box center [651, 318] width 36 height 15
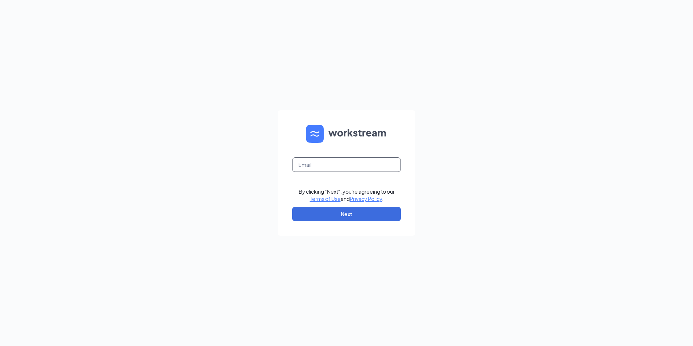
click at [349, 166] on input "text" at bounding box center [346, 164] width 109 height 15
type input "[EMAIL_ADDRESS][DOMAIN_NAME]"
click at [335, 215] on button "Next" at bounding box center [346, 214] width 109 height 15
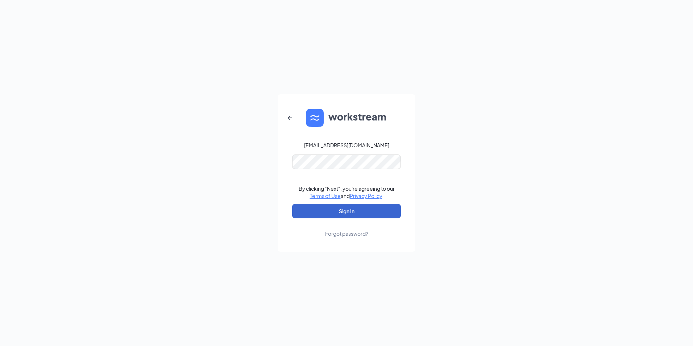
click at [335, 215] on button "Sign In" at bounding box center [346, 211] width 109 height 15
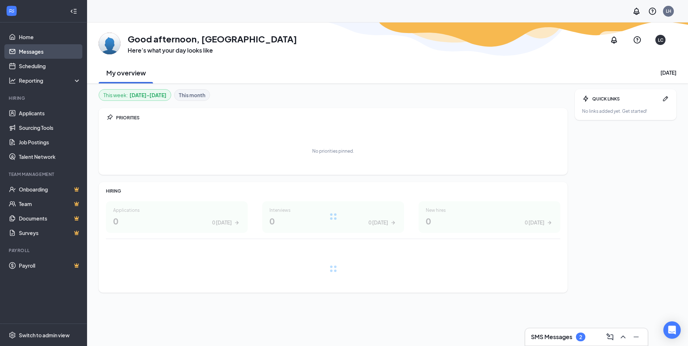
click at [36, 54] on link "Messages" at bounding box center [50, 51] width 62 height 15
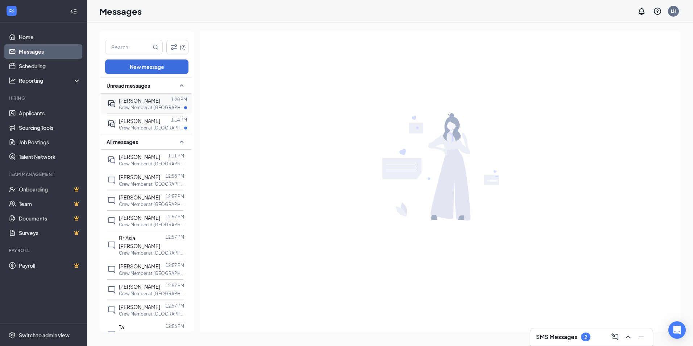
click at [141, 103] on span "[PERSON_NAME]" at bounding box center [139, 100] width 41 height 7
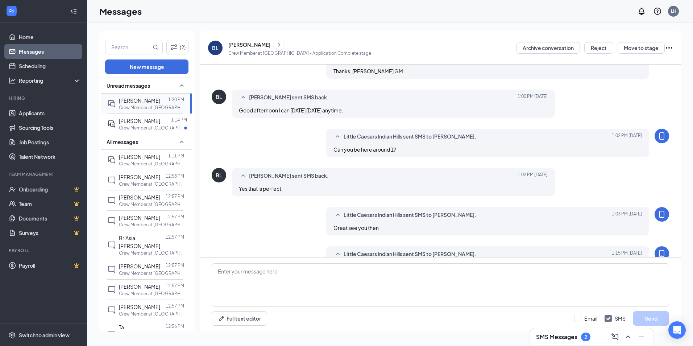
scroll to position [195, 0]
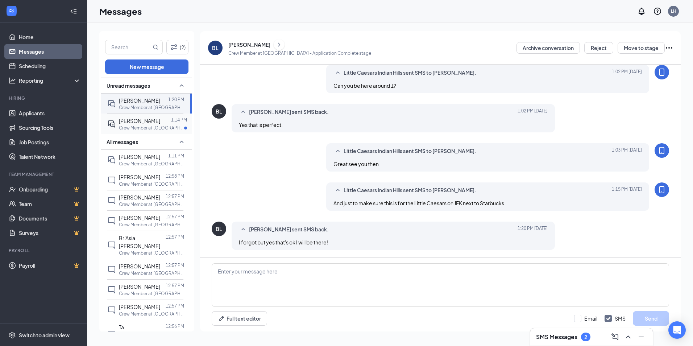
click at [143, 125] on p "Crew Member at [GEOGRAPHIC_DATA]" at bounding box center [151, 128] width 65 height 6
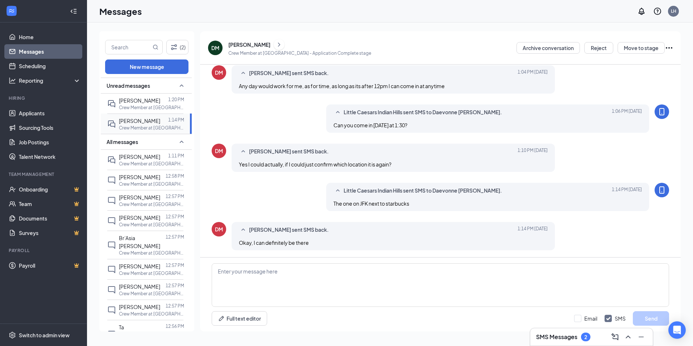
scroll to position [156, 0]
click at [139, 161] on p "Crew Member at [GEOGRAPHIC_DATA]" at bounding box center [151, 164] width 65 height 6
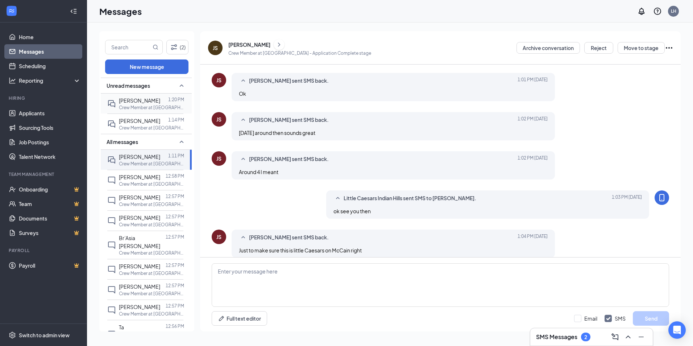
scroll to position [222, 0]
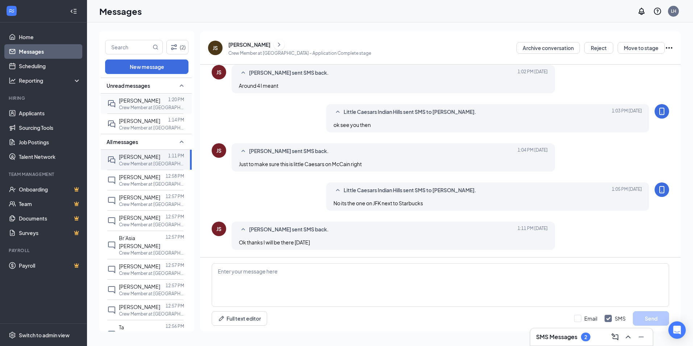
click at [146, 104] on div "[PERSON_NAME]" at bounding box center [139, 100] width 41 height 8
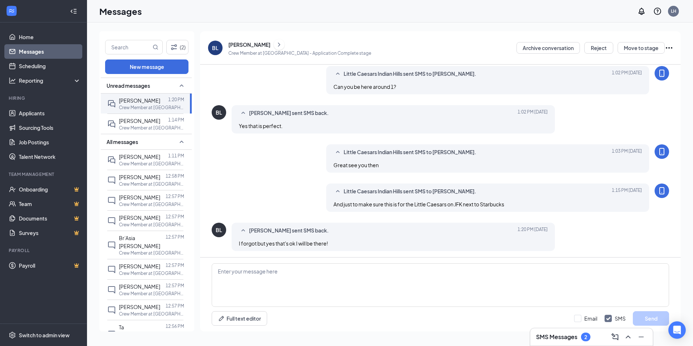
scroll to position [195, 0]
